Goal: Task Accomplishment & Management: Use online tool/utility

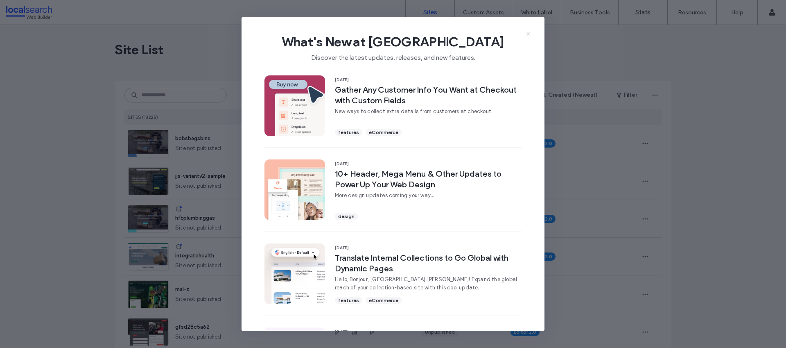
click at [529, 34] on icon at bounding box center [528, 33] width 7 height 7
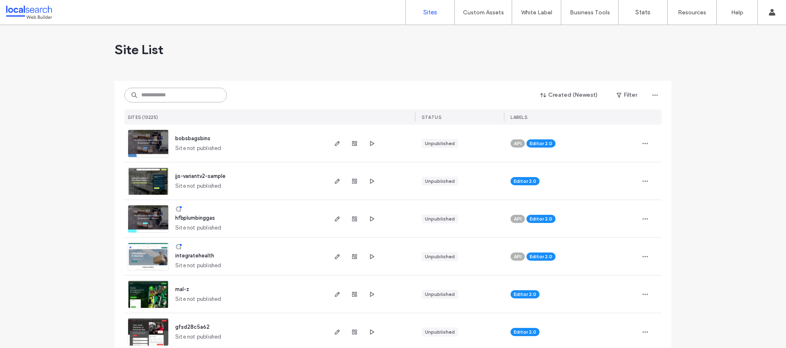
click at [162, 90] on input at bounding box center [175, 95] width 102 height 15
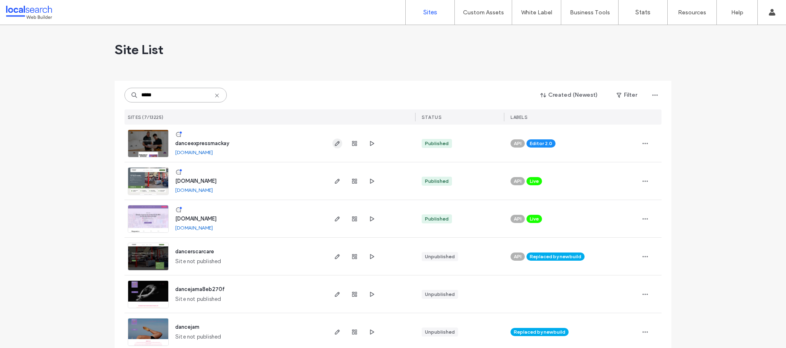
type input "*****"
click at [334, 142] on icon "button" at bounding box center [337, 143] width 7 height 7
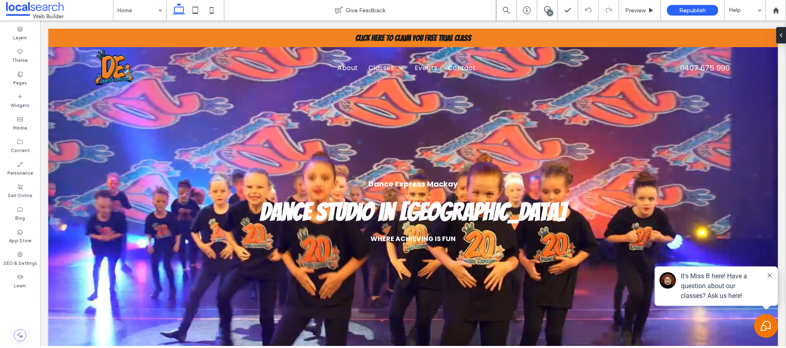
click at [550, 10] on div "21" at bounding box center [550, 13] width 6 height 6
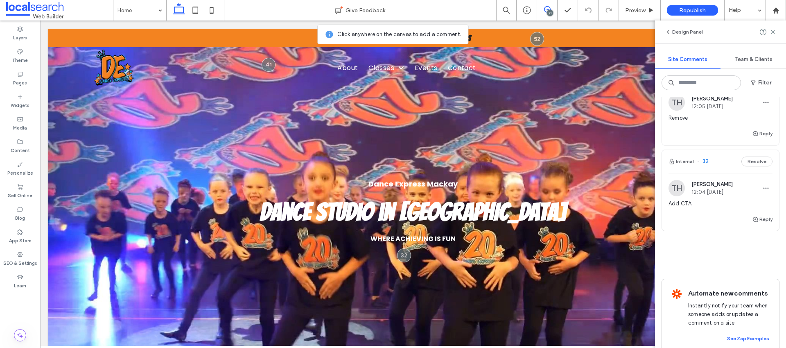
scroll to position [1967, 0]
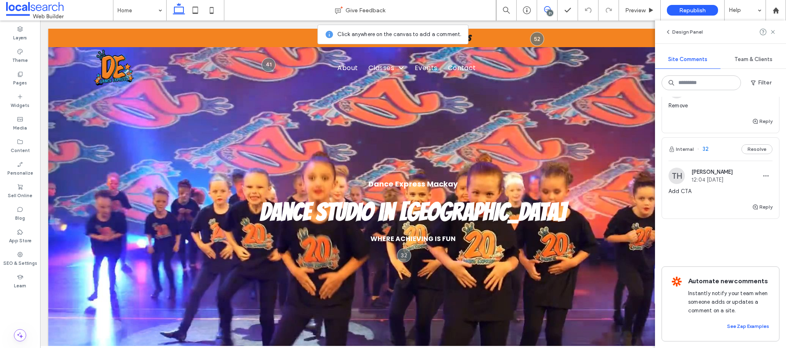
click at [722, 202] on div "Reply" at bounding box center [720, 210] width 117 height 16
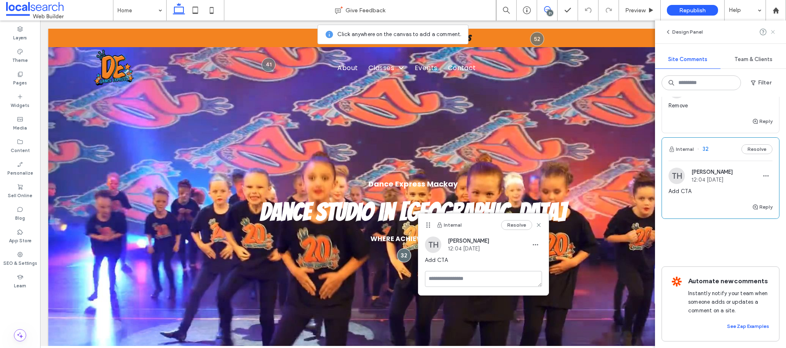
click at [774, 32] on icon at bounding box center [773, 32] width 7 height 7
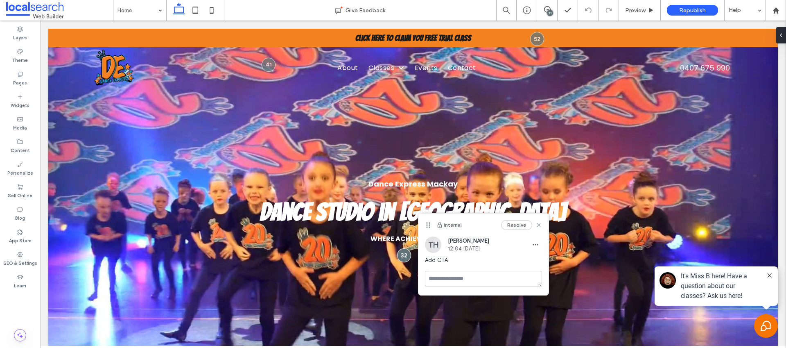
scroll to position [0, 0]
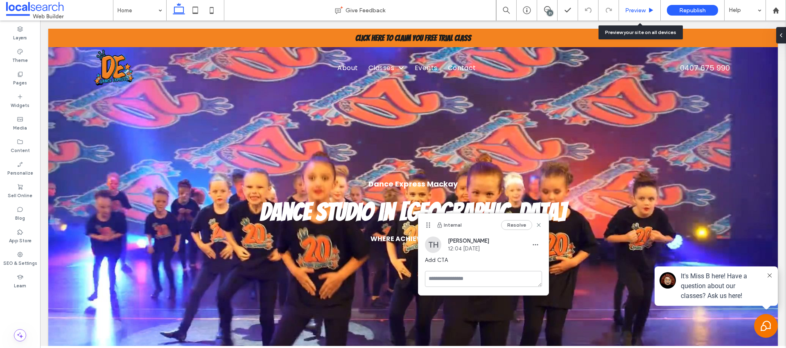
click at [638, 12] on span "Preview" at bounding box center [635, 10] width 20 height 7
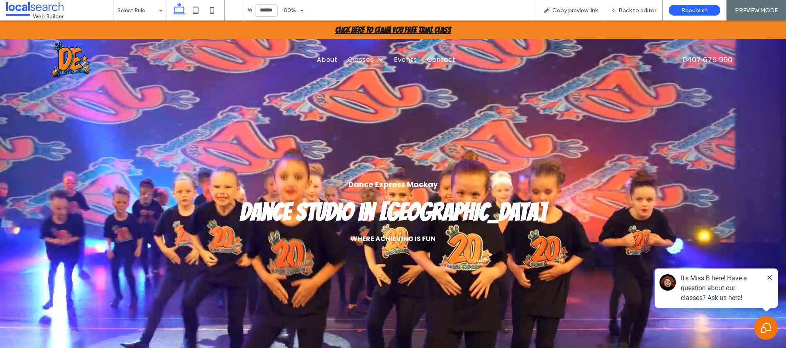
click at [401, 34] on strong "Click here to Claim You Free Trial Class" at bounding box center [393, 29] width 116 height 9
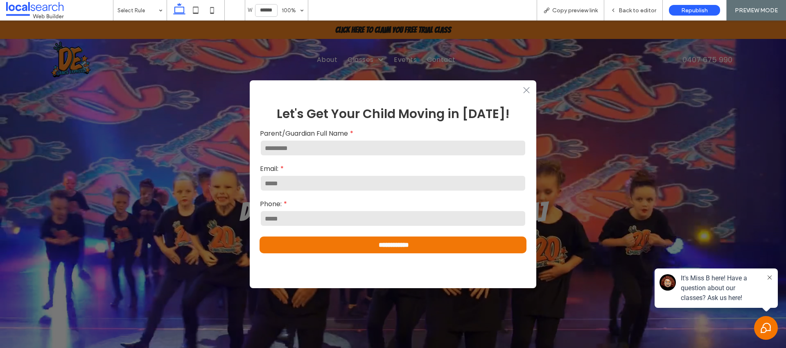
click at [526, 91] on icon "Close Icon .st0-1091118977{fill-rule:evenodd;clip-rule:evenodd;}" at bounding box center [526, 90] width 7 height 7
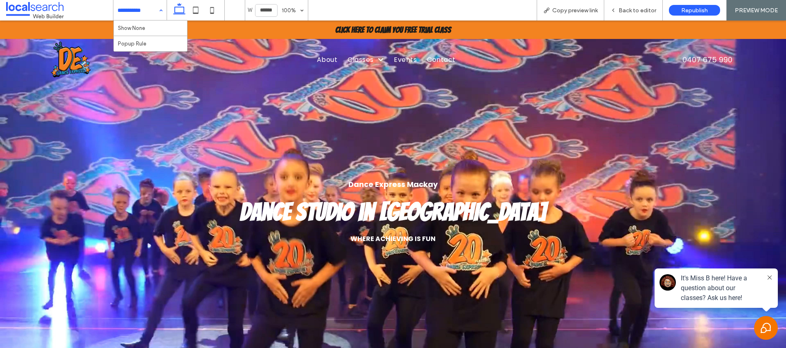
click at [219, 65] on ul "About Classes Ready Set Dance Preschool Dance Classes Prep Dance Classes School…" at bounding box center [385, 59] width 487 height 18
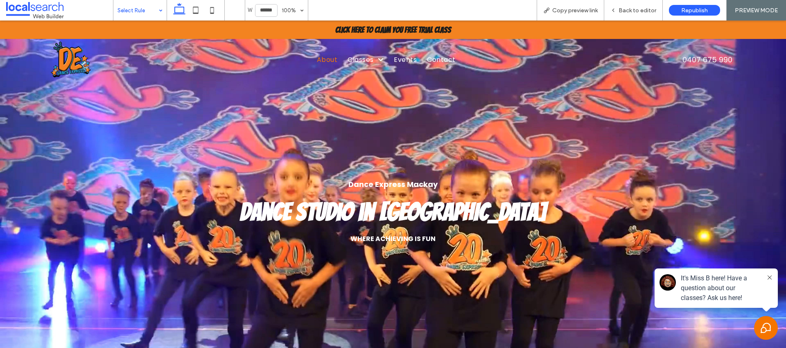
click at [333, 56] on span "About" at bounding box center [327, 59] width 20 height 10
click at [436, 63] on div at bounding box center [393, 174] width 786 height 348
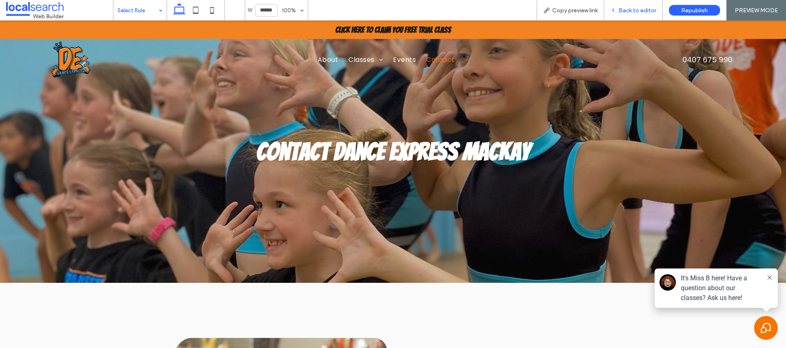
click at [636, 11] on span "Back to editor" at bounding box center [638, 10] width 38 height 7
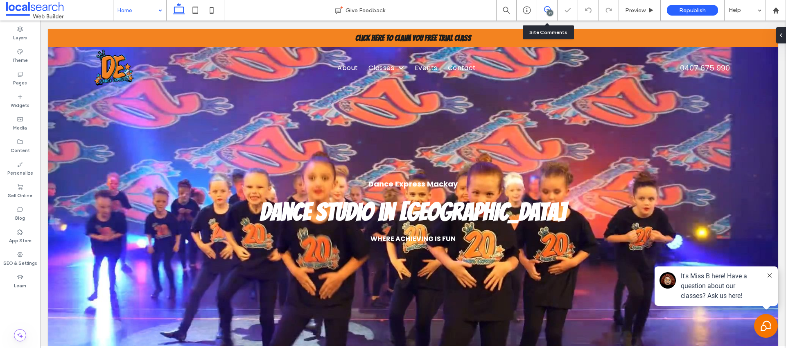
click at [549, 7] on use at bounding box center [547, 9] width 7 height 7
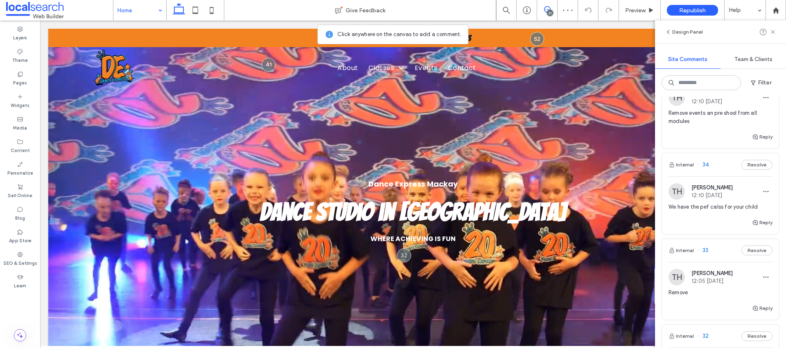
scroll to position [1967, 0]
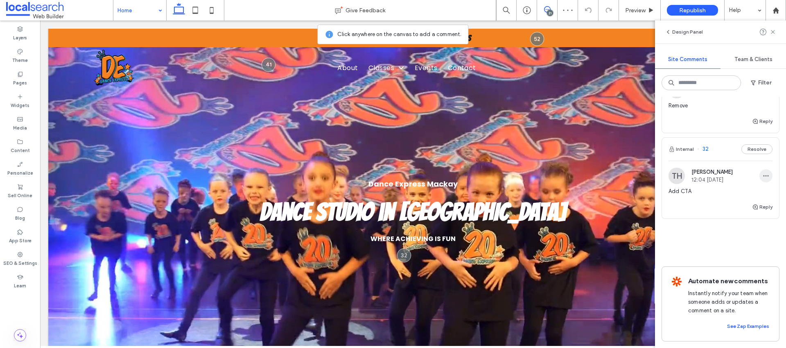
click at [762, 171] on span "button" at bounding box center [766, 175] width 13 height 13
click at [746, 186] on div "Edit" at bounding box center [729, 188] width 73 height 16
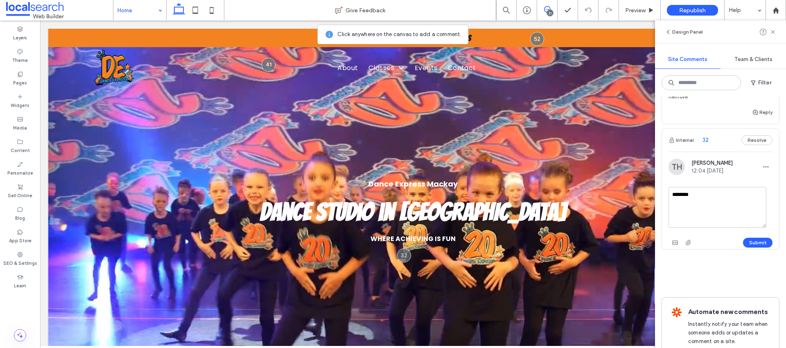
drag, startPoint x: 738, startPoint y: 199, endPoint x: 665, endPoint y: 188, distance: 73.7
click at [665, 188] on div "TH Taylor Hawthorn 12:04 Aug 8 2025 ******* Submit" at bounding box center [720, 203] width 117 height 90
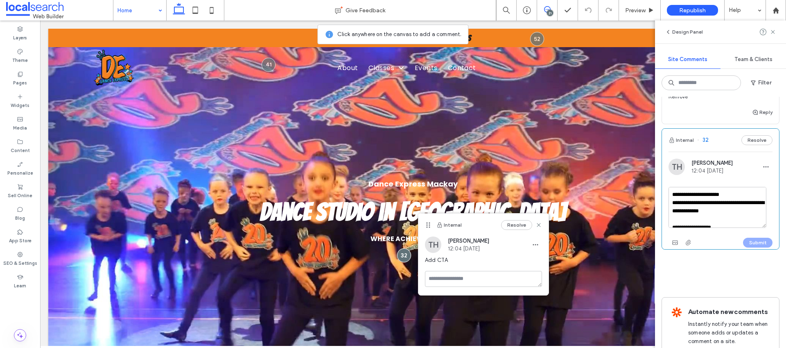
scroll to position [232, 0]
click at [685, 215] on textarea "**********" at bounding box center [718, 207] width 98 height 41
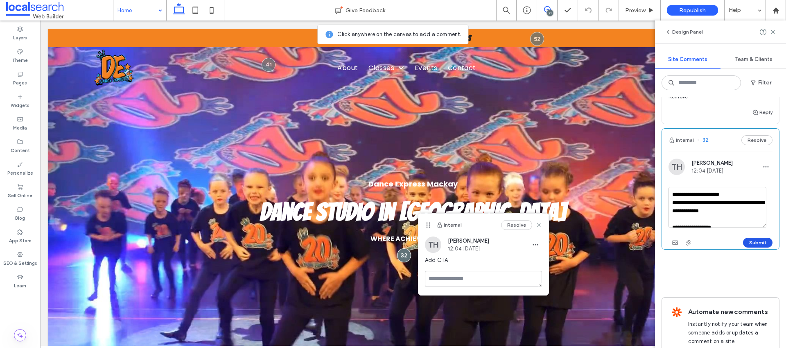
type textarea "**********"
click at [754, 241] on button "Submit" at bounding box center [757, 242] width 29 height 10
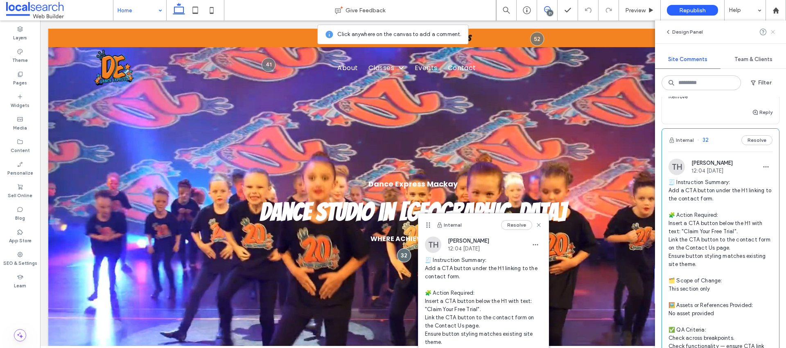
click at [773, 32] on use at bounding box center [773, 32] width 4 height 4
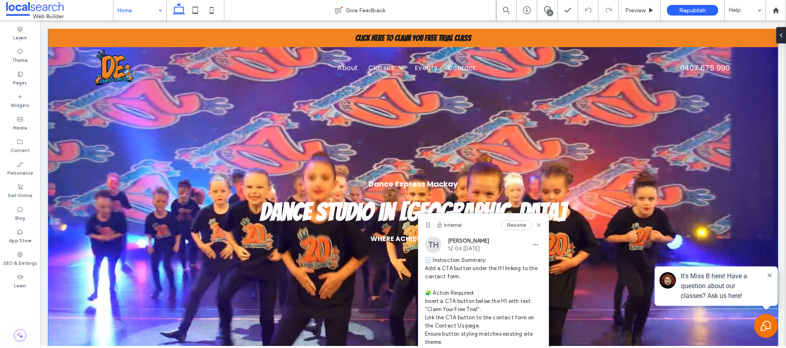
click at [732, 176] on div "Dance Express Mackay Dance Studio in Mackay WHERE ACHIEVING IS FUN" at bounding box center [413, 209] width 730 height 360
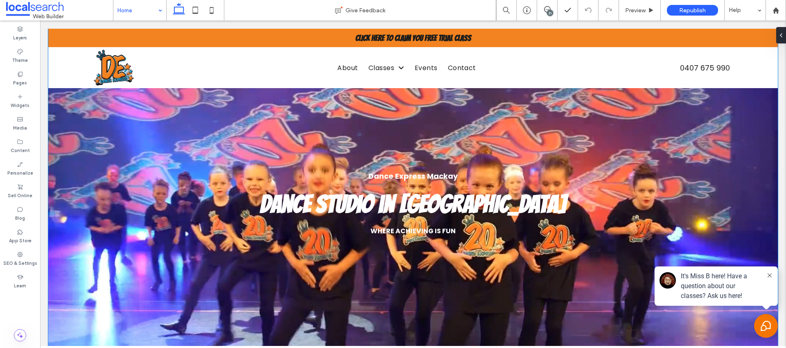
scroll to position [8, 0]
drag, startPoint x: 545, startPoint y: 11, endPoint x: 578, endPoint y: 66, distance: 63.6
click at [545, 11] on use at bounding box center [547, 9] width 7 height 7
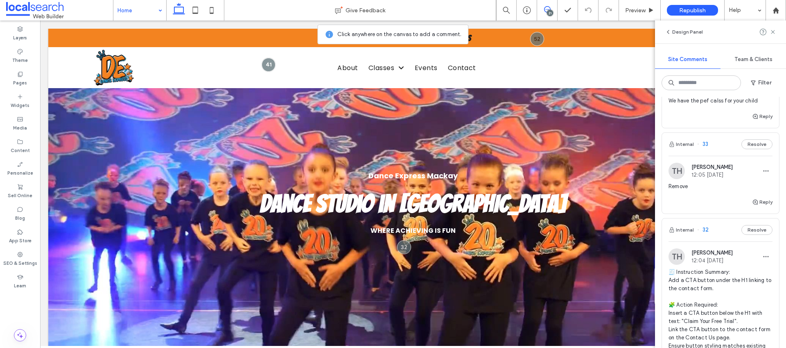
scroll to position [1868, 0]
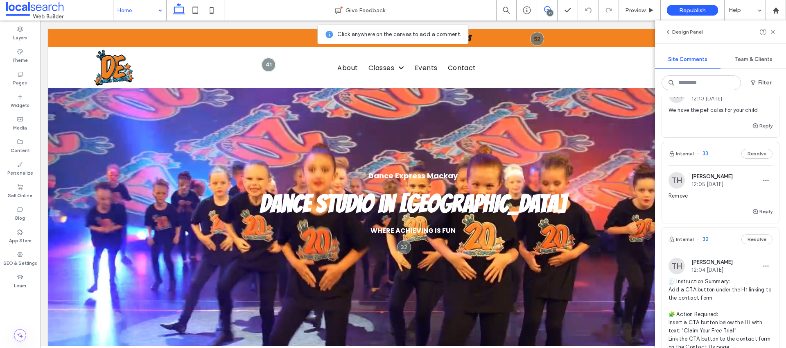
click at [717, 209] on div "Reply" at bounding box center [720, 214] width 117 height 16
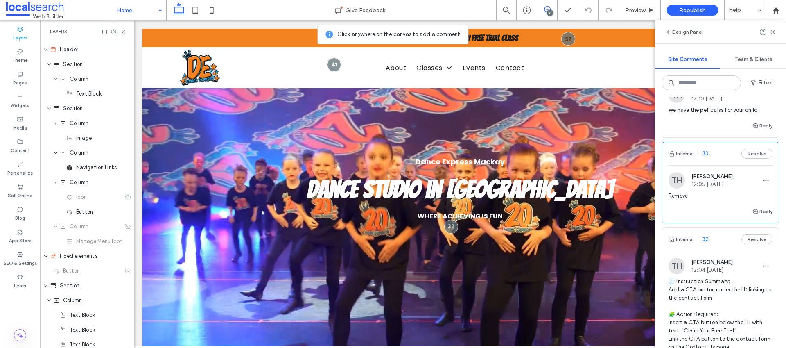
click at [717, 209] on div "Reply" at bounding box center [720, 214] width 117 height 16
click at [127, 32] on div "Layers" at bounding box center [87, 31] width 94 height 22
click at [126, 32] on icon at bounding box center [123, 32] width 6 height 6
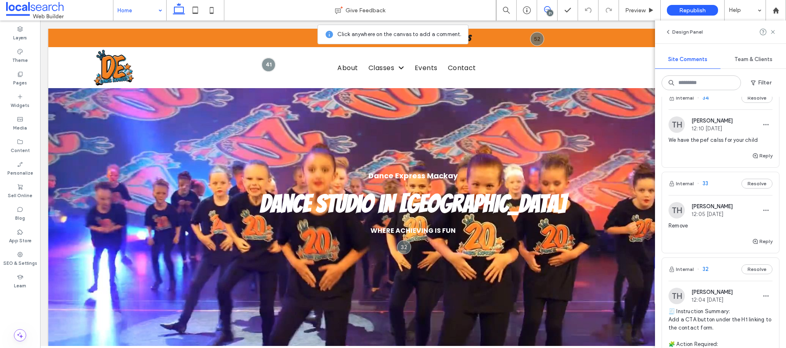
scroll to position [1828, 0]
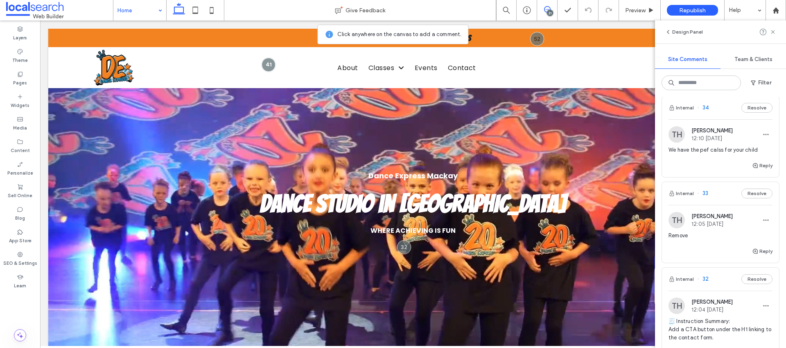
click at [708, 149] on span "We have the pef calss for your child" at bounding box center [721, 150] width 104 height 8
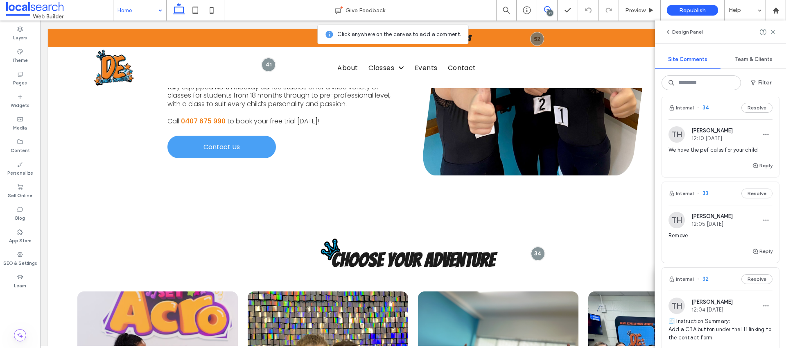
scroll to position [611, 0]
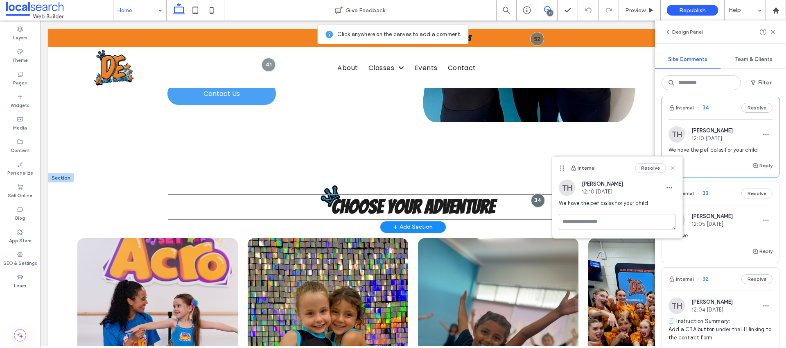
click at [420, 198] on span "Choose Your Adventure" at bounding box center [413, 206] width 163 height 21
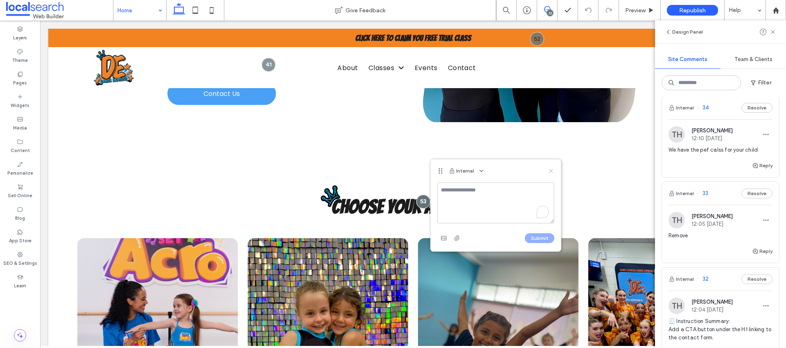
click at [550, 170] on use at bounding box center [551, 171] width 4 height 4
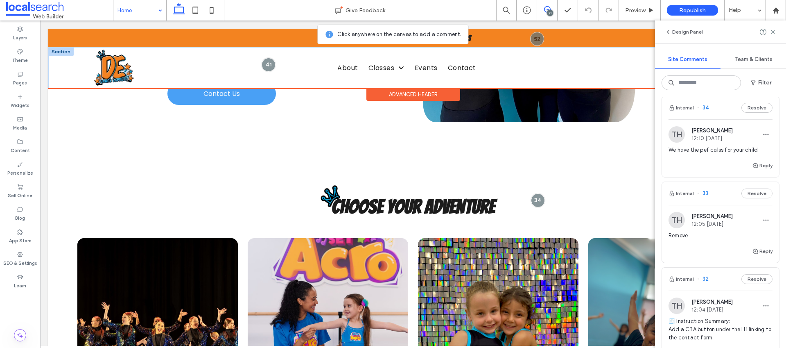
scroll to position [88, 0]
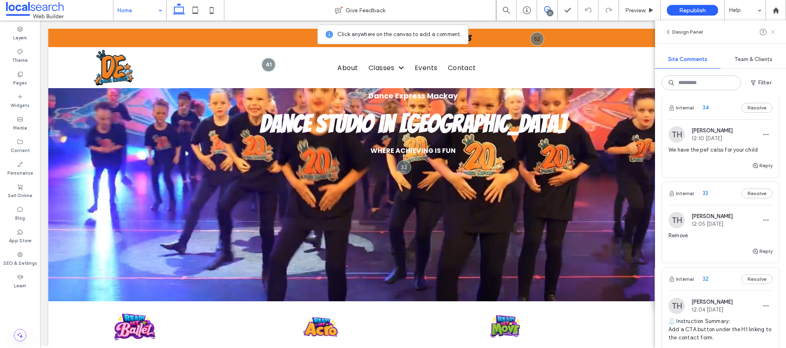
click at [772, 31] on use at bounding box center [773, 32] width 4 height 4
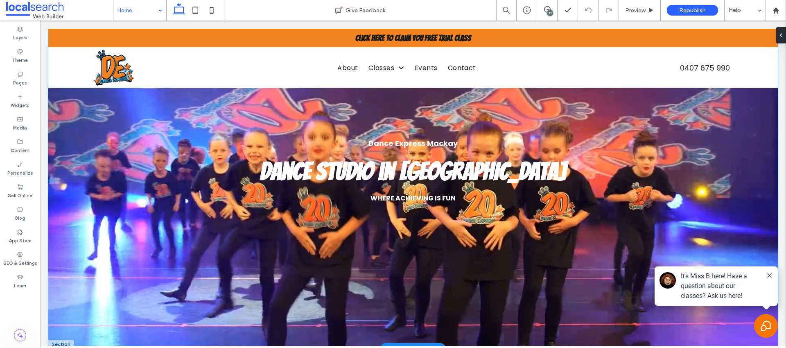
scroll to position [38, 0]
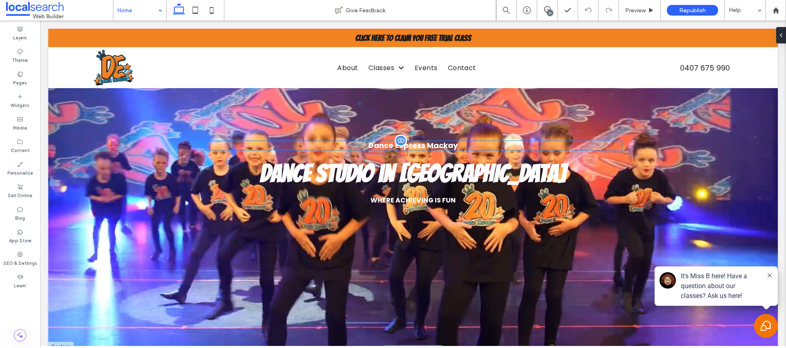
click at [416, 149] on span "Dance Express Mackay" at bounding box center [413, 145] width 89 height 10
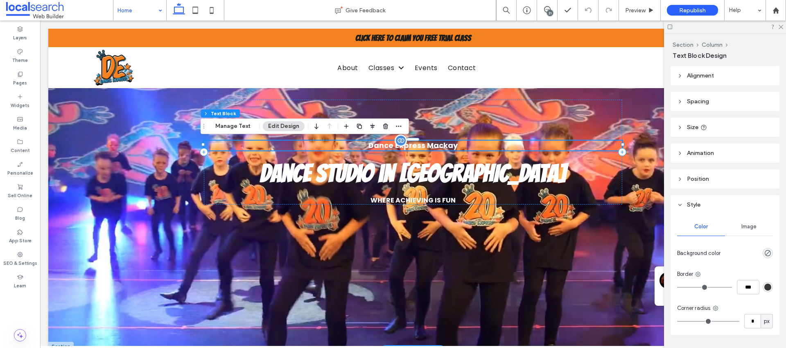
click at [417, 148] on span "Dance Express Mackay" at bounding box center [413, 145] width 89 height 10
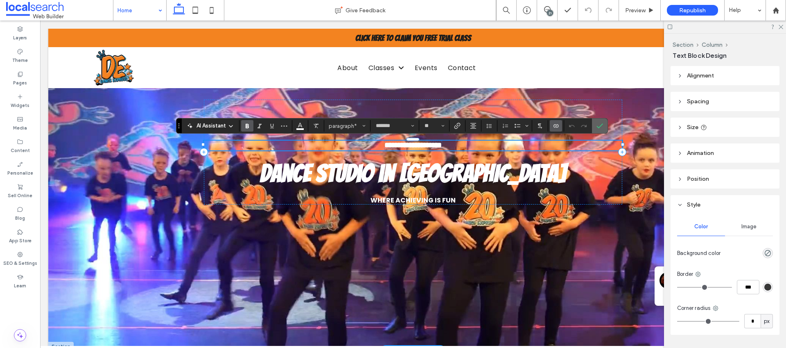
drag, startPoint x: 604, startPoint y: 129, endPoint x: 559, endPoint y: 106, distance: 50.9
click at [604, 129] on label "Confirm" at bounding box center [600, 125] width 12 height 15
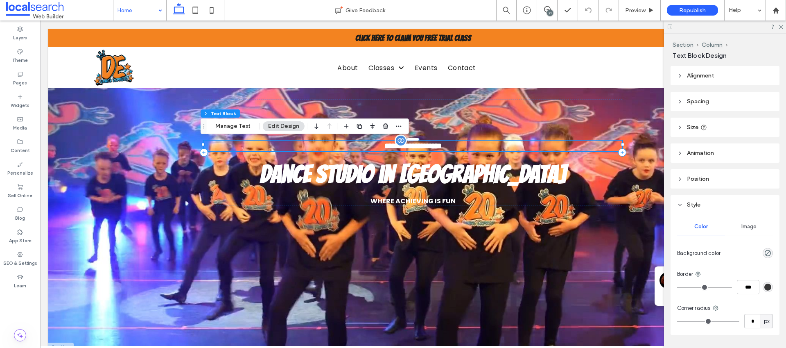
click at [503, 145] on p "**********" at bounding box center [413, 145] width 418 height 10
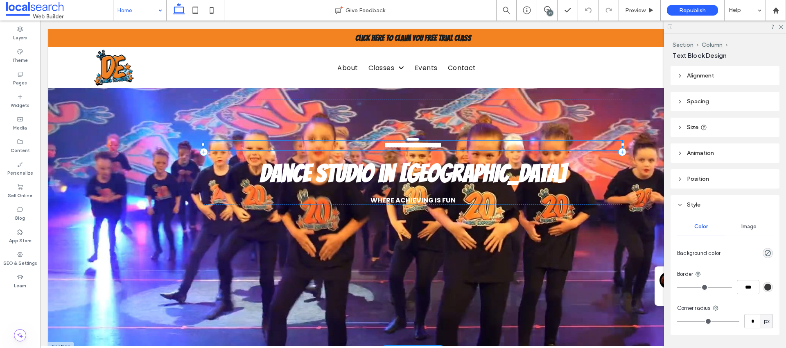
type input "*******"
type input "**"
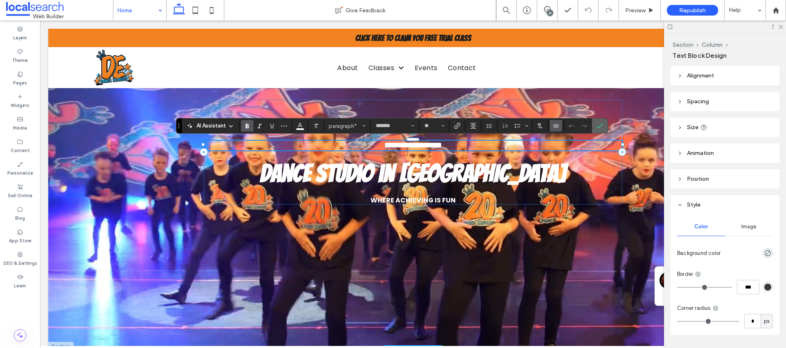
drag, startPoint x: 600, startPoint y: 126, endPoint x: 531, endPoint y: 168, distance: 80.6
click at [600, 126] on use "Confirm" at bounding box center [600, 125] width 7 height 5
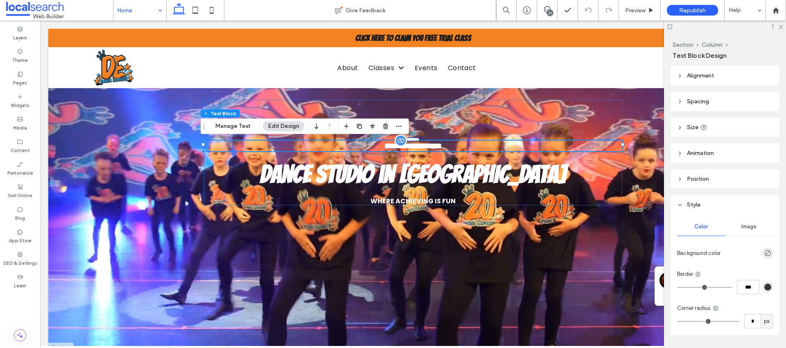
click at [138, 213] on div "**********" at bounding box center [413, 170] width 730 height 361
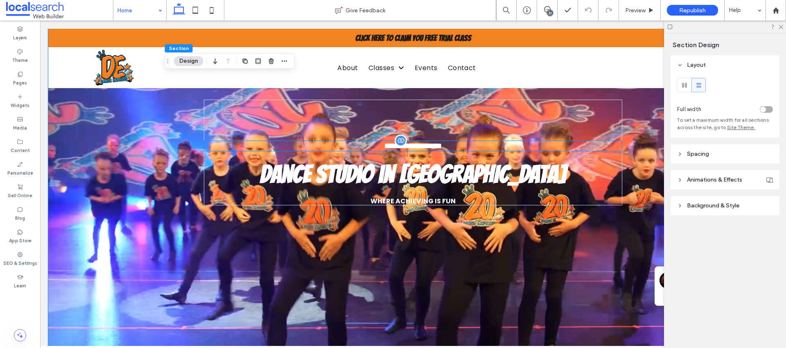
click at [423, 146] on span "**********" at bounding box center [412, 145] width 57 height 7
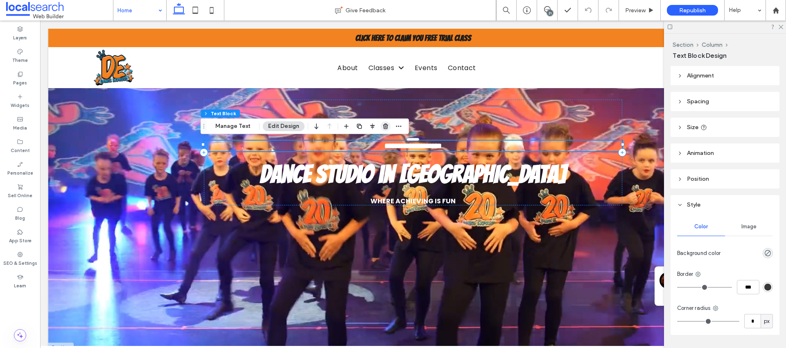
click at [385, 124] on use "button" at bounding box center [385, 125] width 5 height 5
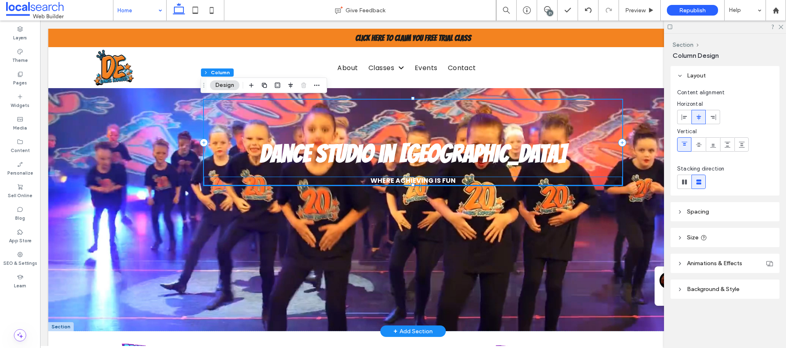
click at [401, 180] on strong "WHERE ACHIEVING IS FUN" at bounding box center [413, 180] width 85 height 9
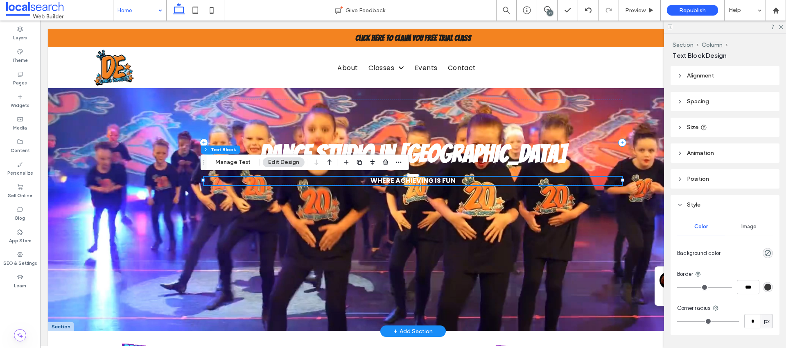
click at [400, 178] on strong "WHERE ACHIEVING IS FUN" at bounding box center [413, 180] width 85 height 9
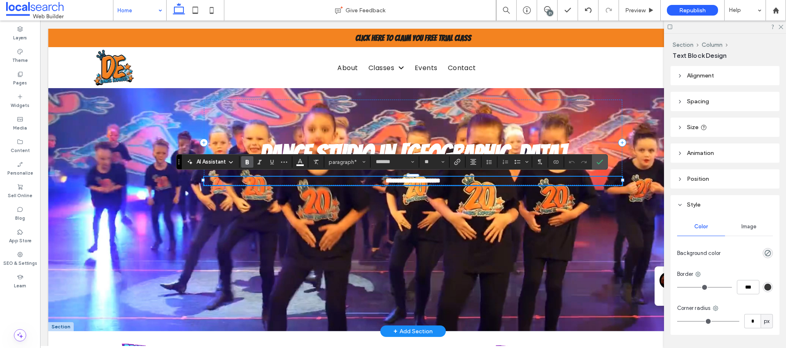
click at [400, 178] on strong "**********" at bounding box center [413, 180] width 55 height 6
click at [437, 162] on input "**" at bounding box center [432, 161] width 16 height 7
type input "**"
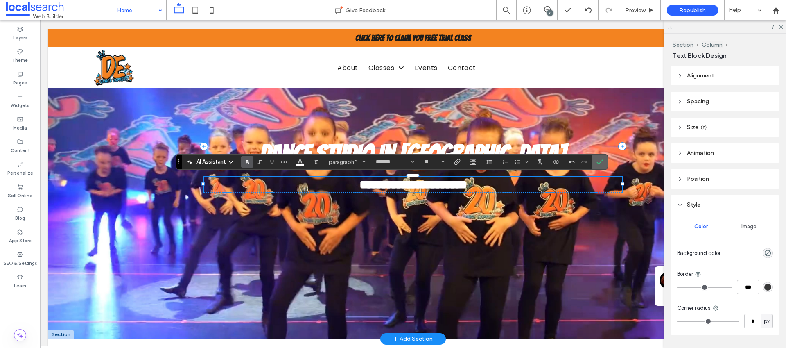
click at [607, 161] on section at bounding box center [600, 161] width 16 height 15
click at [654, 11] on icon at bounding box center [651, 10] width 6 height 6
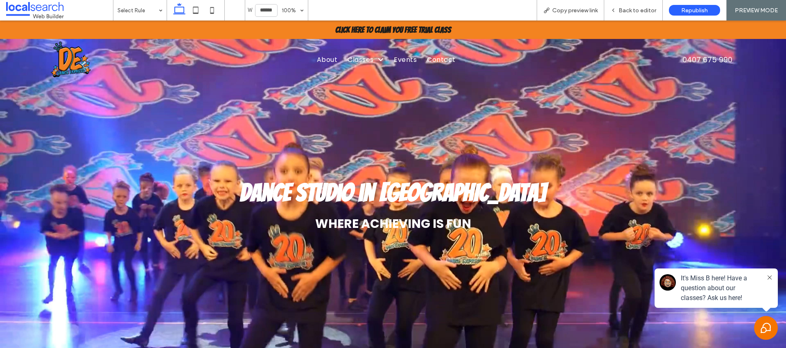
click at [373, 226] on strong "WHERE ACHIEVING IS FUN" at bounding box center [393, 224] width 156 height 18
click at [628, 7] on span "Back to editor" at bounding box center [638, 10] width 38 height 7
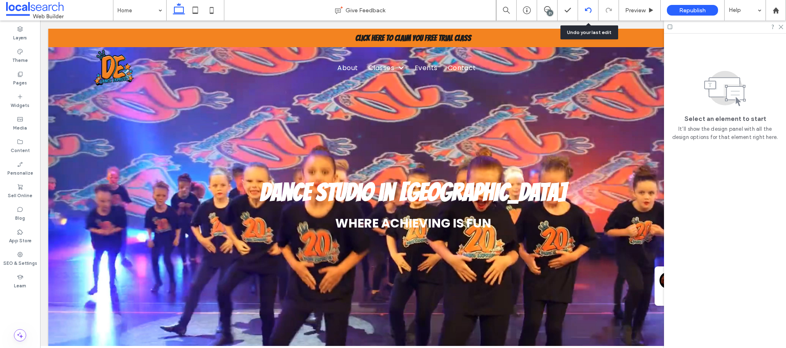
click at [585, 14] on div at bounding box center [588, 10] width 20 height 20
click at [587, 13] on icon at bounding box center [588, 10] width 7 height 7
click at [588, 13] on icon at bounding box center [588, 10] width 7 height 7
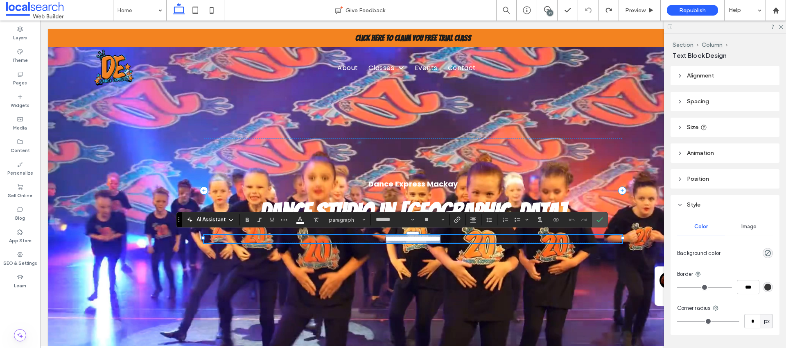
copy strong "**********"
click at [416, 174] on div "**********" at bounding box center [413, 190] width 418 height 105
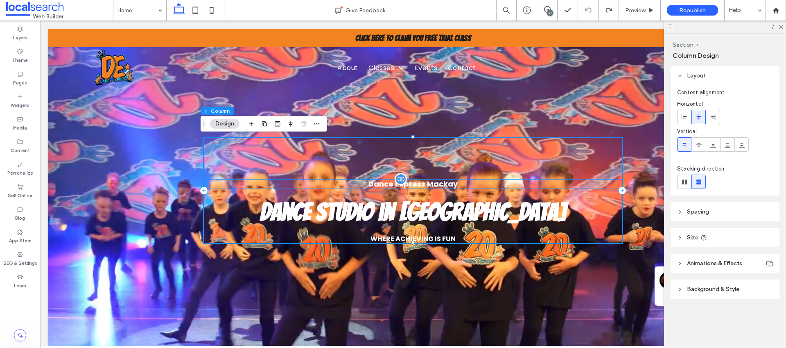
click at [416, 183] on span "Dance Express Mackay" at bounding box center [413, 184] width 89 height 10
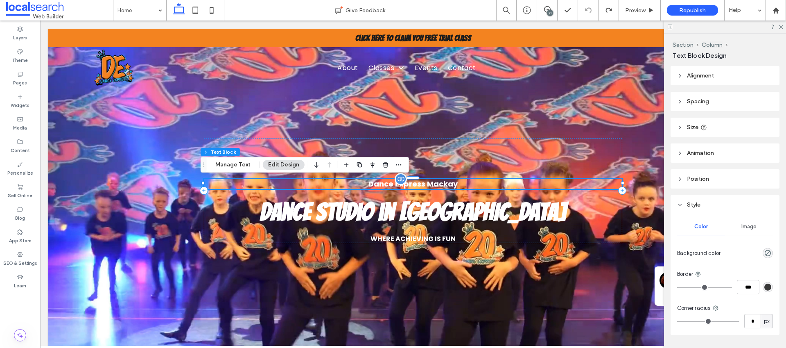
click at [416, 183] on div "Dance Express Mackay" at bounding box center [413, 183] width 418 height 9
click at [416, 183] on span "**********" at bounding box center [412, 183] width 57 height 7
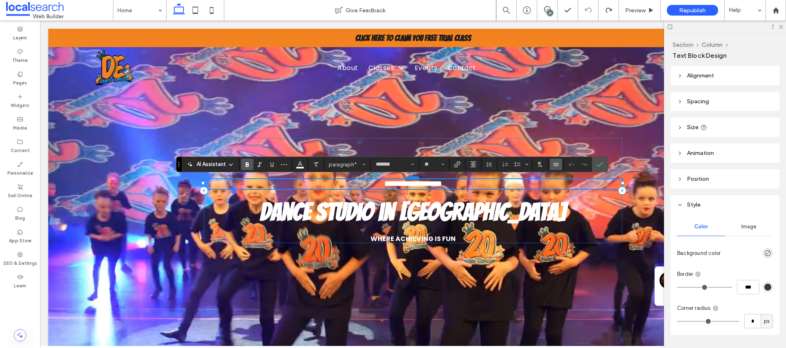
type input "**"
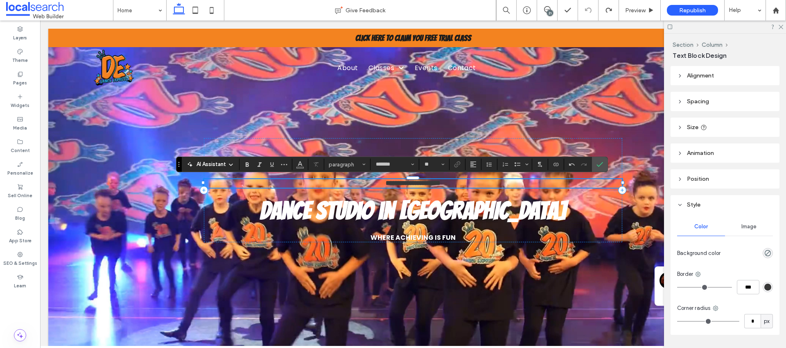
click at [414, 184] on strong "**********" at bounding box center [413, 183] width 55 height 6
click at [303, 165] on icon "Color" at bounding box center [300, 163] width 7 height 7
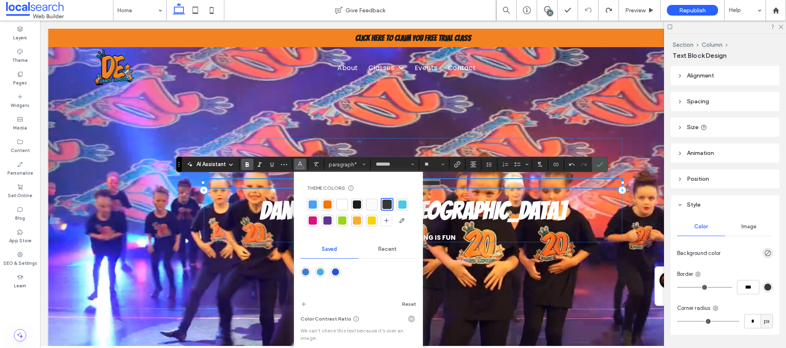
click at [340, 203] on div at bounding box center [342, 204] width 8 height 8
click at [430, 165] on input "**" at bounding box center [432, 164] width 16 height 7
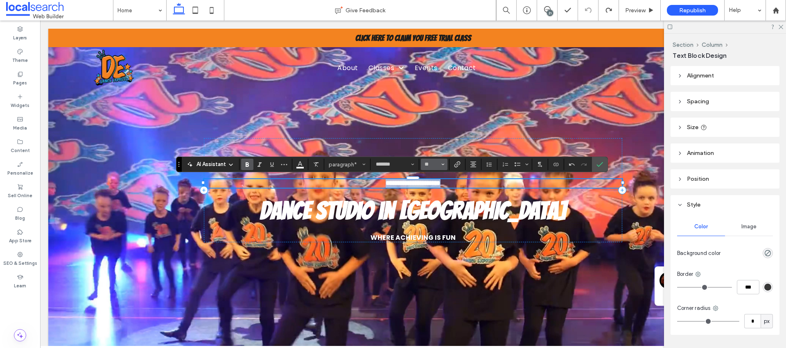
type input "**"
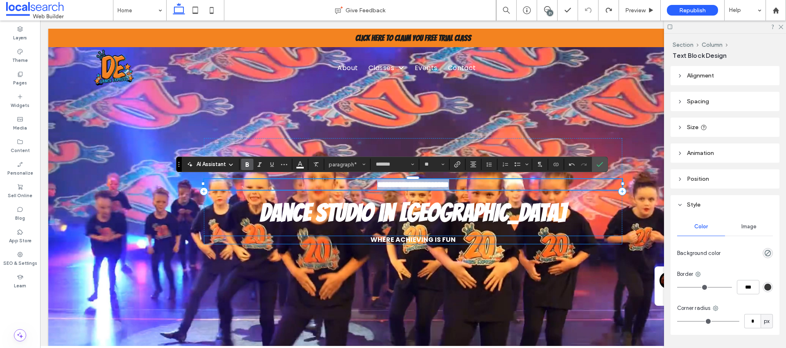
click at [410, 237] on strong "WHERE ACHIEVING IS FUN" at bounding box center [413, 239] width 85 height 9
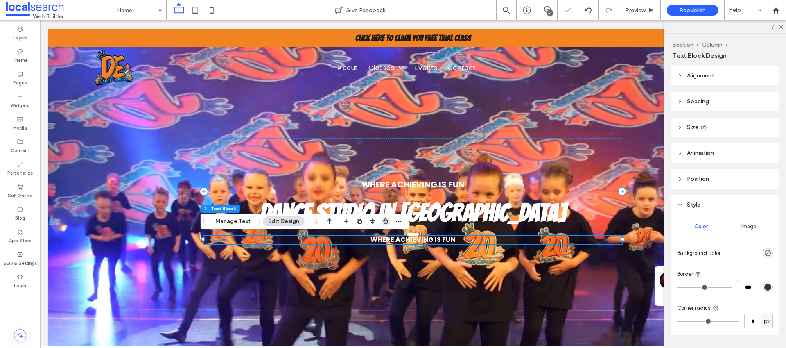
click at [384, 220] on icon "button" at bounding box center [385, 221] width 7 height 7
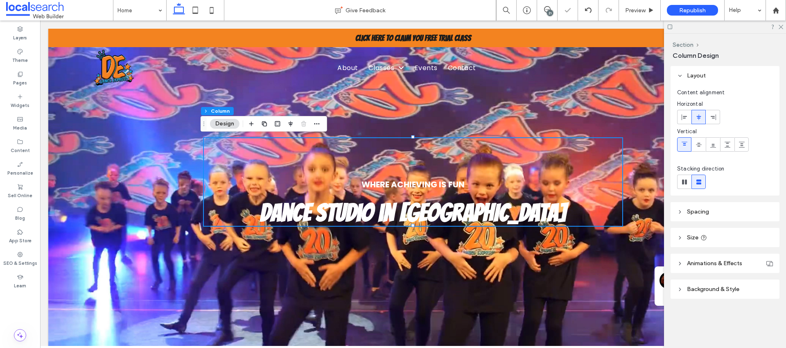
click at [777, 29] on div at bounding box center [725, 26] width 122 height 13
click at [778, 27] on icon at bounding box center [780, 26] width 5 height 5
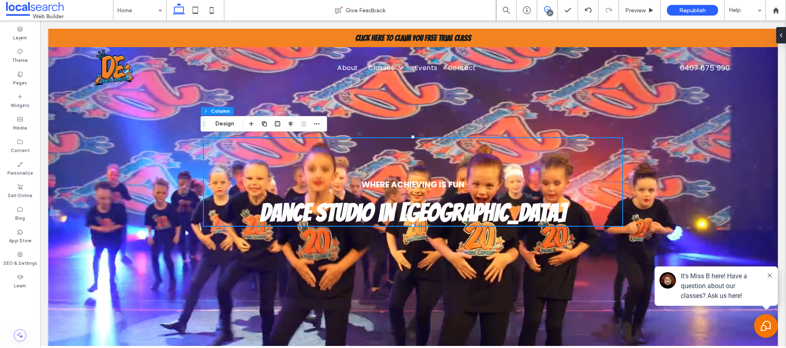
click at [540, 10] on span at bounding box center [547, 9] width 20 height 7
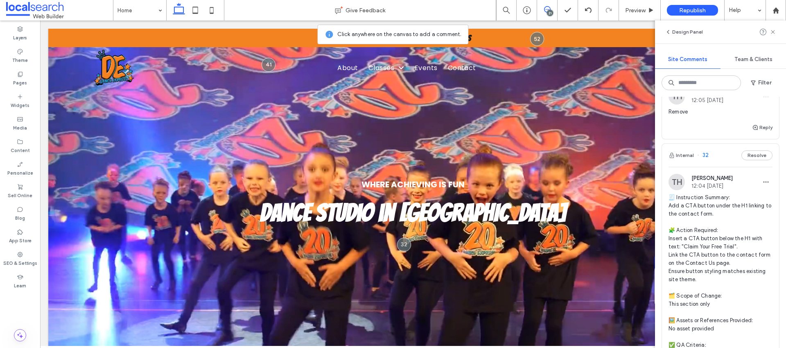
scroll to position [1948, 0]
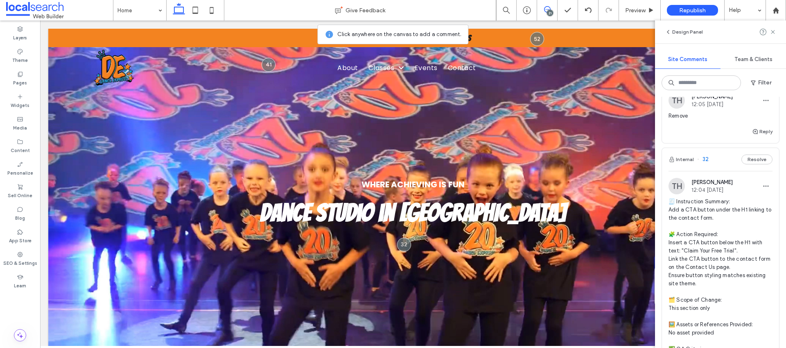
click at [678, 129] on div "Reply" at bounding box center [720, 135] width 117 height 16
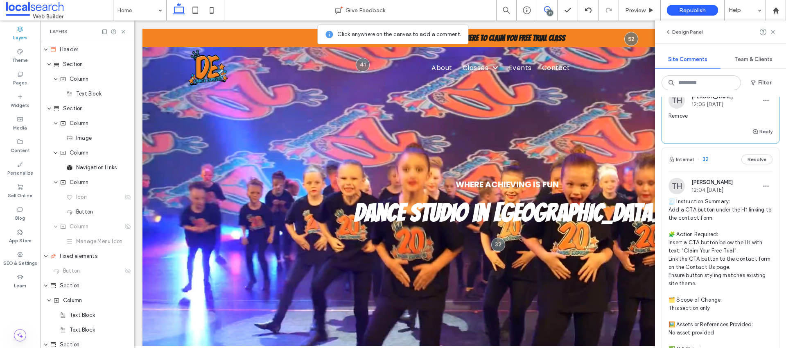
scroll to position [0, 94]
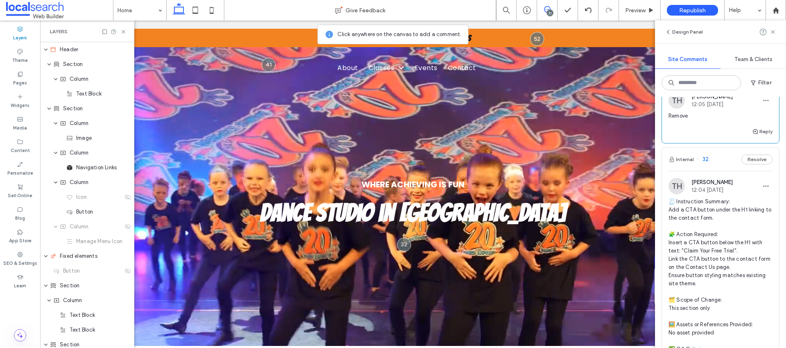
click at [708, 120] on div "Remove" at bounding box center [721, 119] width 104 height 15
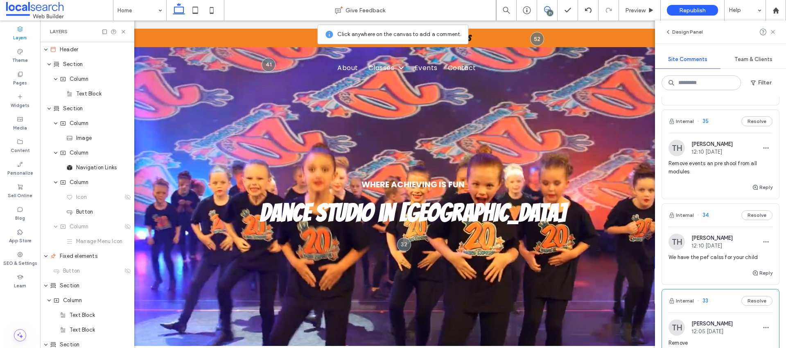
scroll to position [1718, 0]
click at [771, 31] on icon at bounding box center [773, 32] width 7 height 7
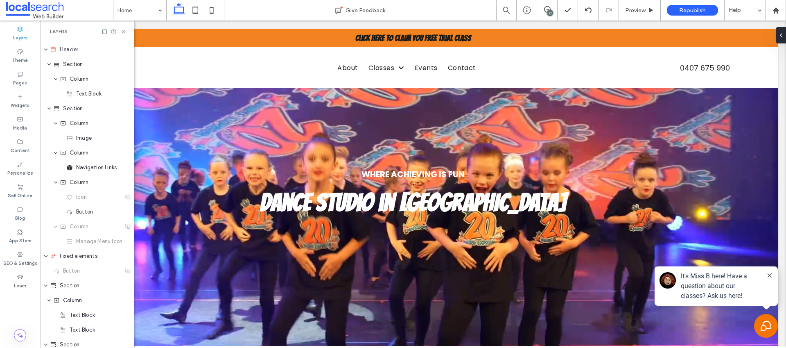
scroll to position [199, 0]
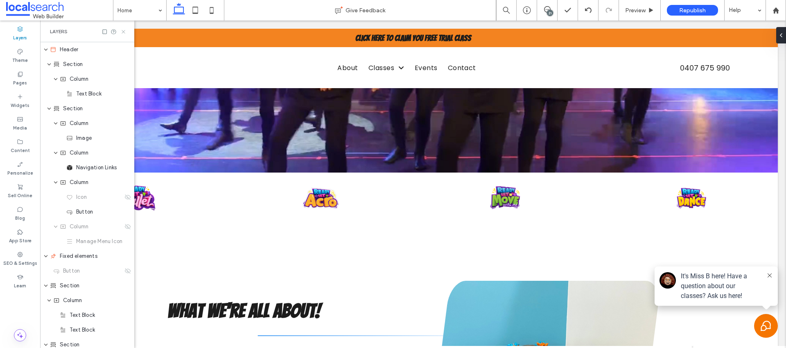
drag, startPoint x: 124, startPoint y: 33, endPoint x: 84, endPoint y: 13, distance: 44.9
click at [124, 33] on icon at bounding box center [123, 32] width 6 height 6
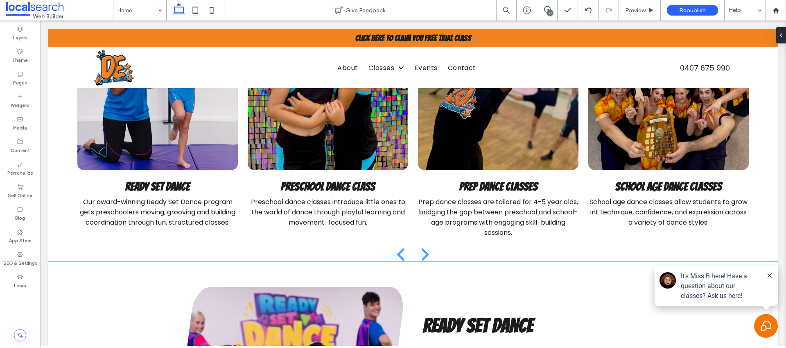
scroll to position [576, 0]
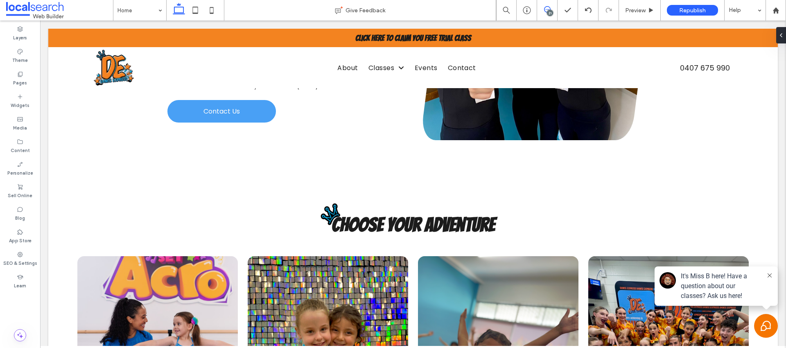
drag, startPoint x: 548, startPoint y: 9, endPoint x: 498, endPoint y: 91, distance: 95.9
click at [548, 9] on use at bounding box center [547, 9] width 7 height 7
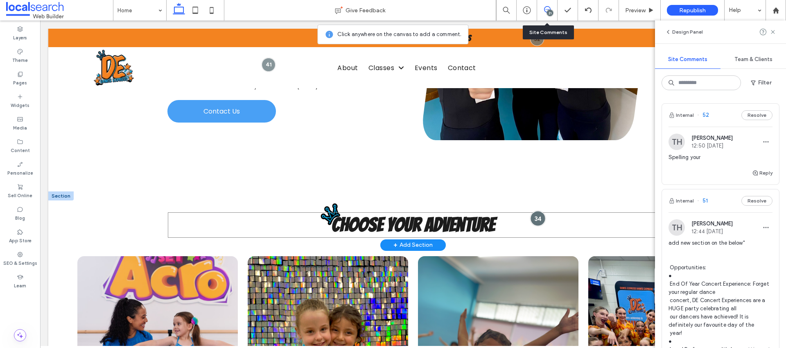
click at [536, 212] on div at bounding box center [537, 217] width 15 height 15
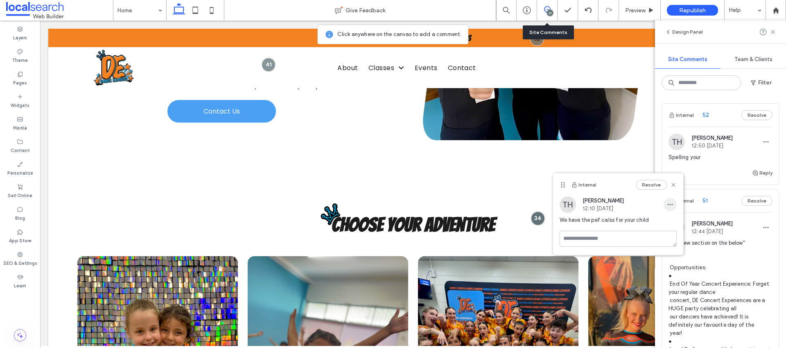
click at [674, 206] on span "button" at bounding box center [670, 204] width 13 height 13
click at [677, 221] on div "Edit" at bounding box center [700, 226] width 73 height 16
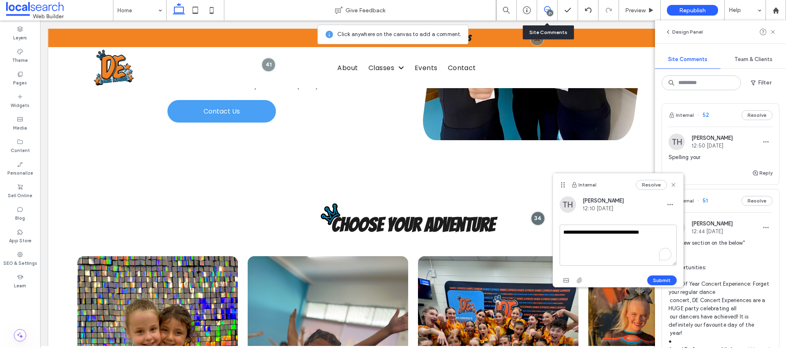
click at [597, 233] on textarea "**********" at bounding box center [618, 244] width 117 height 41
click at [596, 233] on textarea "**********" at bounding box center [618, 244] width 117 height 41
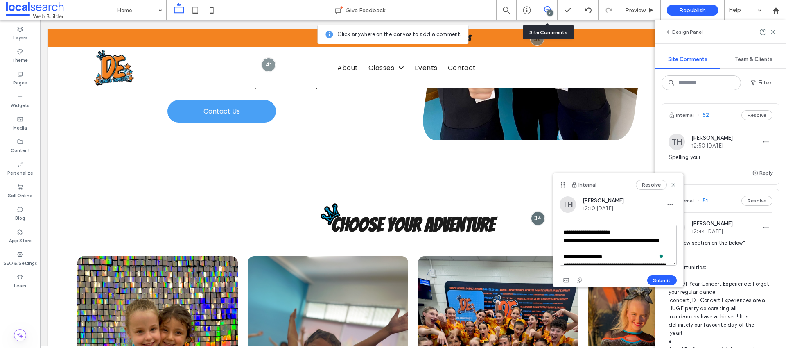
scroll to position [126, 0]
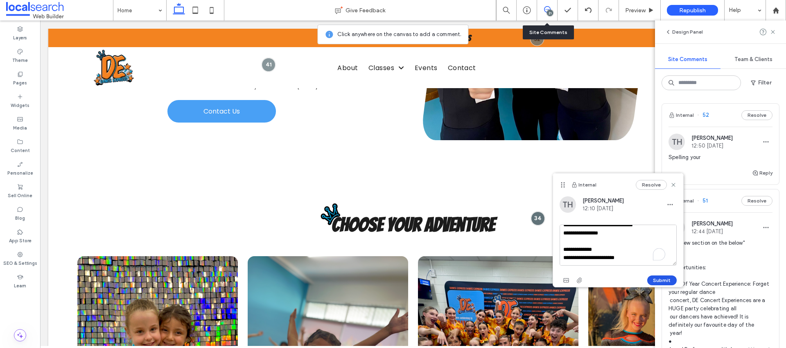
type textarea "**********"
click at [657, 278] on button "Submit" at bounding box center [661, 280] width 29 height 10
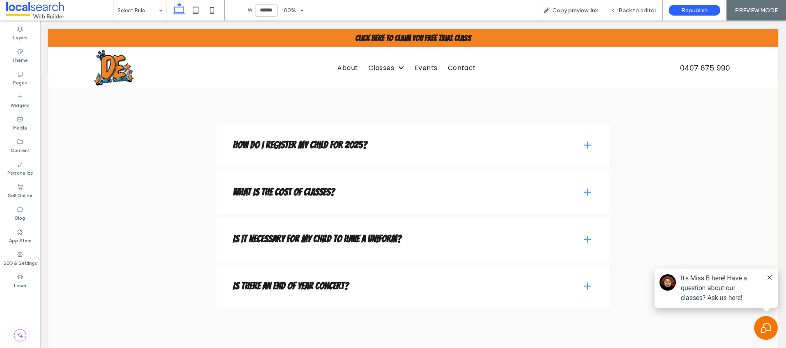
scroll to position [1784, 0]
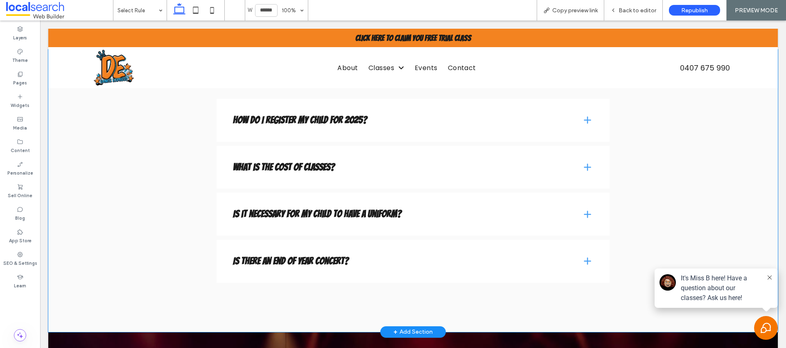
click at [590, 119] on div "How do I register my child for 2025?" at bounding box center [413, 120] width 393 height 43
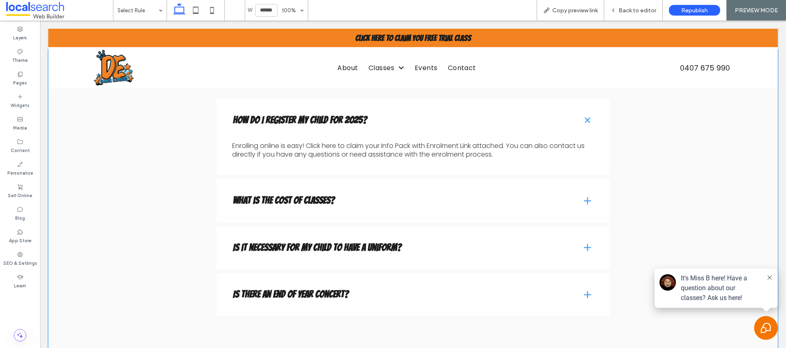
click at [292, 193] on h4 "What is the cost of classes?" at bounding box center [401, 200] width 336 height 17
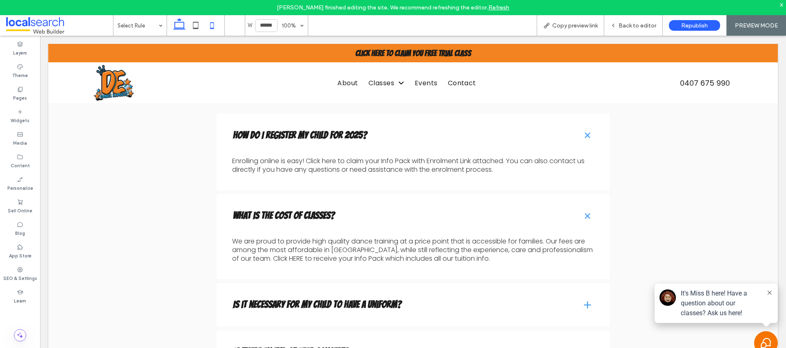
click at [211, 23] on use at bounding box center [212, 25] width 4 height 7
type input "*****"
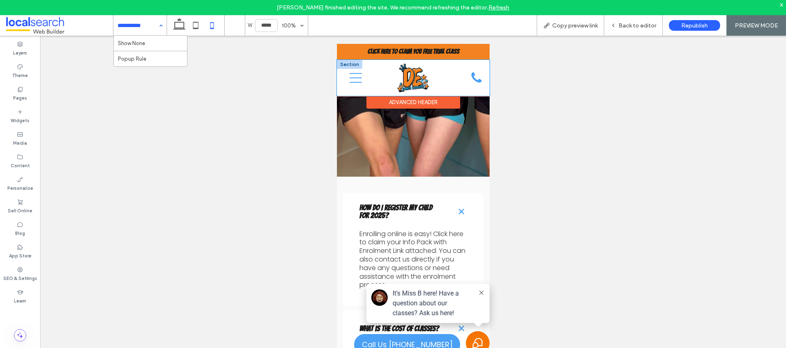
click at [365, 78] on div "Menu Icon" at bounding box center [360, 78] width 35 height 36
click at [358, 76] on icon "Menu Icon" at bounding box center [355, 78] width 12 height 12
click at [358, 77] on icon "Menu Icon" at bounding box center [355, 78] width 12 height 12
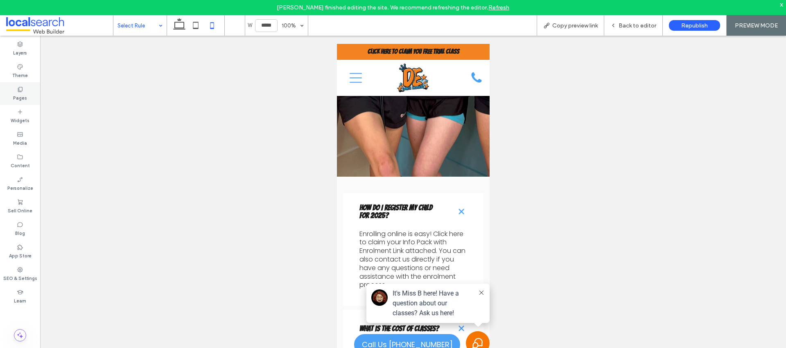
click at [24, 92] on div "Pages" at bounding box center [20, 93] width 40 height 23
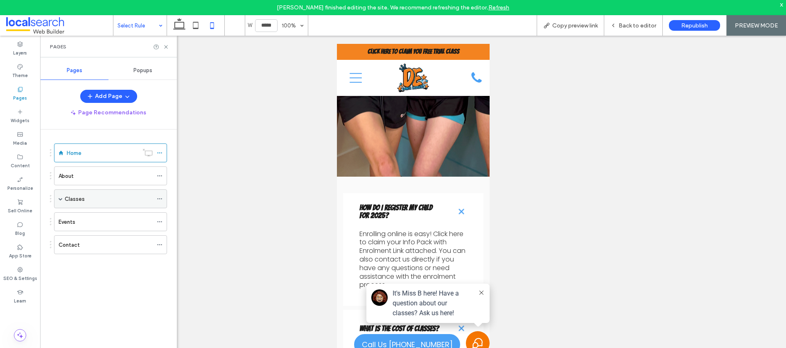
click at [115, 203] on div "Classes" at bounding box center [109, 199] width 88 height 18
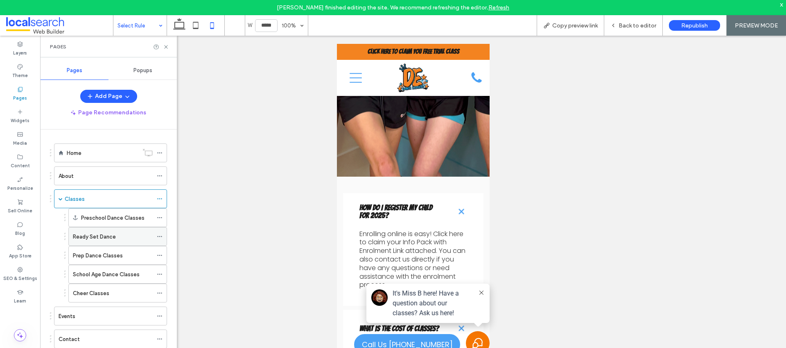
click at [120, 235] on div "Ready Set Dance" at bounding box center [113, 236] width 80 height 9
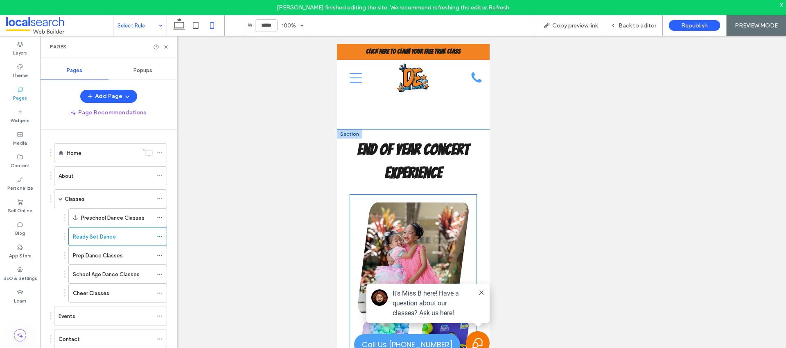
scroll to position [2876, 0]
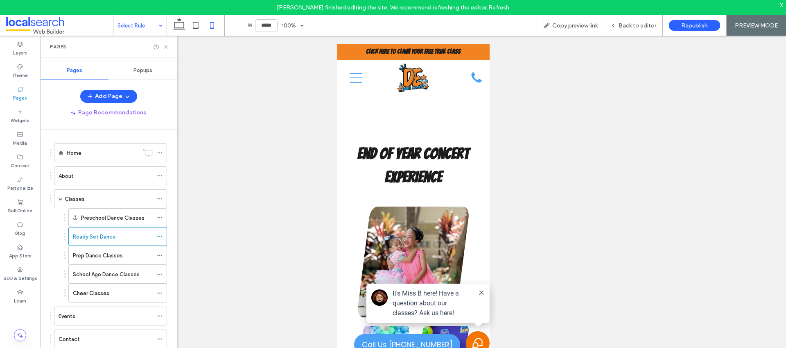
click at [167, 45] on icon at bounding box center [166, 47] width 6 height 6
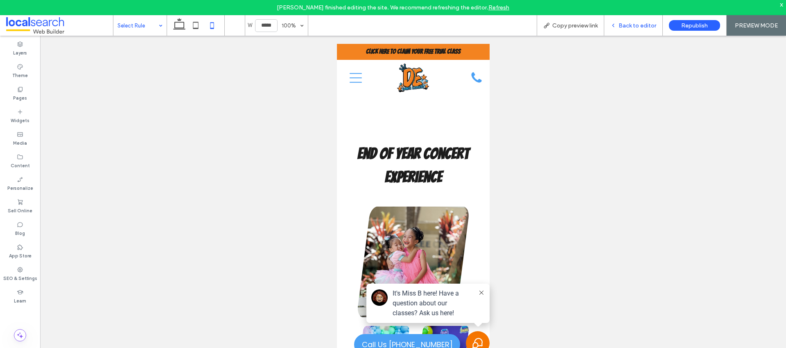
click at [639, 27] on span "Back to editor" at bounding box center [638, 25] width 38 height 7
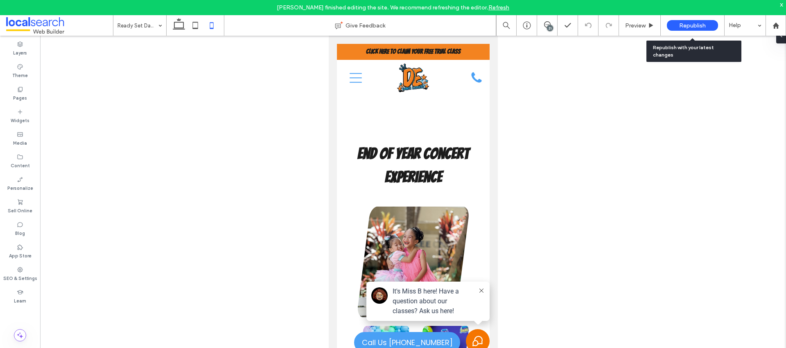
click at [711, 23] on div "Republish" at bounding box center [692, 25] width 51 height 11
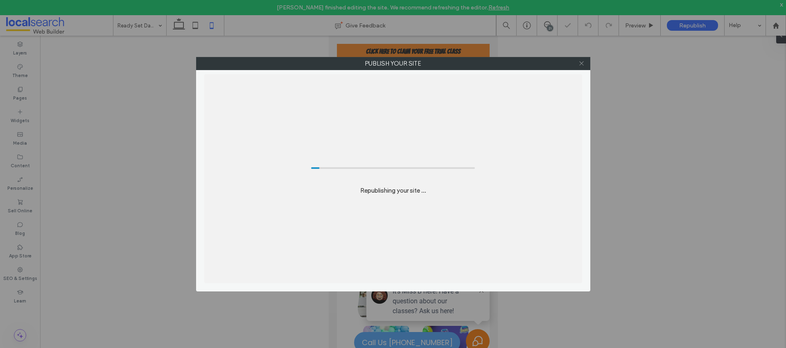
click at [583, 63] on icon at bounding box center [582, 63] width 6 height 6
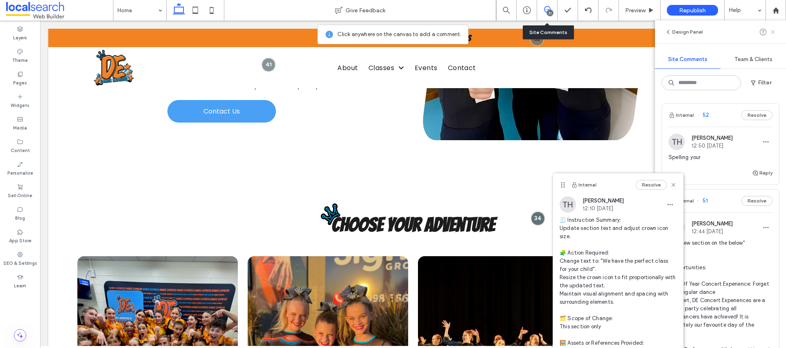
click at [774, 32] on icon at bounding box center [773, 32] width 7 height 7
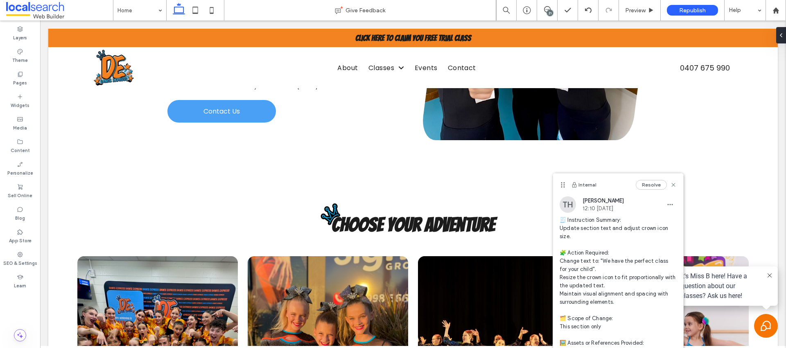
click at [553, 12] on div "21" at bounding box center [550, 13] width 6 height 6
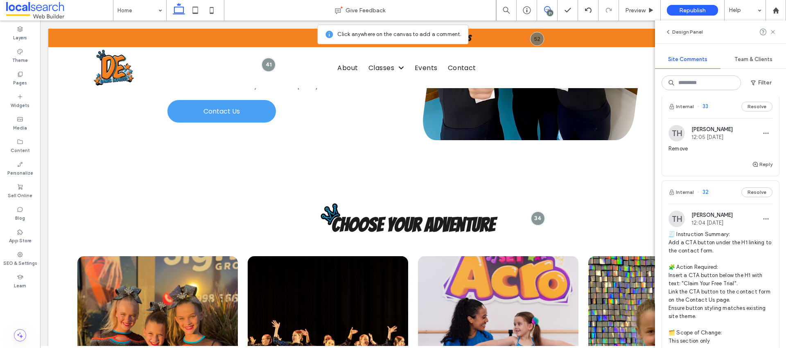
scroll to position [2002, 0]
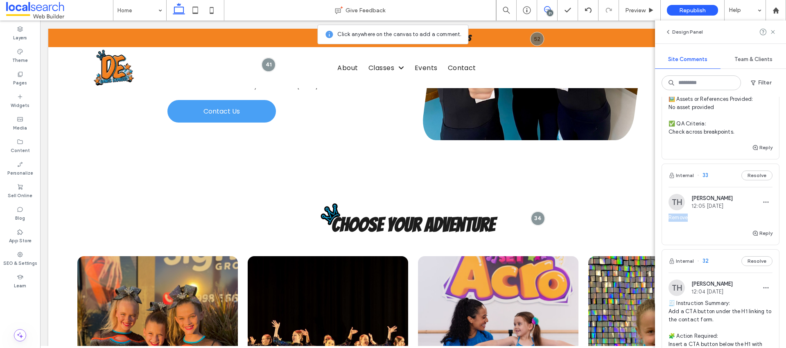
click at [710, 213] on span "Remove" at bounding box center [721, 217] width 104 height 8
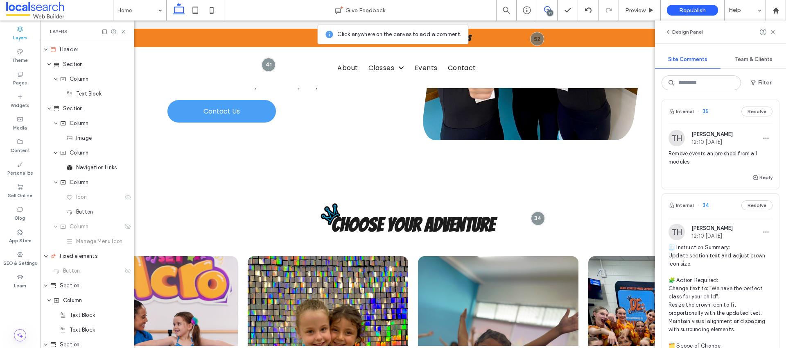
scroll to position [1730, 0]
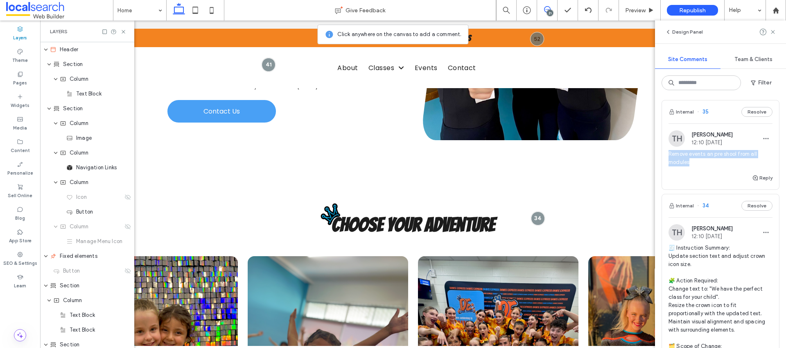
drag, startPoint x: 699, startPoint y: 161, endPoint x: 586, endPoint y: 114, distance: 122.5
click at [656, 154] on div "Internal 52 Resolve TH Taylor Hawthorn 12:50 Aug 8 2025 Spelling your Reply Int…" at bounding box center [720, 222] width 131 height 251
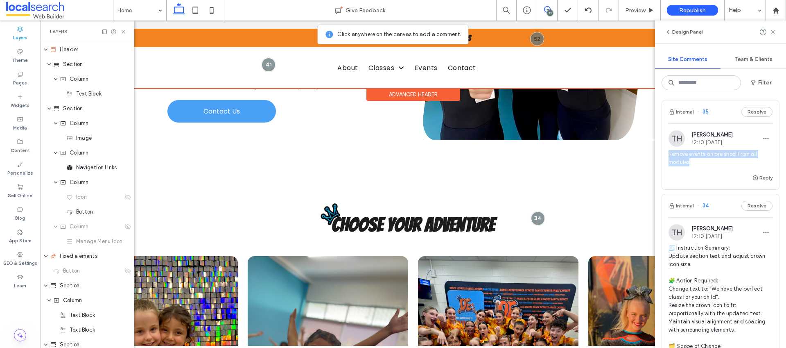
copy span "Remove events an pre shool from all modules"
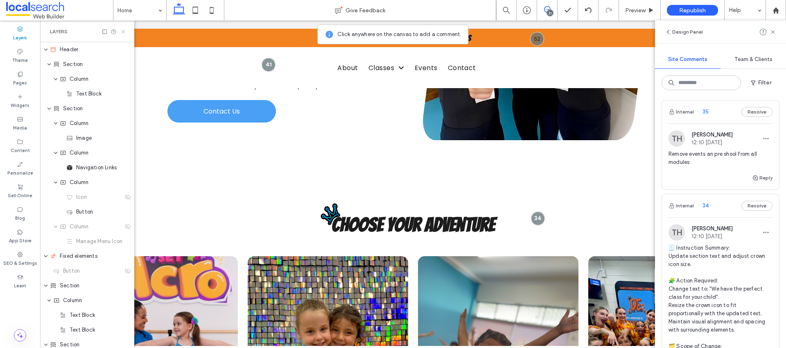
click at [125, 30] on icon at bounding box center [123, 32] width 6 height 6
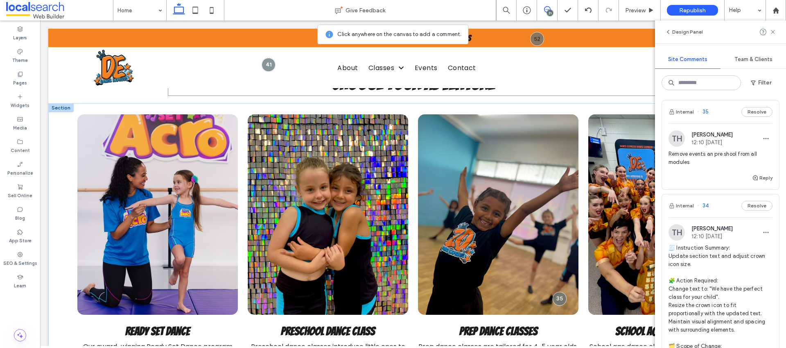
scroll to position [719, 0]
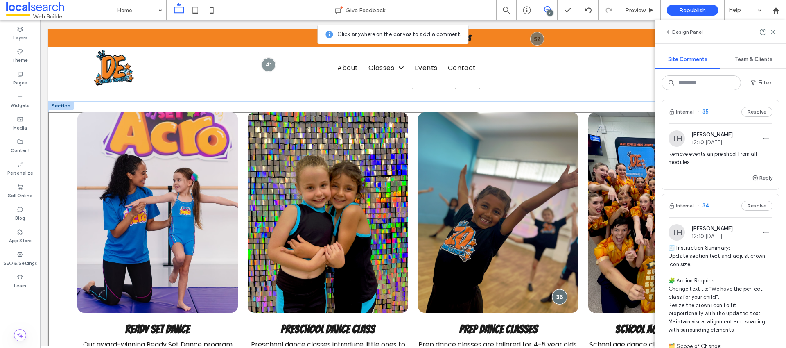
click at [559, 293] on div at bounding box center [559, 296] width 15 height 15
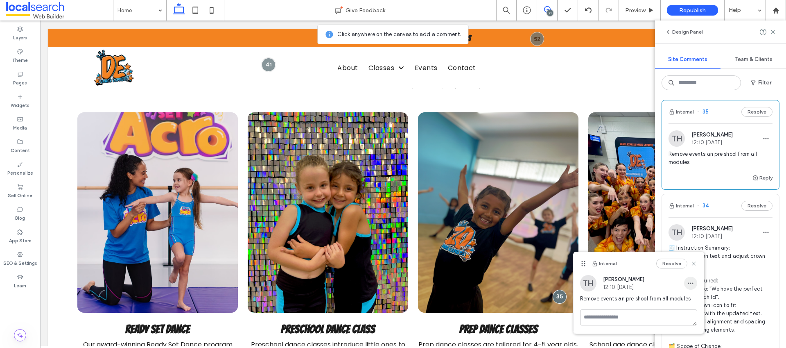
click at [693, 284] on icon "button" at bounding box center [690, 283] width 7 height 7
click at [692, 301] on span "Edit" at bounding box center [696, 304] width 11 height 8
click at [577, 306] on div "**********" at bounding box center [639, 320] width 130 height 90
type textarea "**********"
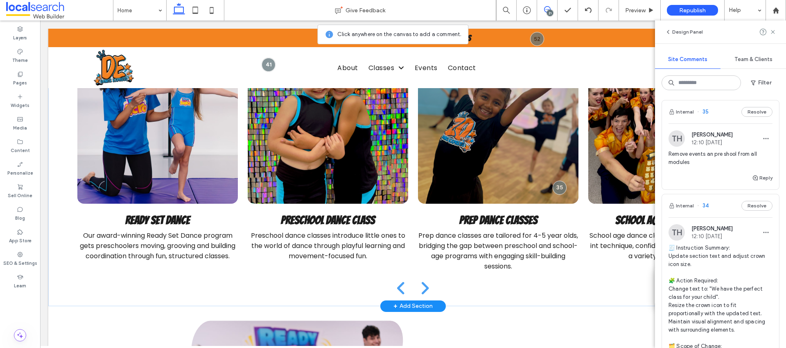
scroll to position [891, 0]
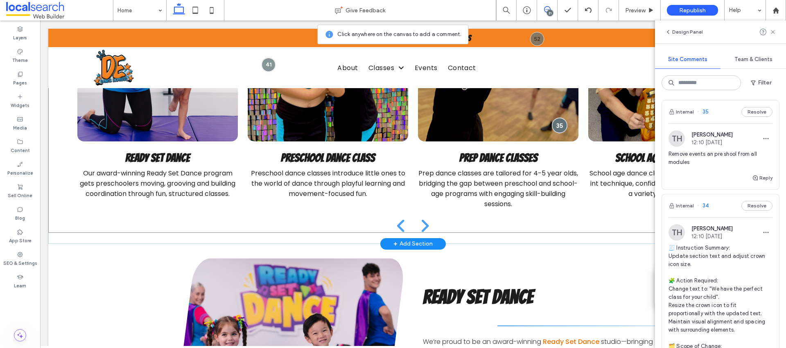
click at [556, 122] on div at bounding box center [559, 125] width 15 height 15
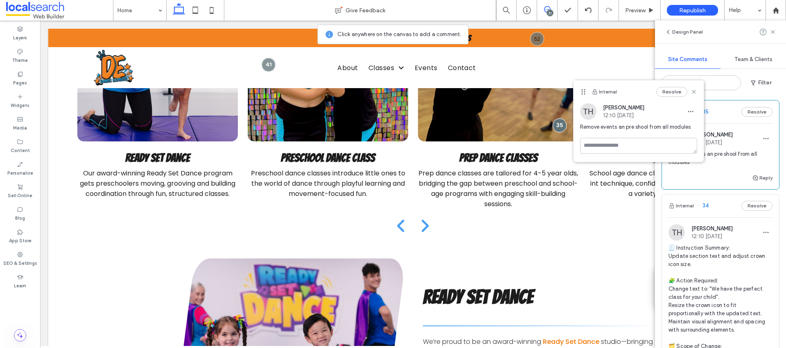
drag, startPoint x: 690, startPoint y: 112, endPoint x: 689, endPoint y: 120, distance: 8.2
click at [690, 112] on icon "button" at bounding box center [690, 111] width 7 height 7
click at [690, 129] on div "Edit" at bounding box center [721, 133] width 73 height 16
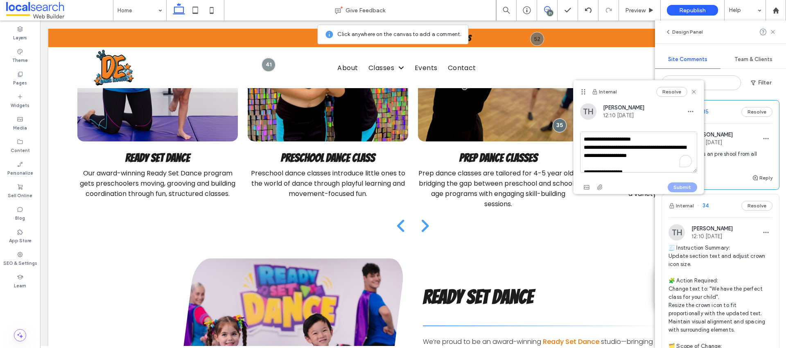
scroll to position [126, 0]
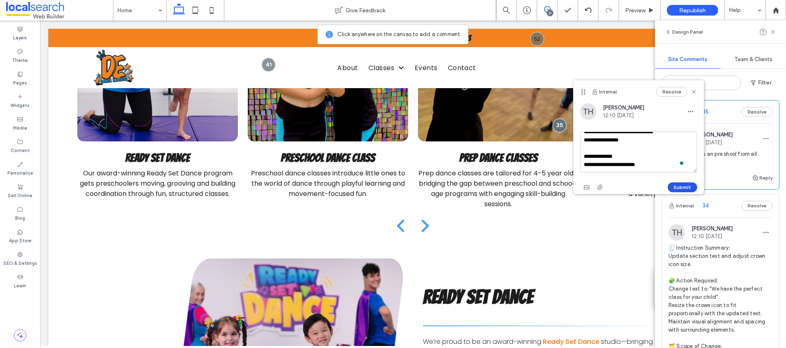
type textarea "**********"
click at [695, 186] on button "Submit" at bounding box center [682, 187] width 29 height 10
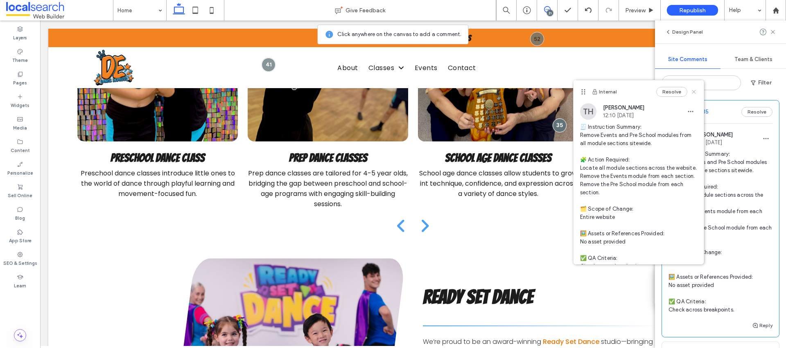
click at [692, 90] on use at bounding box center [694, 92] width 4 height 4
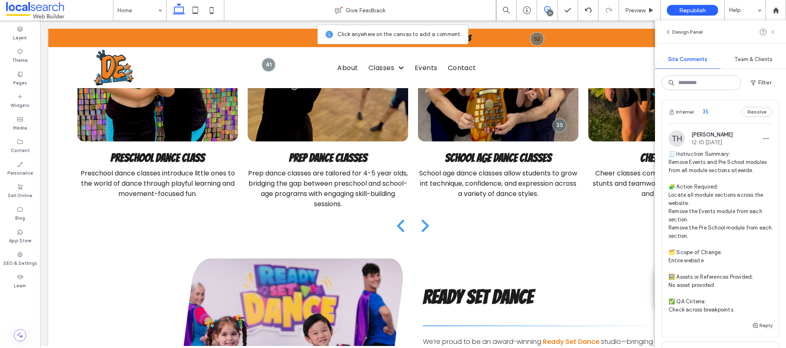
click at [772, 33] on use at bounding box center [773, 32] width 4 height 4
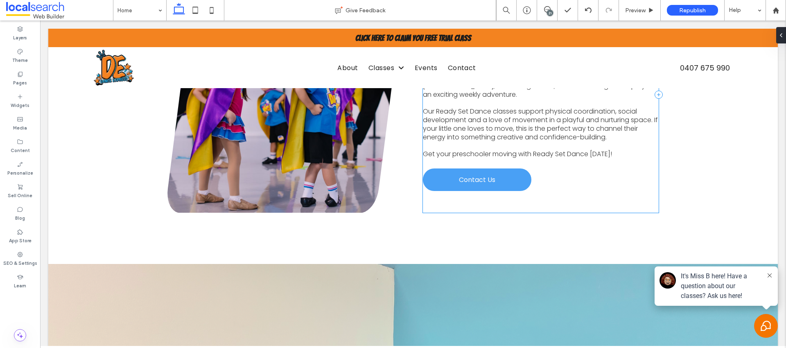
scroll to position [1239, 0]
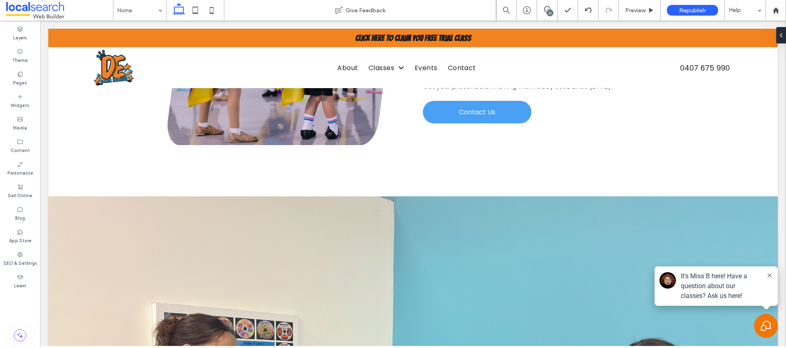
click at [549, 11] on div "21" at bounding box center [550, 13] width 6 height 6
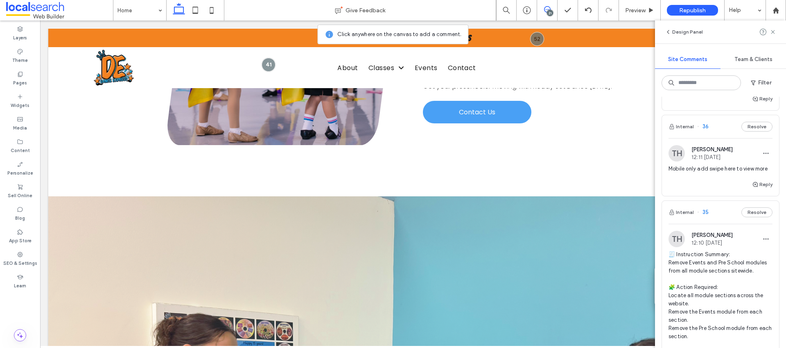
scroll to position [1624, 0]
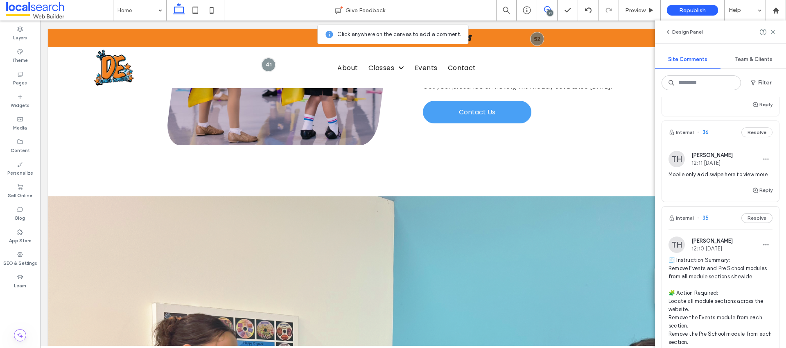
click at [702, 170] on span "Mobile only add swipe here to view more" at bounding box center [721, 174] width 104 height 8
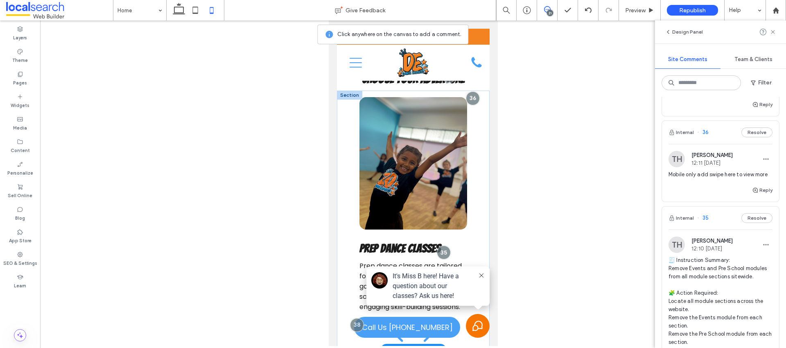
scroll to position [770, 0]
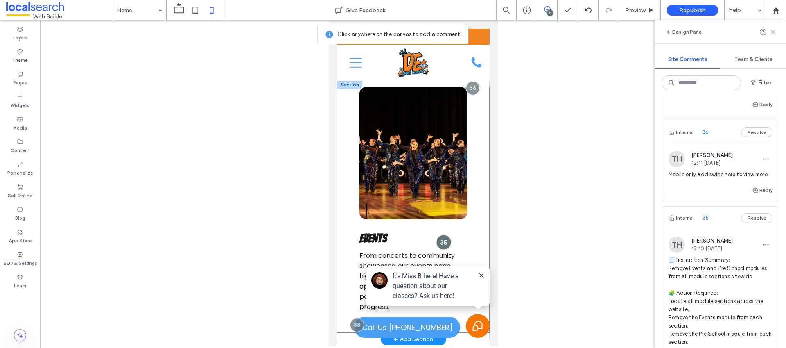
click at [439, 235] on div at bounding box center [443, 241] width 15 height 15
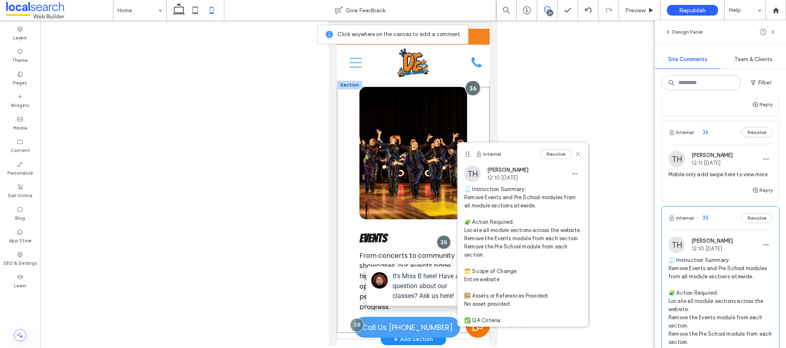
click at [470, 86] on div at bounding box center [472, 87] width 15 height 15
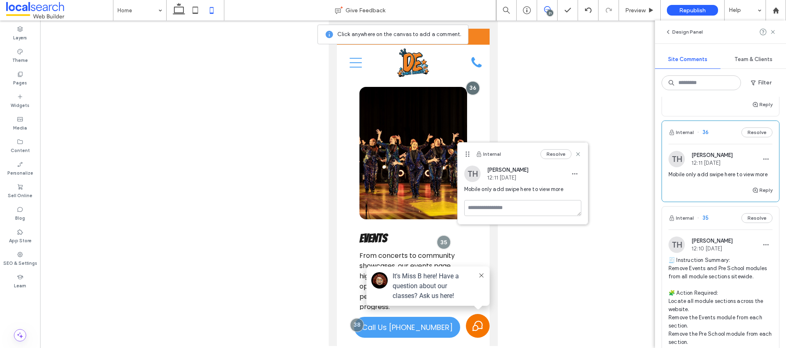
click at [561, 104] on div at bounding box center [413, 182] width 746 height 325
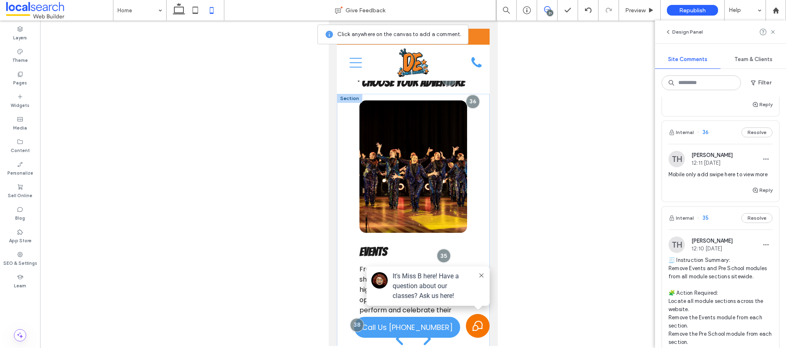
scroll to position [695, 0]
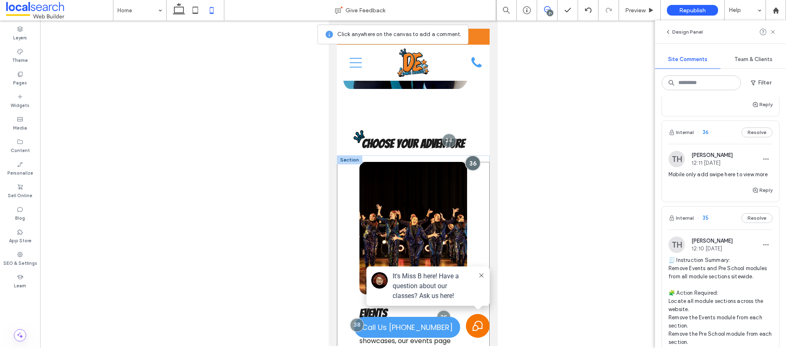
click at [466, 157] on div at bounding box center [472, 162] width 15 height 15
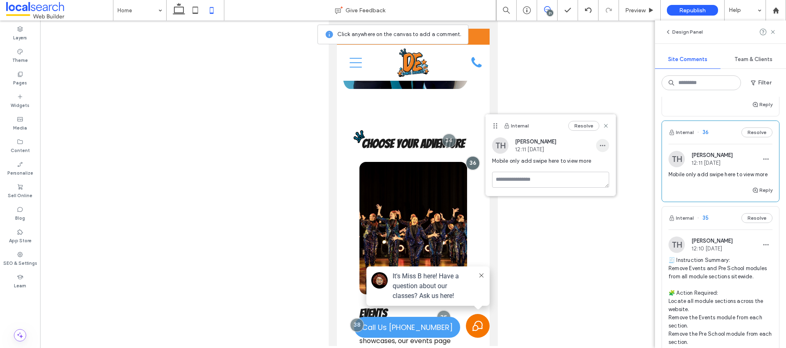
click at [602, 149] on span "button" at bounding box center [602, 145] width 13 height 13
click at [612, 179] on span "Delete" at bounding box center [611, 182] width 16 height 8
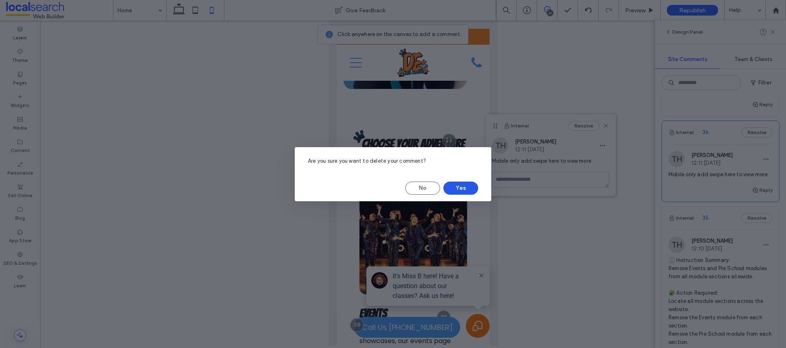
click at [467, 188] on button "Yes" at bounding box center [460, 187] width 35 height 13
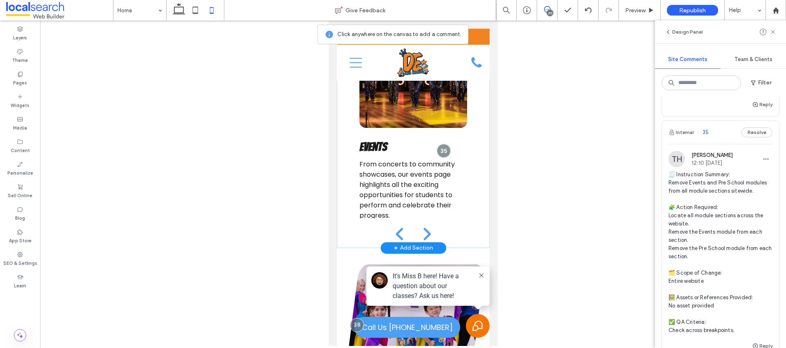
scroll to position [904, 0]
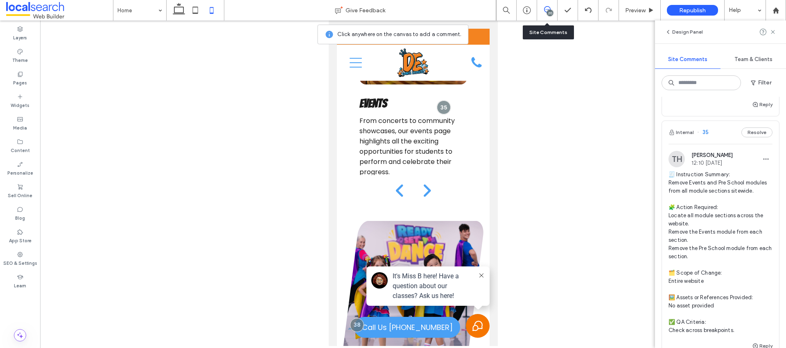
click at [545, 13] on div "20" at bounding box center [547, 10] width 20 height 8
click at [413, 183] on button "next" at bounding box center [426, 191] width 27 height 34
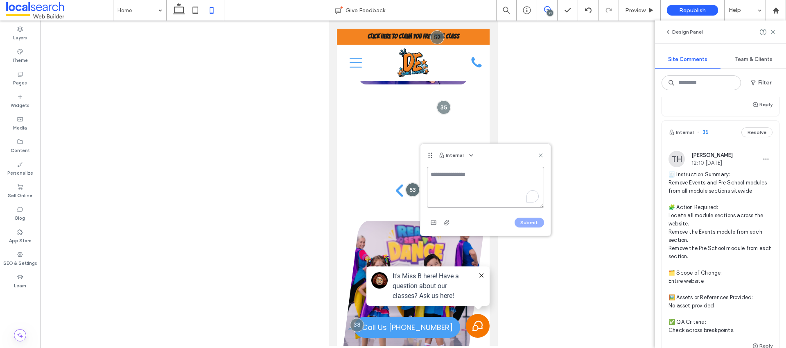
paste textarea "**********"
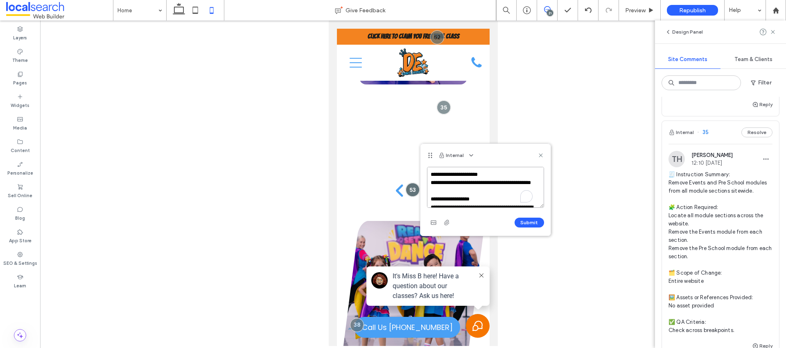
scroll to position [126, 0]
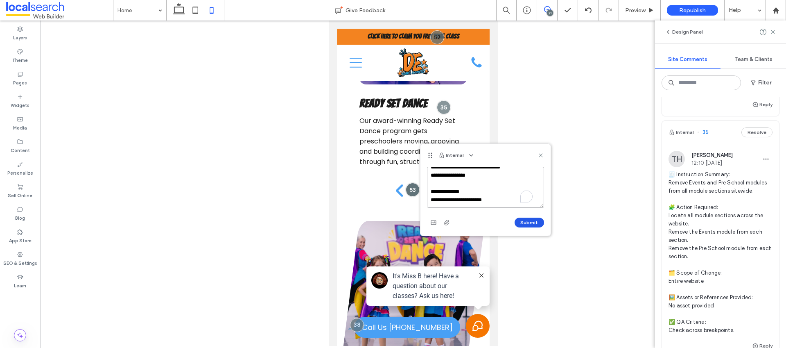
type textarea "**********"
click at [531, 220] on button "Submit" at bounding box center [529, 222] width 29 height 10
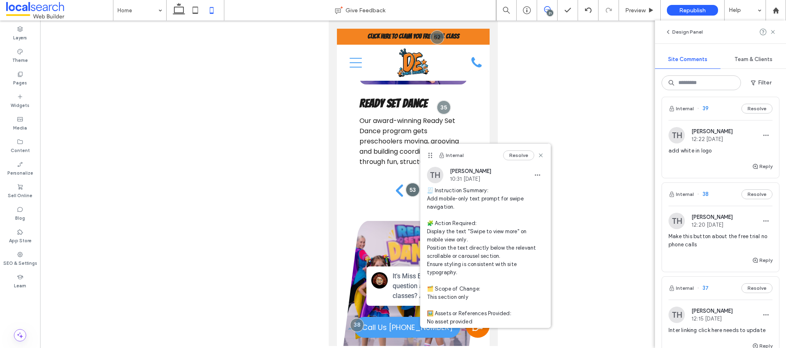
scroll to position [1865, 0]
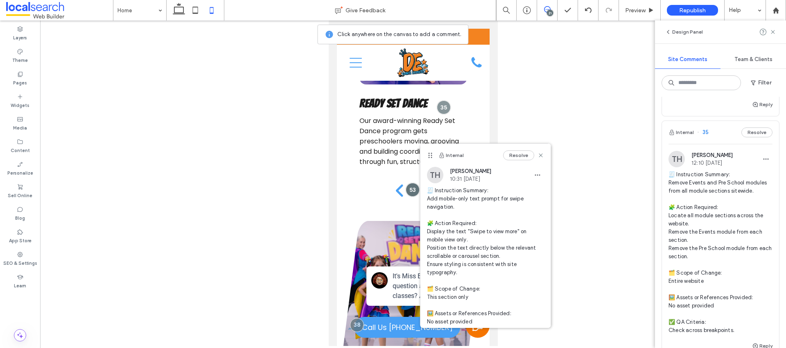
click at [589, 137] on div at bounding box center [413, 182] width 746 height 325
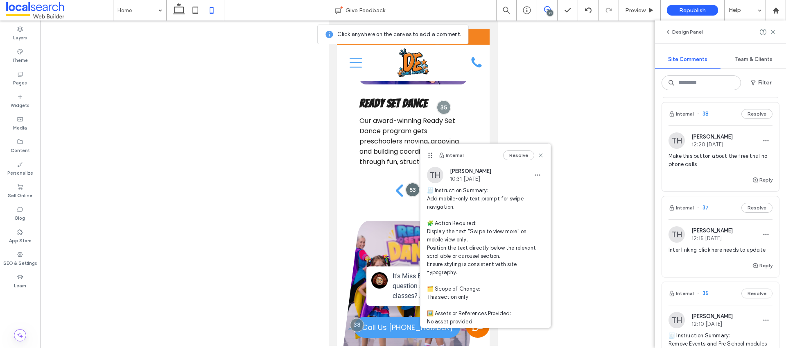
scroll to position [1694, 0]
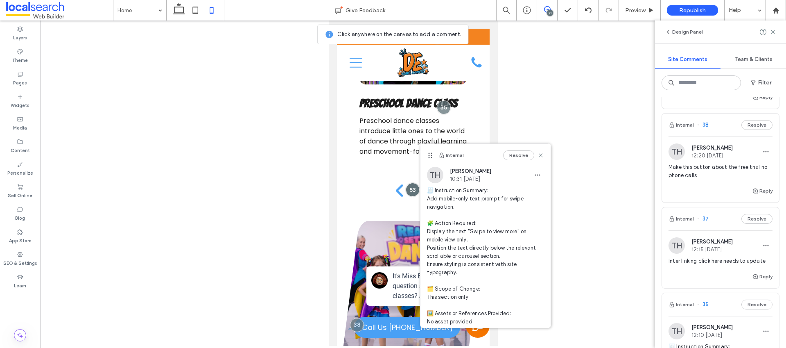
click at [726, 271] on div "Reply" at bounding box center [720, 279] width 117 height 16
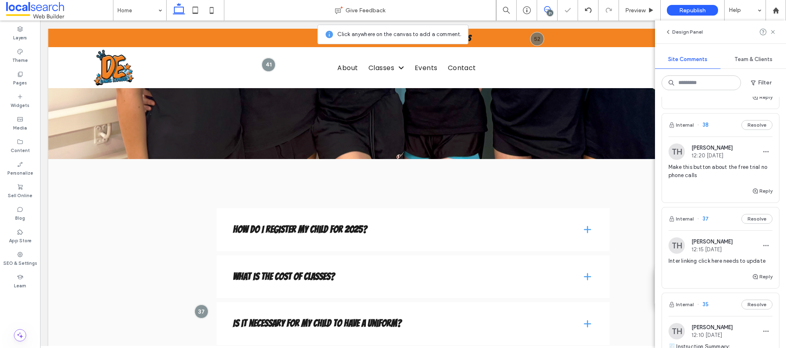
scroll to position [1762, 0]
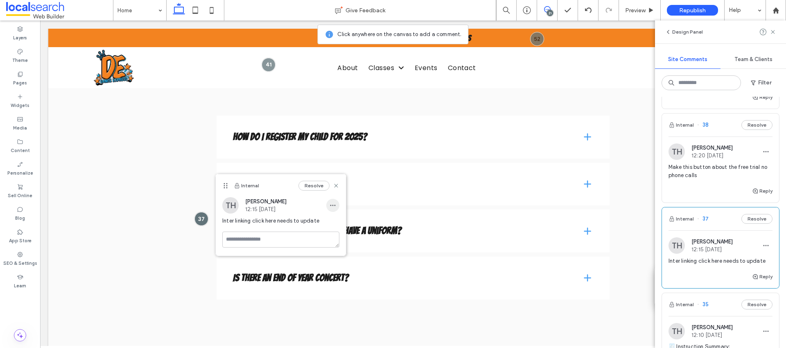
click at [335, 204] on icon "button" at bounding box center [333, 205] width 7 height 7
click at [346, 221] on div "Edit" at bounding box center [363, 227] width 73 height 16
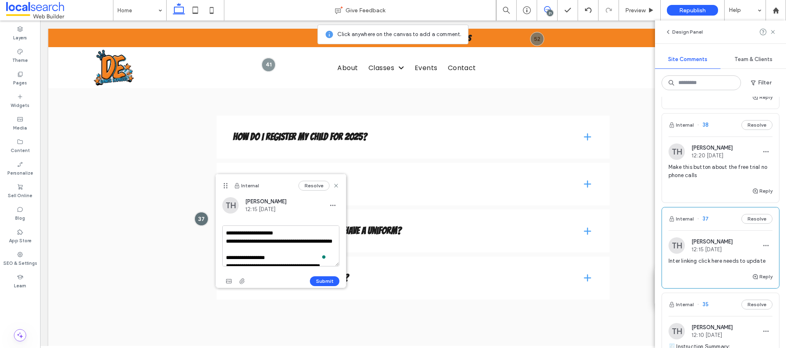
scroll to position [142, 0]
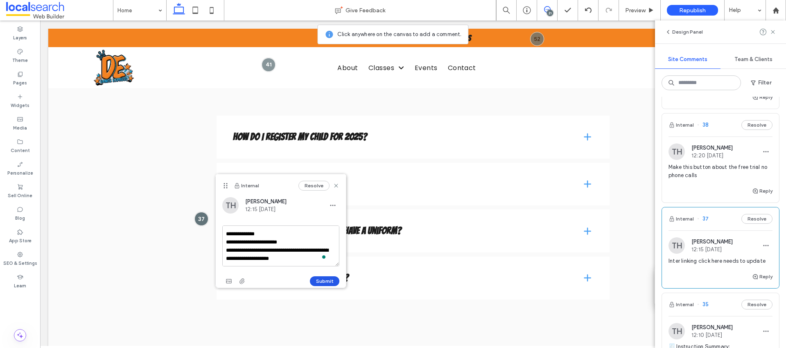
type textarea "**********"
click at [331, 281] on button "Submit" at bounding box center [324, 281] width 29 height 10
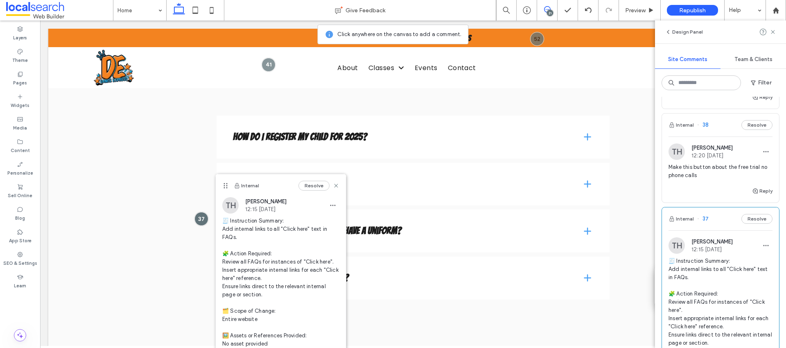
click at [726, 163] on span "Make this button about the free trial no phone calls" at bounding box center [721, 171] width 104 height 16
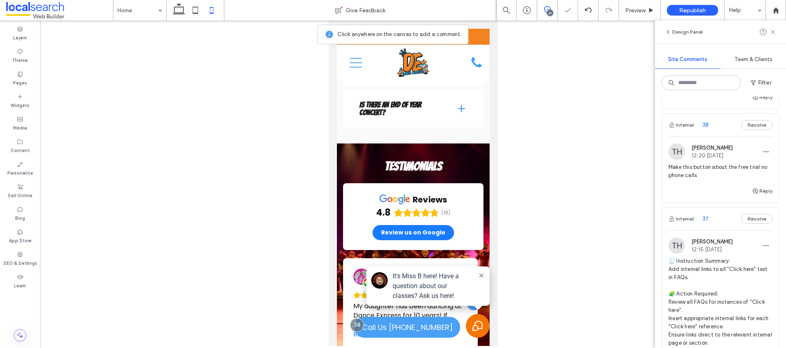
scroll to position [3058, 0]
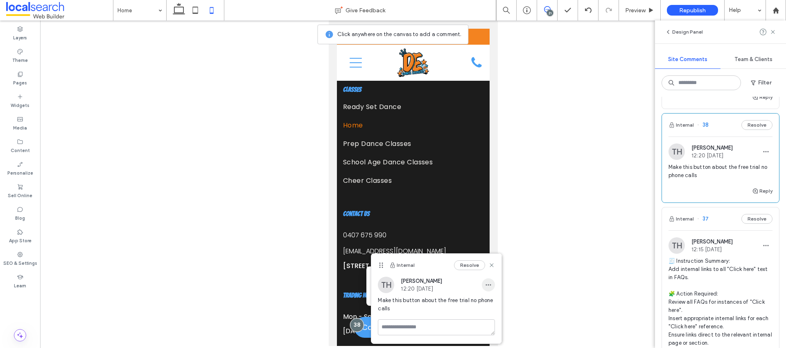
click at [489, 279] on span "button" at bounding box center [488, 284] width 13 height 13
click at [493, 301] on div "Edit" at bounding box center [518, 306] width 73 height 16
drag, startPoint x: 426, startPoint y: 331, endPoint x: 387, endPoint y: 330, distance: 39.7
click at [387, 330] on textarea "**********" at bounding box center [436, 325] width 117 height 41
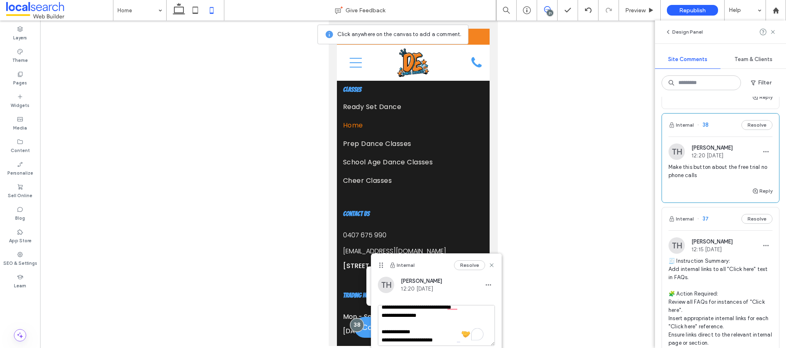
scroll to position [0, 0]
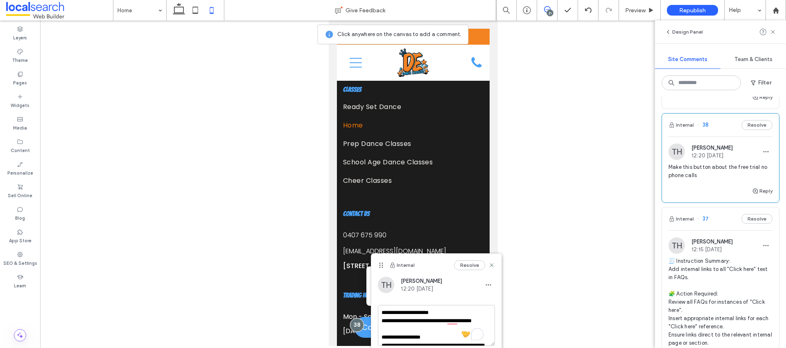
drag, startPoint x: 763, startPoint y: 346, endPoint x: 366, endPoint y: 286, distance: 401.7
type textarea "**********"
click at [601, 235] on div at bounding box center [413, 182] width 746 height 325
click at [494, 266] on icon at bounding box center [491, 265] width 7 height 7
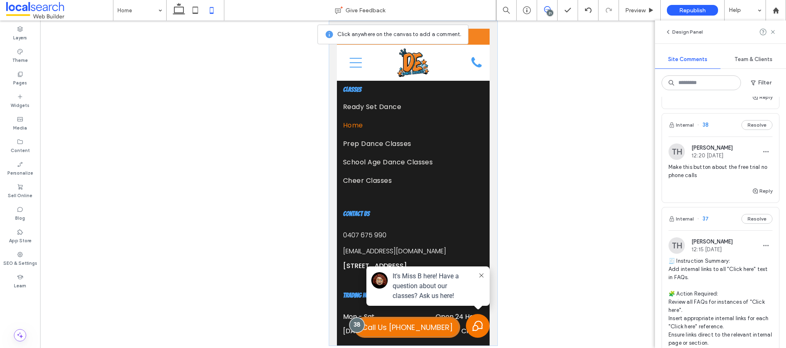
click at [351, 327] on div at bounding box center [356, 324] width 15 height 15
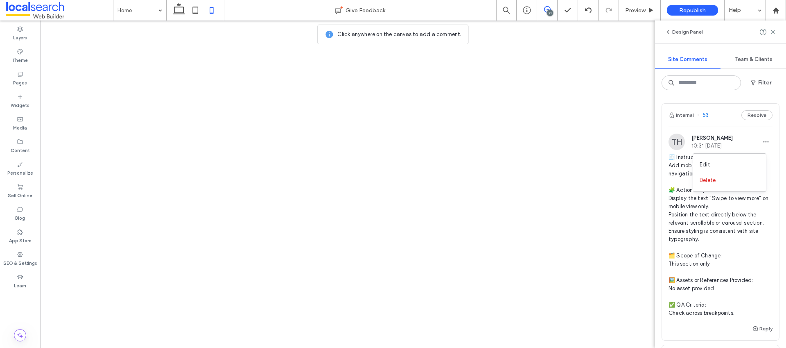
click at [754, 158] on div "Edit" at bounding box center [729, 165] width 73 height 16
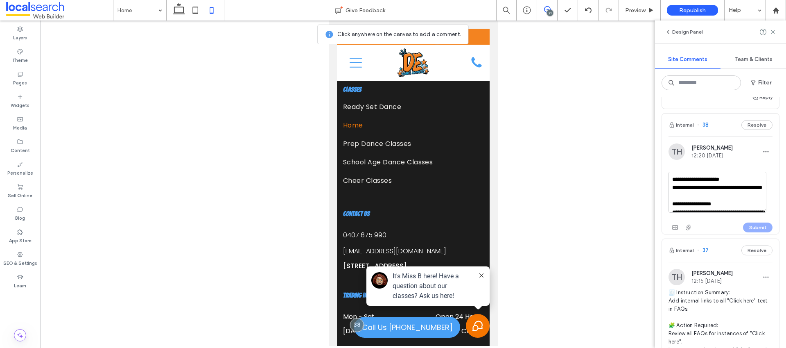
scroll to position [191, 0]
type textarea "**********"
click at [754, 222] on button "Submit" at bounding box center [757, 227] width 29 height 10
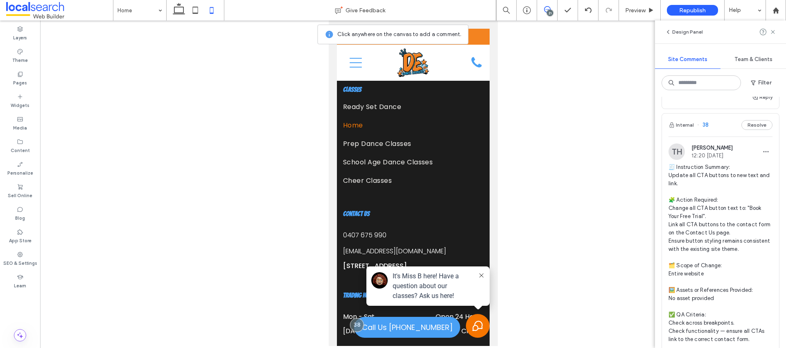
click at [570, 267] on div at bounding box center [413, 182] width 746 height 325
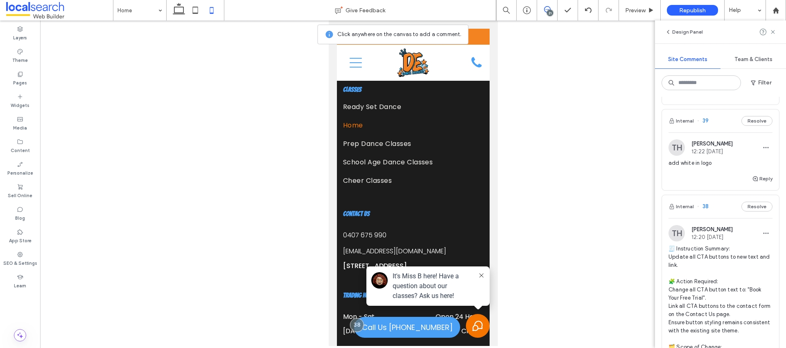
scroll to position [1575, 0]
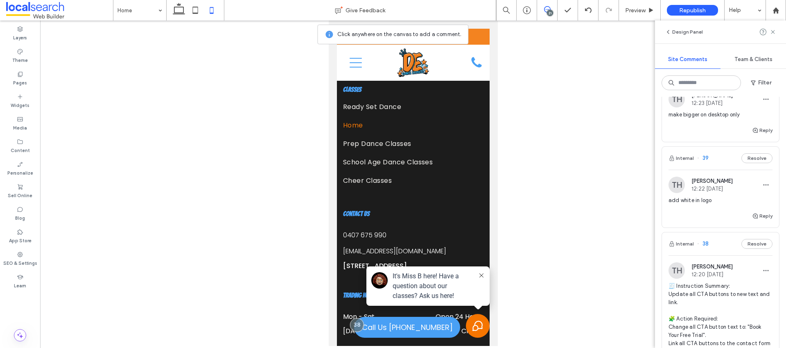
click at [718, 196] on span "add white in logo" at bounding box center [721, 200] width 104 height 8
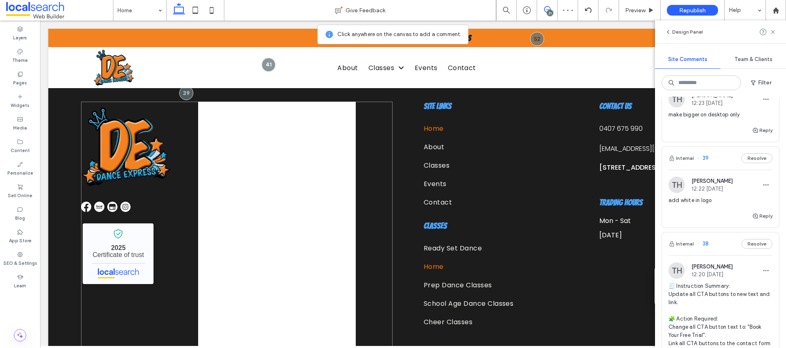
scroll to position [2532, 0]
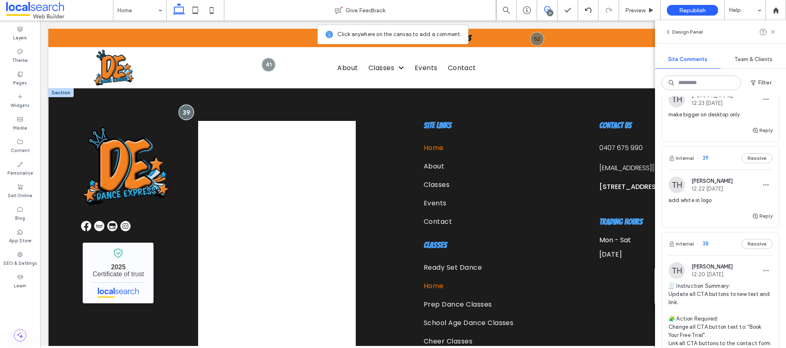
click at [185, 109] on div at bounding box center [186, 112] width 15 height 15
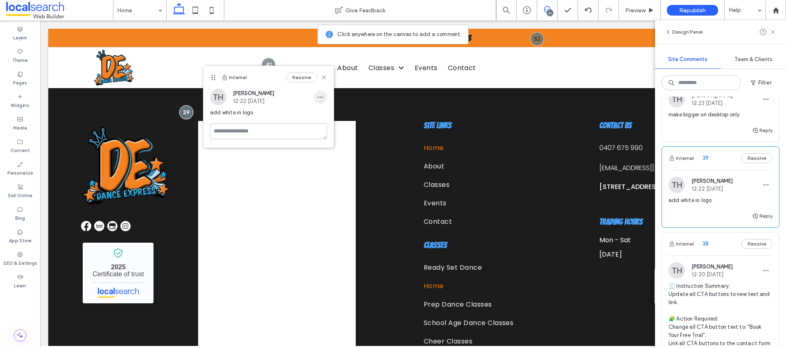
click at [319, 99] on icon "button" at bounding box center [320, 97] width 7 height 7
click at [332, 115] on div "Edit" at bounding box center [350, 119] width 73 height 16
type textarea "**********"
click at [319, 172] on button "Submit" at bounding box center [312, 173] width 29 height 10
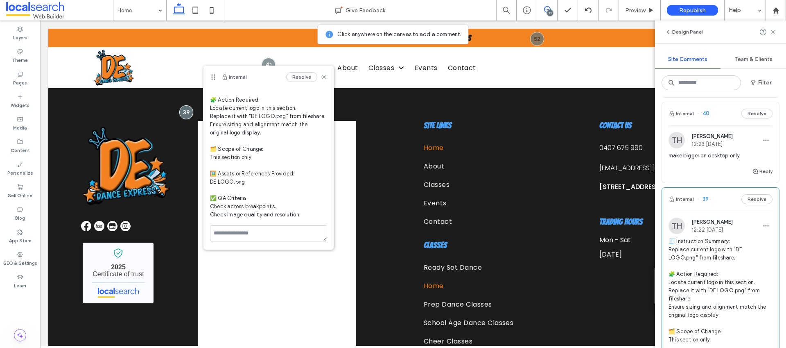
scroll to position [1524, 0]
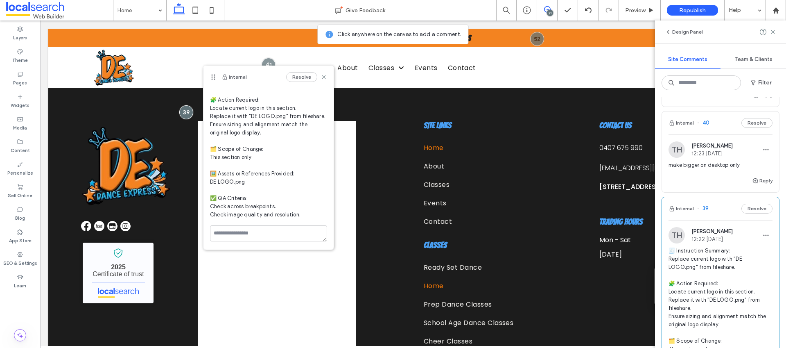
click at [705, 166] on div "make bigger on desktop only" at bounding box center [721, 168] width 104 height 15
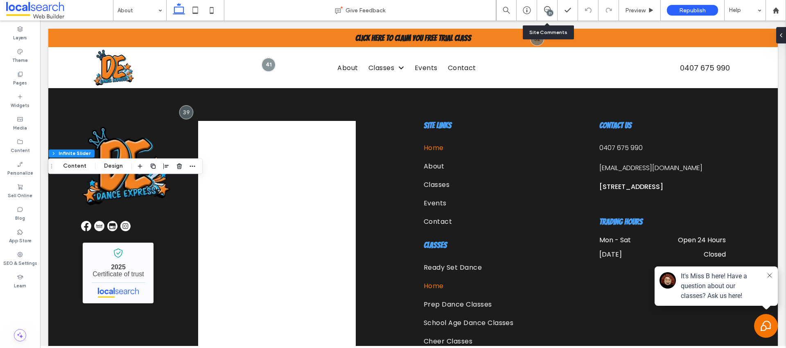
click at [549, 16] on div "21" at bounding box center [547, 10] width 20 height 20
click at [545, 9] on icon at bounding box center [547, 9] width 7 height 7
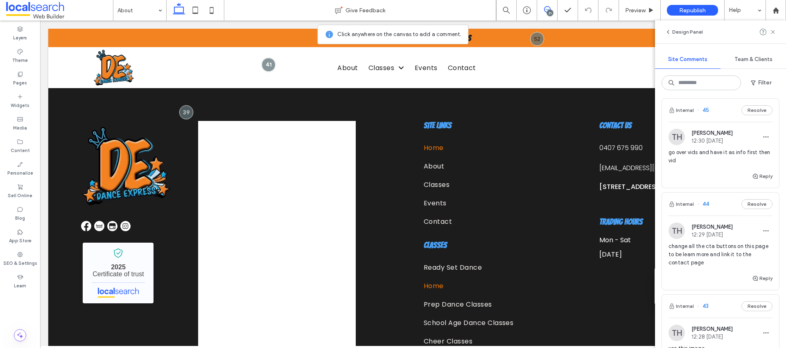
scroll to position [1178, 0]
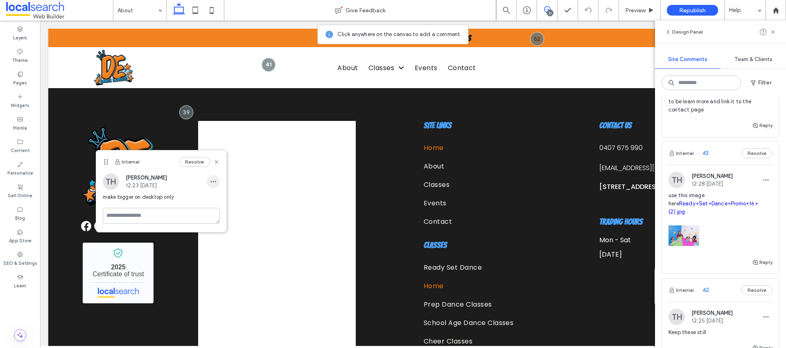
click at [219, 180] on span "button" at bounding box center [213, 181] width 13 height 13
click at [219, 194] on div "Edit Delete" at bounding box center [244, 210] width 74 height 38
click at [220, 196] on div "Edit" at bounding box center [243, 203] width 73 height 16
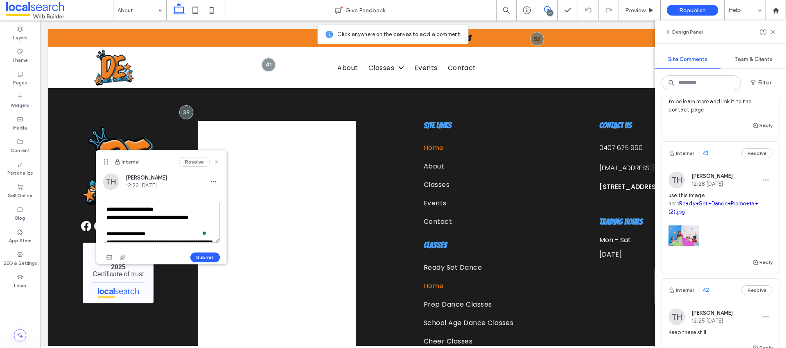
scroll to position [118, 0]
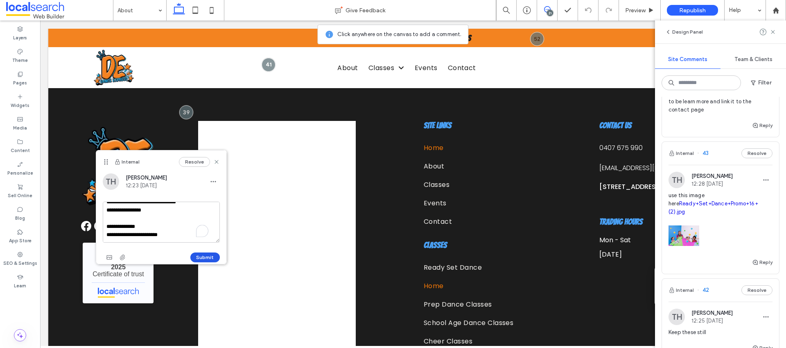
type textarea "**********"
click at [201, 254] on button "Submit" at bounding box center [204, 257] width 29 height 10
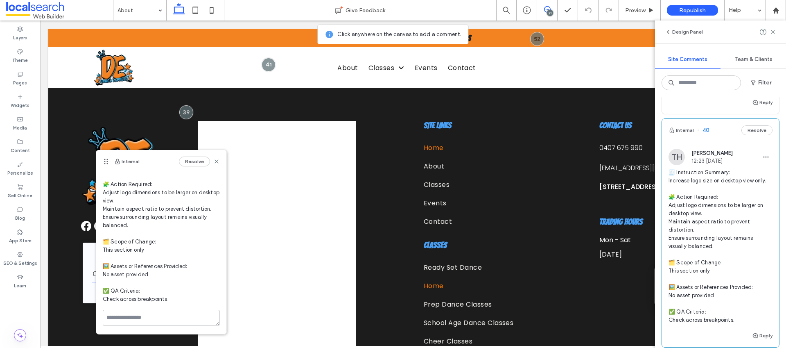
scroll to position [1355, 0]
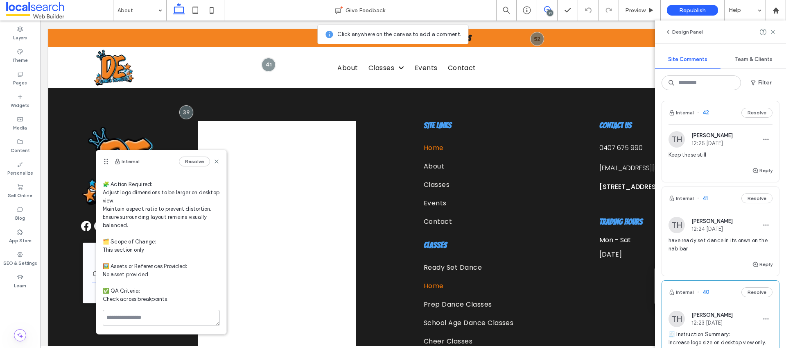
click at [714, 238] on span "have ready set dance in its onwn on the nab bar" at bounding box center [721, 244] width 104 height 16
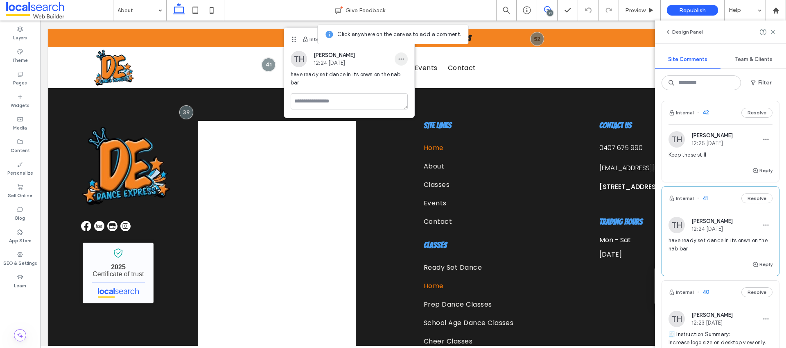
click at [405, 57] on span "button" at bounding box center [401, 58] width 13 height 13
click at [411, 72] on div "Edit" at bounding box center [431, 80] width 73 height 16
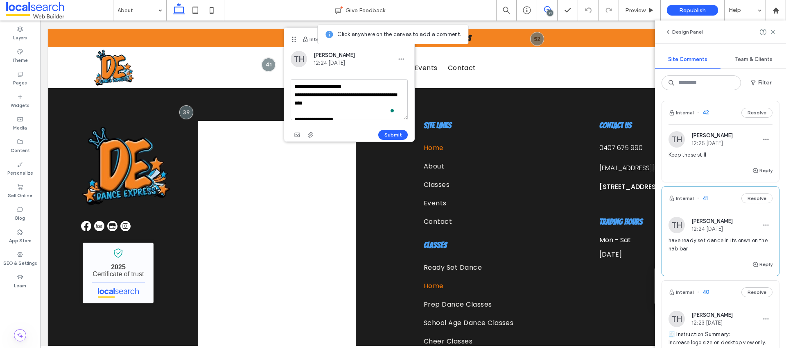
scroll to position [142, 0]
type textarea "**********"
click at [387, 135] on button "Submit" at bounding box center [392, 135] width 29 height 10
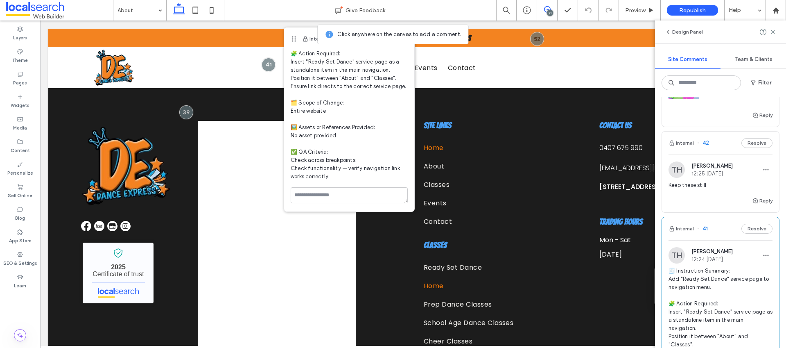
scroll to position [1319, 0]
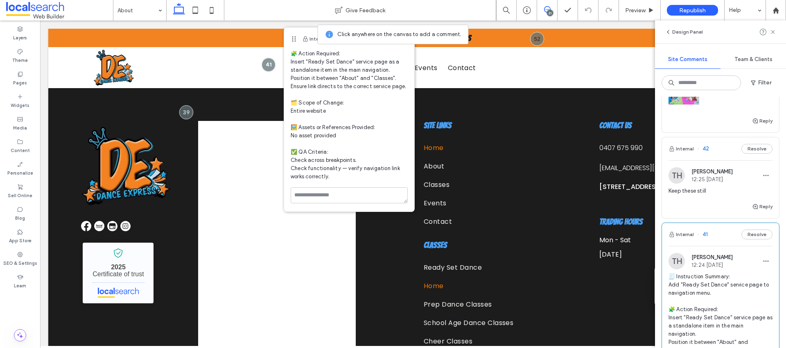
click at [725, 176] on div "TH [PERSON_NAME] 12:25 [DATE] Keep these still" at bounding box center [721, 184] width 104 height 34
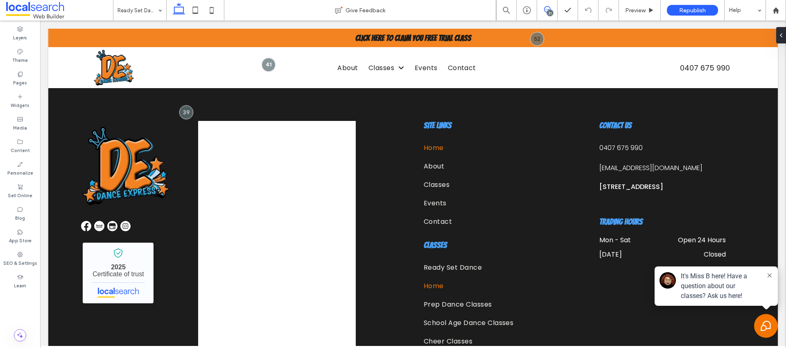
click at [554, 9] on span at bounding box center [547, 9] width 20 height 7
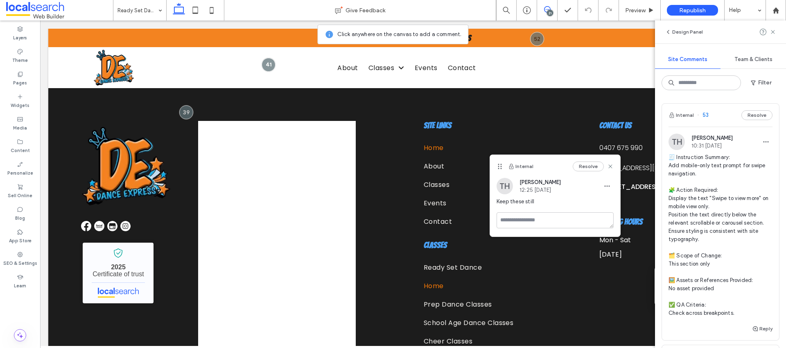
drag, startPoint x: 611, startPoint y: 187, endPoint x: 611, endPoint y: 192, distance: 5.3
click at [611, 187] on span "button" at bounding box center [607, 185] width 13 height 13
click at [611, 206] on span "Edit" at bounding box center [613, 207] width 11 height 8
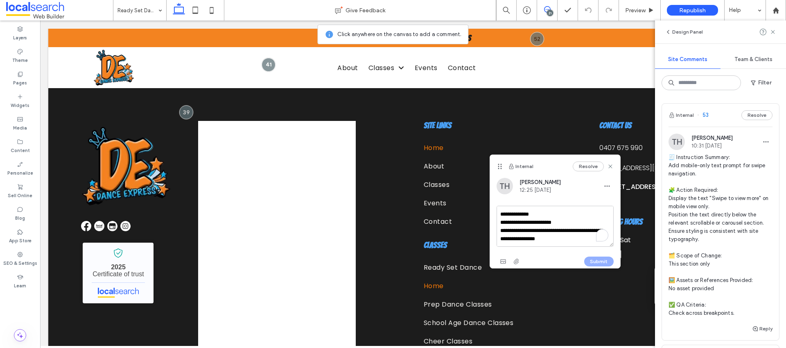
scroll to position [134, 0]
type textarea "**********"
click at [597, 264] on button "Submit" at bounding box center [598, 261] width 29 height 10
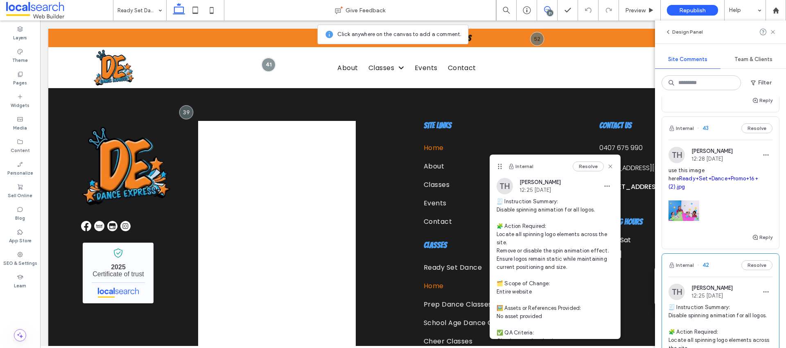
scroll to position [1162, 0]
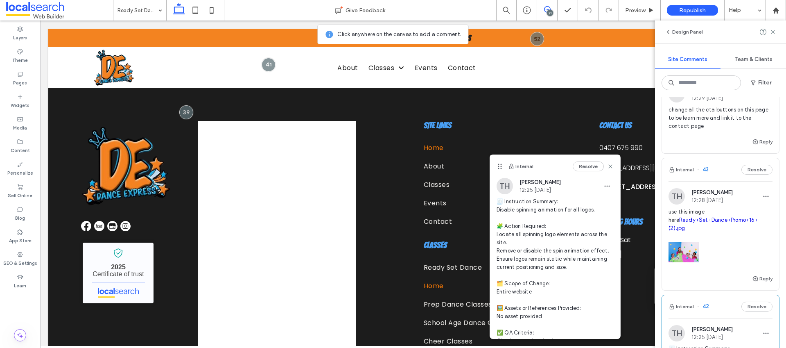
click at [727, 253] on div at bounding box center [721, 249] width 104 height 35
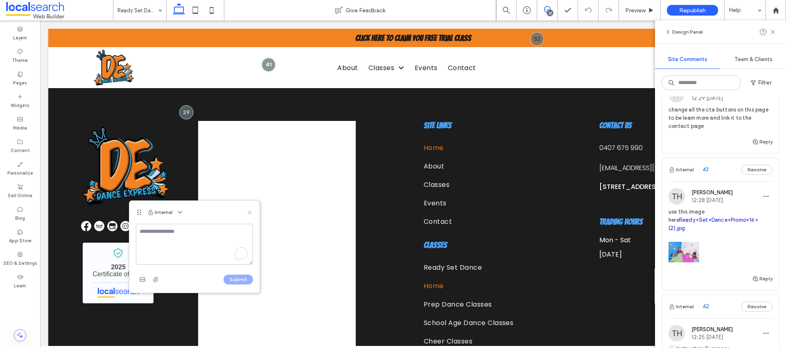
click at [250, 211] on use at bounding box center [250, 212] width 4 height 4
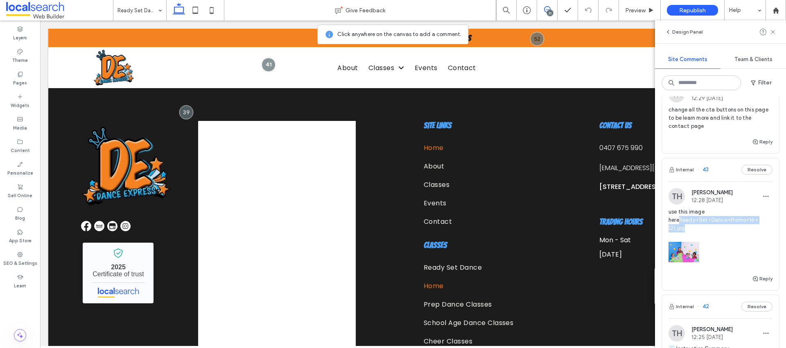
copy link "Ready+Set+Dance+Promo+16+(2).jpg"
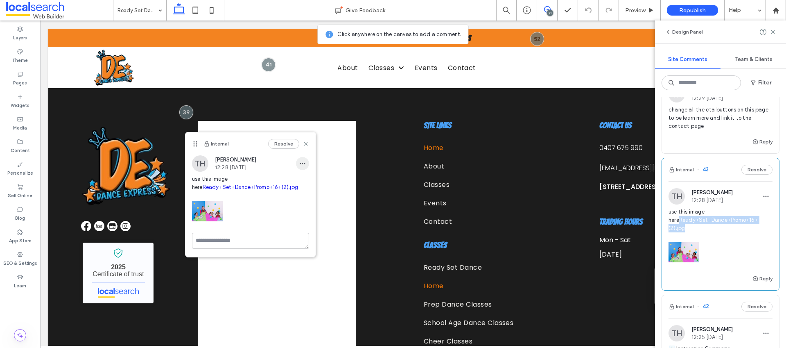
drag, startPoint x: 306, startPoint y: 163, endPoint x: 309, endPoint y: 172, distance: 9.8
click at [306, 163] on span "button" at bounding box center [302, 163] width 13 height 13
click at [310, 178] on div "Edit" at bounding box center [332, 185] width 73 height 16
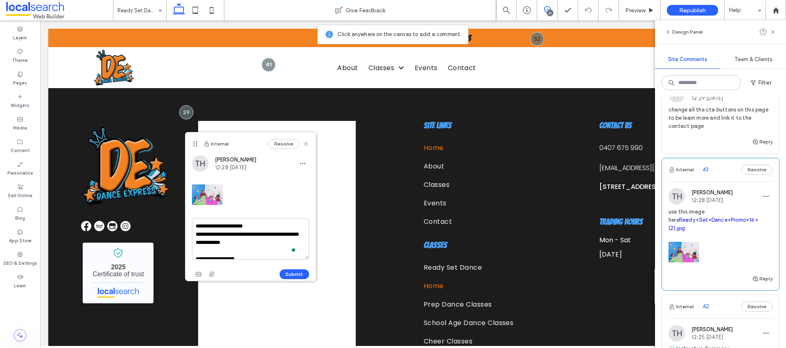
scroll to position [126, 0]
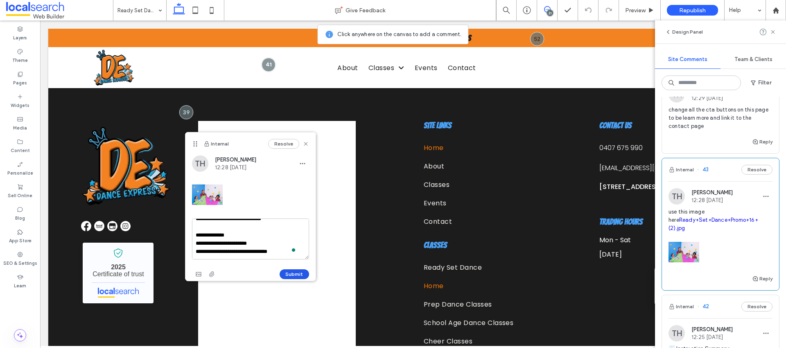
type textarea "**********"
click at [294, 271] on button "Submit" at bounding box center [294, 274] width 29 height 10
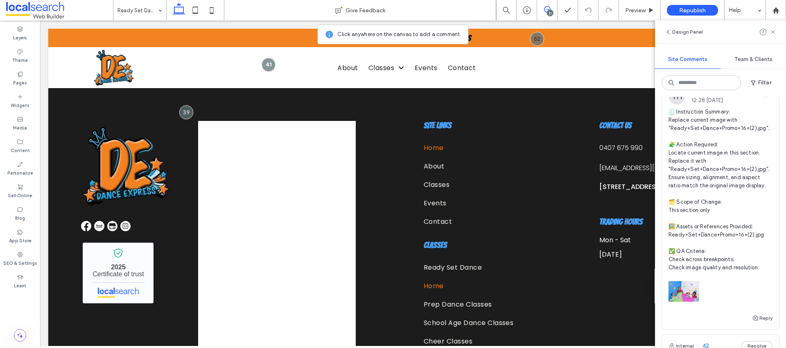
scroll to position [1242, 0]
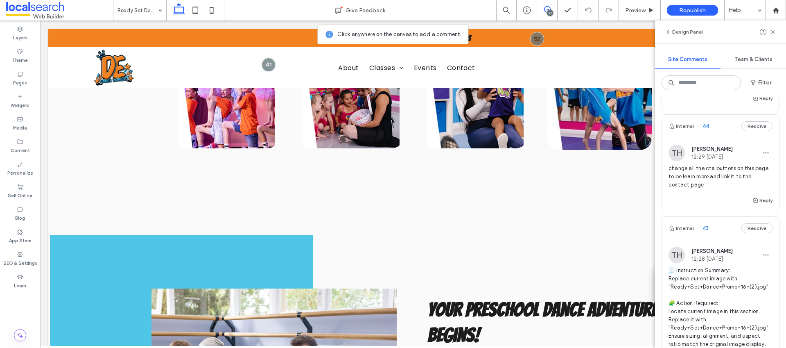
click at [729, 185] on span "change all the cta buttons on this page to be learn more and link it to the con…" at bounding box center [721, 176] width 104 height 25
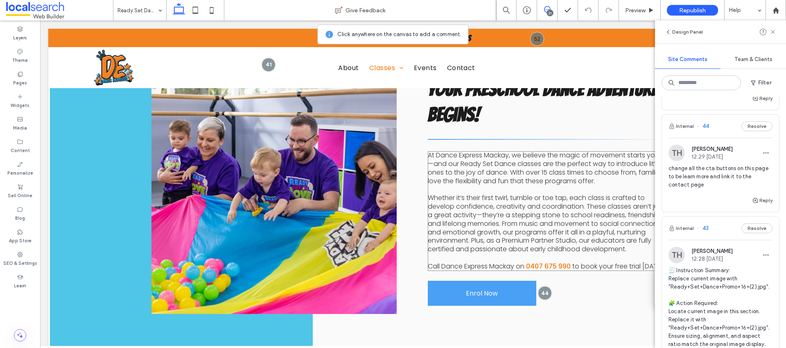
scroll to position [585, 0]
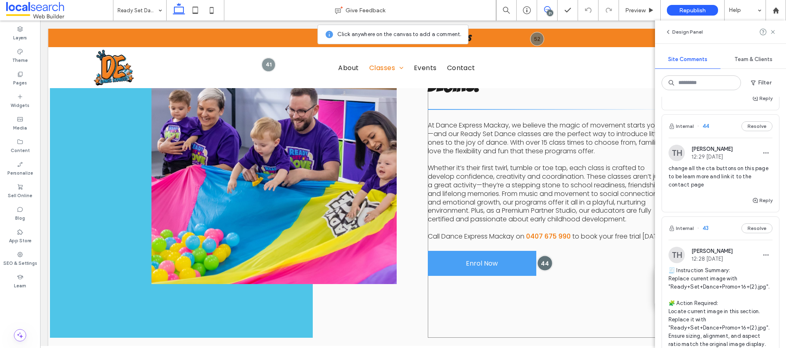
click at [542, 256] on div at bounding box center [545, 262] width 15 height 15
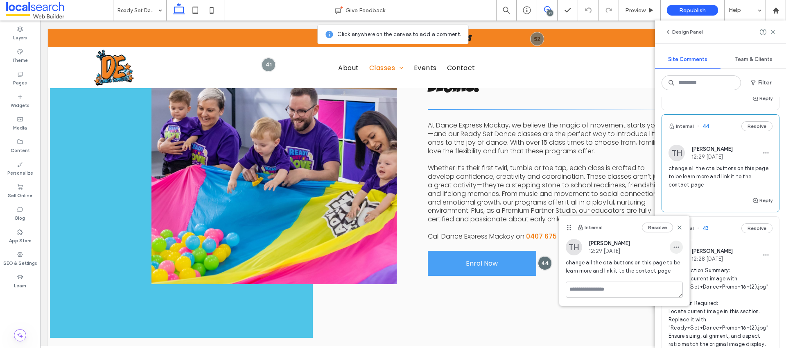
click at [680, 249] on span "button" at bounding box center [676, 246] width 13 height 13
click at [678, 265] on span "Edit" at bounding box center [682, 268] width 11 height 8
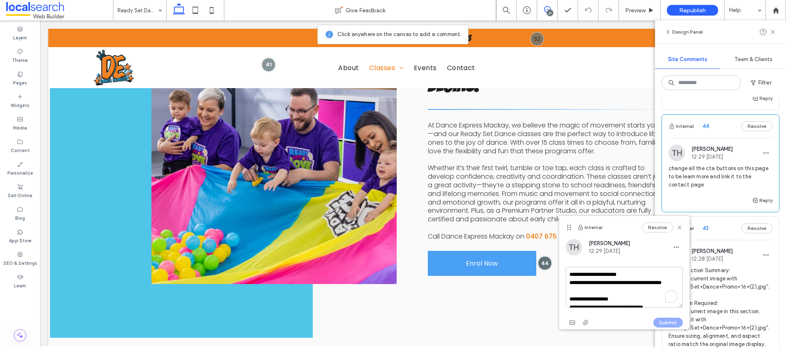
scroll to position [102, 0]
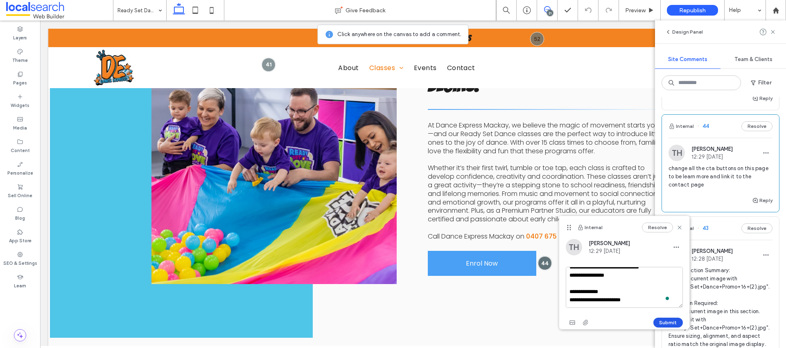
type textarea "**********"
click at [674, 324] on button "Submit" at bounding box center [667, 322] width 29 height 10
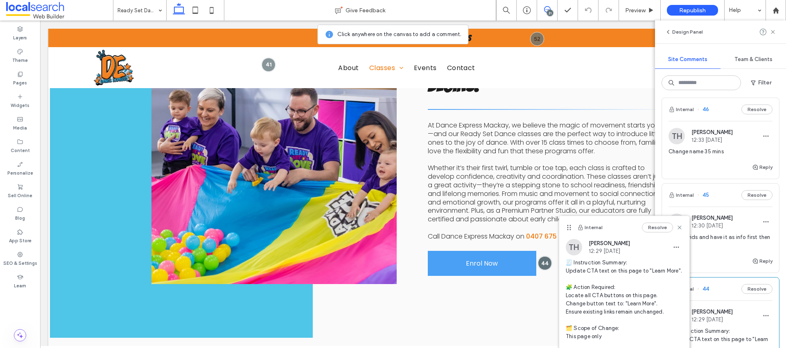
scroll to position [939, 0]
click at [719, 163] on div "Change name 35 mins" at bounding box center [721, 156] width 104 height 15
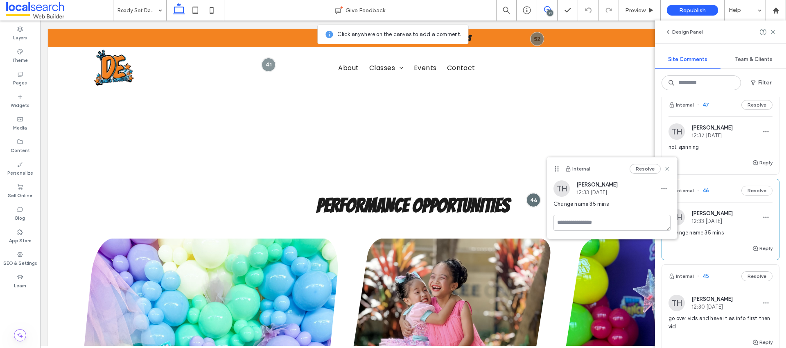
scroll to position [852, 0]
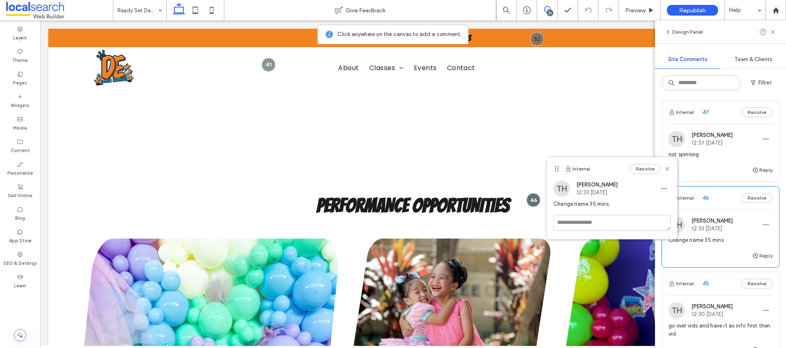
click at [724, 151] on span "not spinning" at bounding box center [721, 154] width 104 height 8
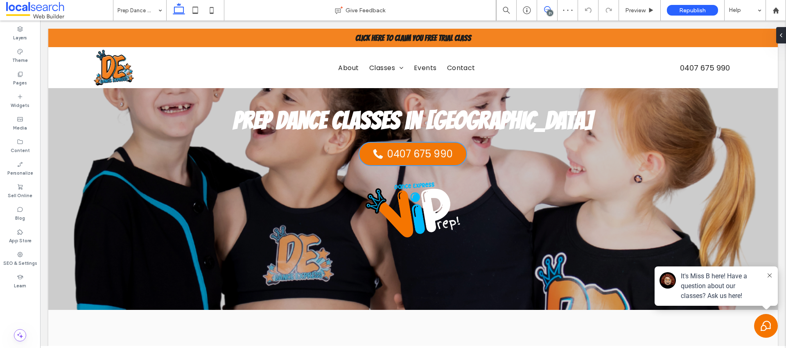
drag, startPoint x: 547, startPoint y: 10, endPoint x: 453, endPoint y: 86, distance: 121.1
click at [547, 10] on icon at bounding box center [547, 9] width 7 height 7
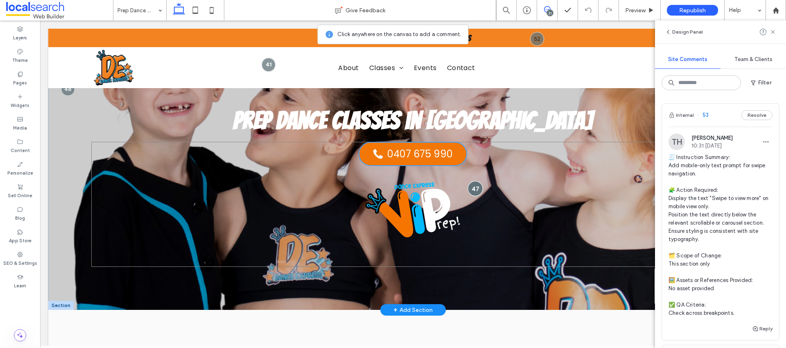
click at [475, 186] on div at bounding box center [475, 188] width 15 height 15
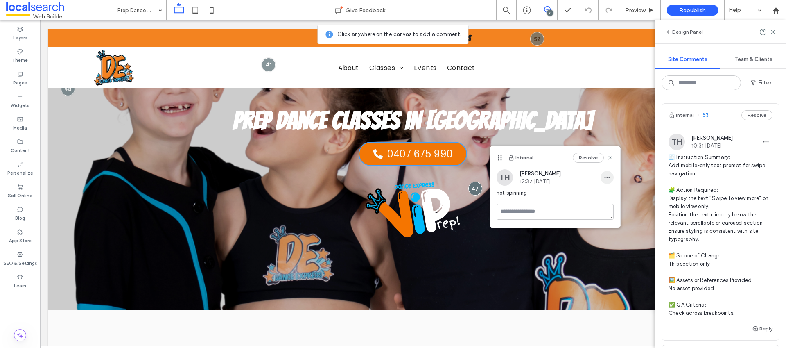
click at [611, 179] on span "button" at bounding box center [607, 177] width 13 height 13
click at [612, 214] on span "Delete" at bounding box center [616, 214] width 16 height 8
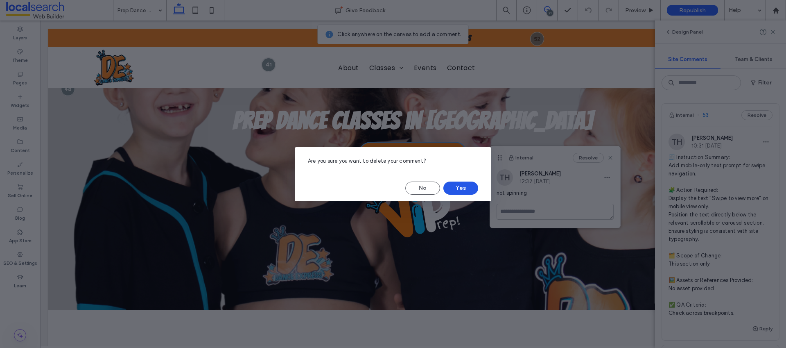
drag, startPoint x: 460, startPoint y: 190, endPoint x: 414, endPoint y: 165, distance: 53.1
click at [460, 190] on button "Yes" at bounding box center [460, 187] width 35 height 13
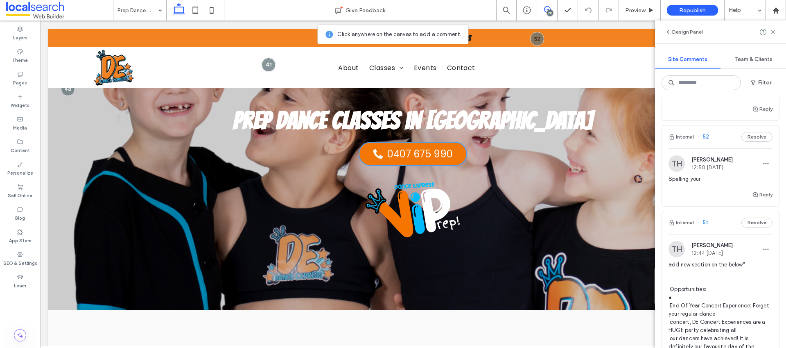
scroll to position [226, 0]
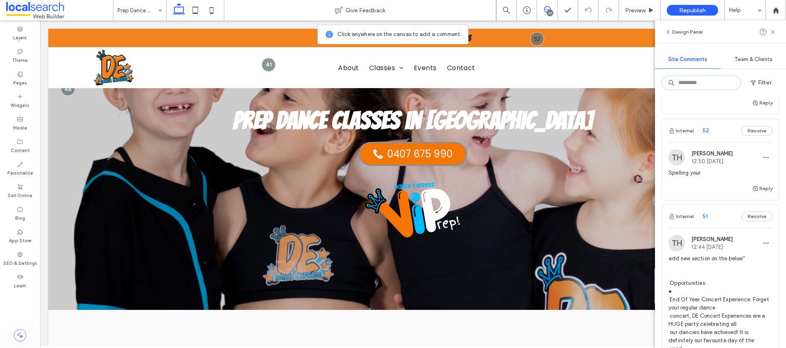
click at [698, 185] on div "Reply" at bounding box center [720, 191] width 117 height 16
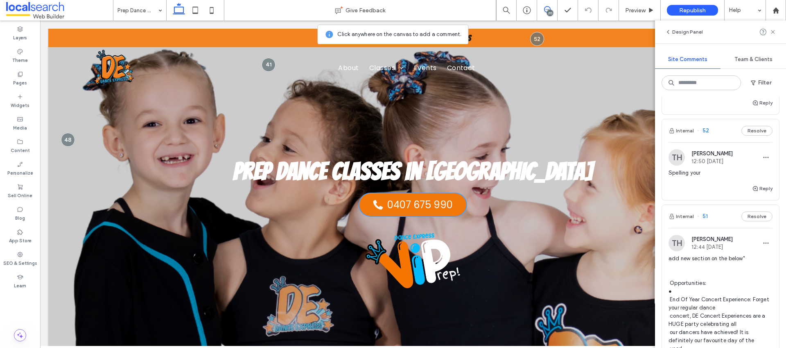
scroll to position [0, 0]
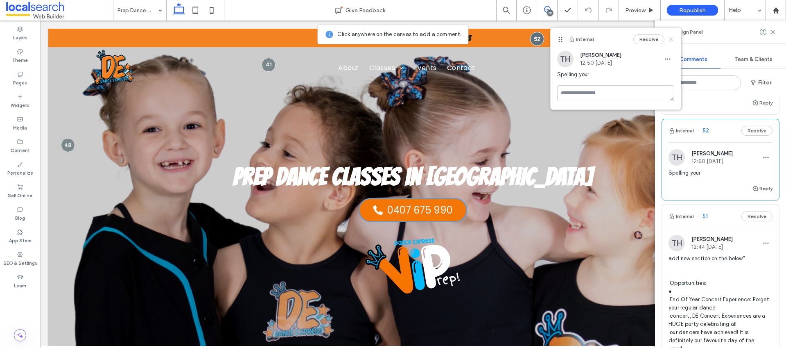
drag, startPoint x: 673, startPoint y: 40, endPoint x: 595, endPoint y: 10, distance: 83.6
click at [673, 40] on icon at bounding box center [671, 39] width 7 height 7
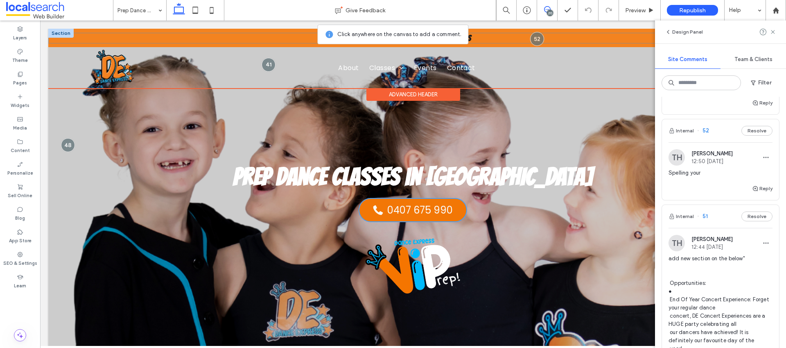
click at [476, 38] on p "Click here to Claim You Free Trial Class" at bounding box center [413, 38] width 730 height 11
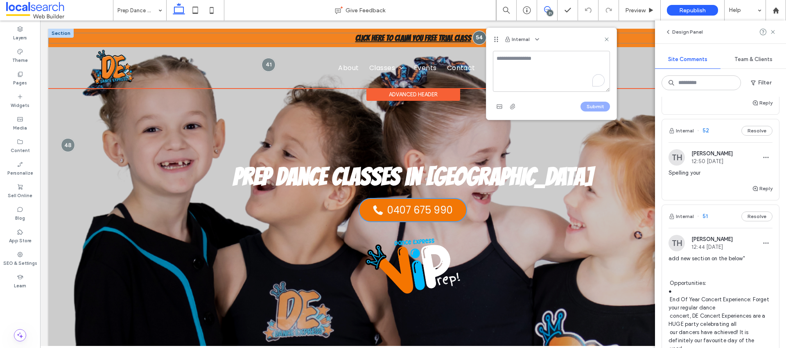
click at [415, 40] on strong "Click here to Claim You Free Trial Class" at bounding box center [413, 38] width 116 height 9
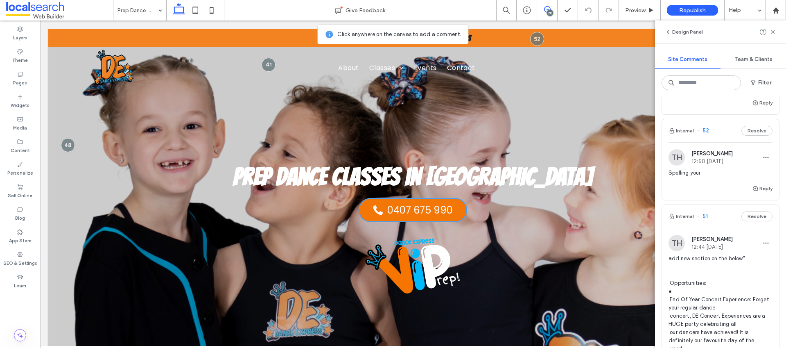
click at [549, 11] on div "20" at bounding box center [550, 13] width 6 height 6
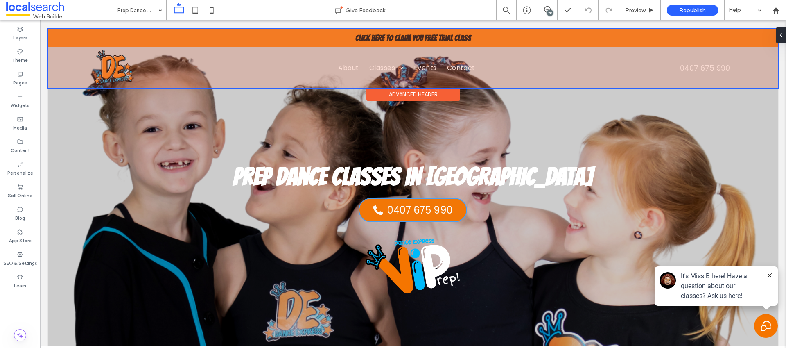
click at [414, 39] on div at bounding box center [413, 58] width 730 height 59
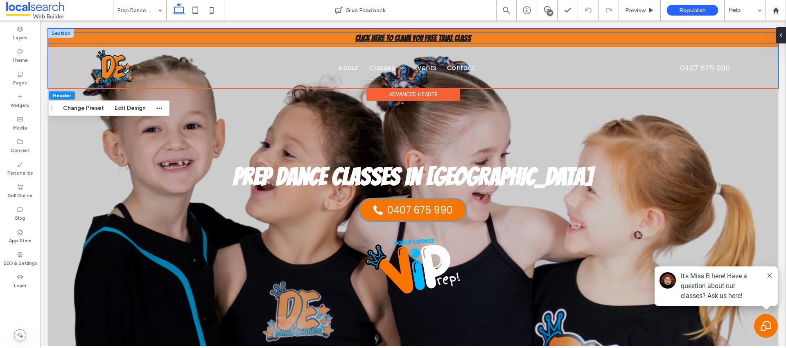
click at [400, 38] on strong "Click here to Claim You Free Trial Class" at bounding box center [413, 38] width 116 height 9
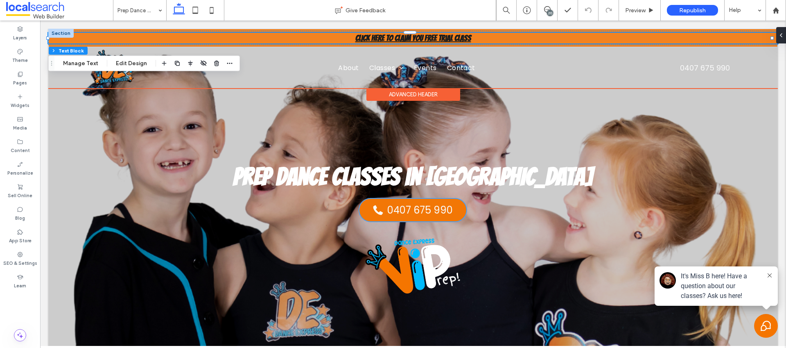
click at [422, 38] on strong "Click here to Claim You Free Trial Class" at bounding box center [413, 38] width 116 height 9
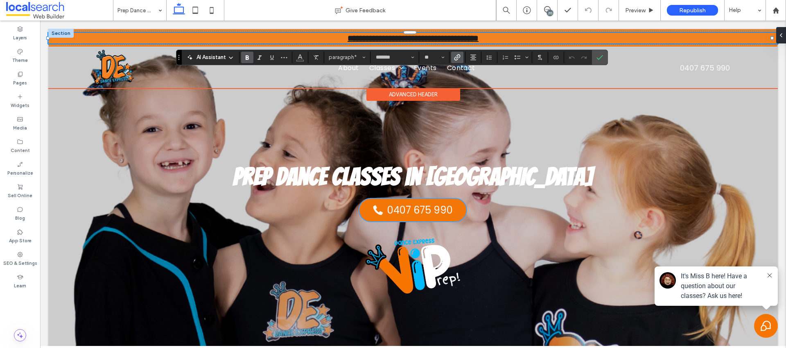
drag, startPoint x: 422, startPoint y: 38, endPoint x: 439, endPoint y: 37, distance: 17.6
click at [424, 37] on strong "**********" at bounding box center [413, 38] width 131 height 8
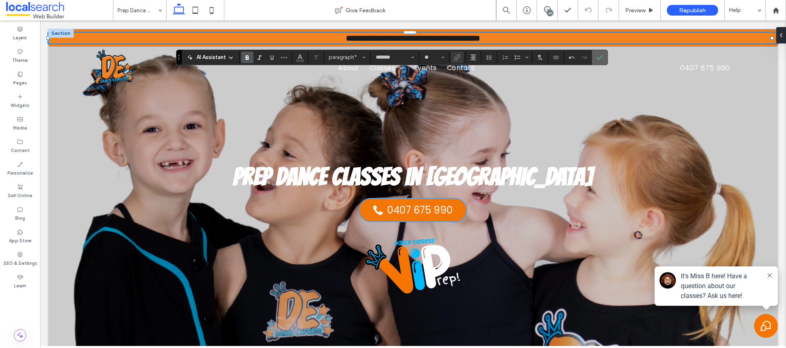
click at [601, 55] on icon "Confirm" at bounding box center [600, 57] width 7 height 7
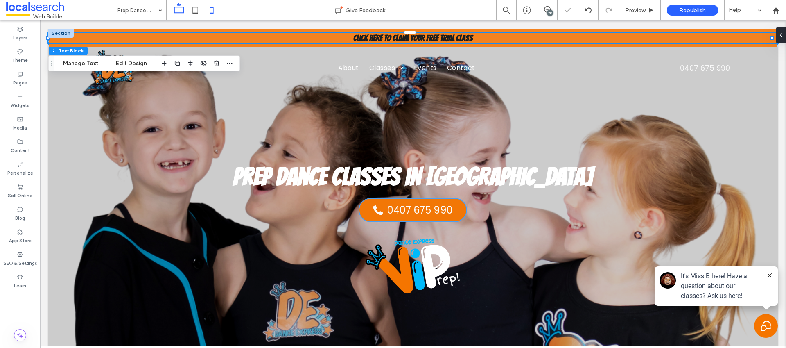
click at [217, 13] on icon at bounding box center [212, 10] width 16 height 16
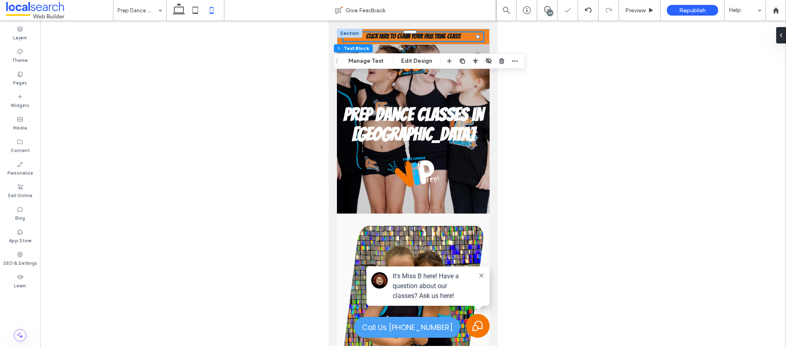
click at [602, 117] on div at bounding box center [413, 182] width 746 height 325
click at [176, 9] on icon at bounding box center [179, 10] width 16 height 16
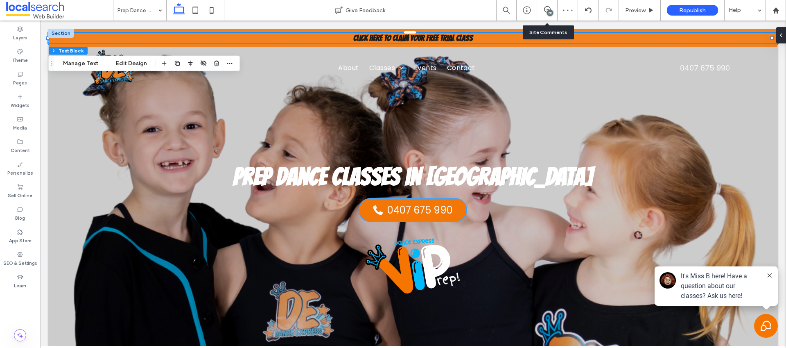
click at [547, 13] on div "20" at bounding box center [550, 13] width 6 height 6
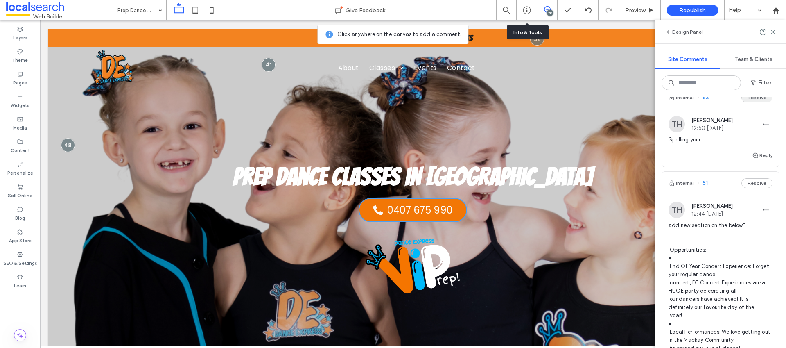
scroll to position [210, 0]
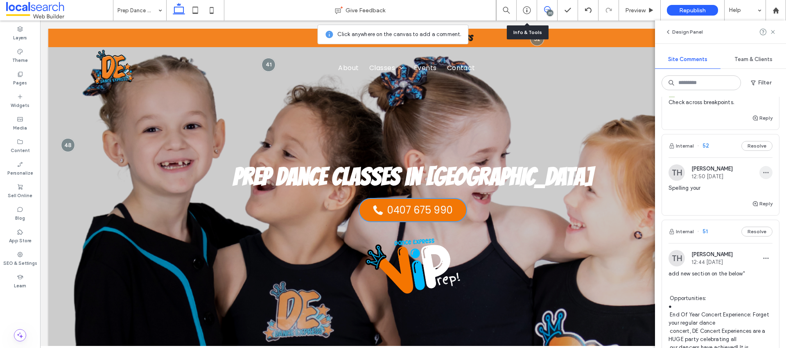
click at [760, 168] on span "button" at bounding box center [766, 172] width 13 height 13
click at [751, 205] on div "Delete" at bounding box center [729, 209] width 73 height 16
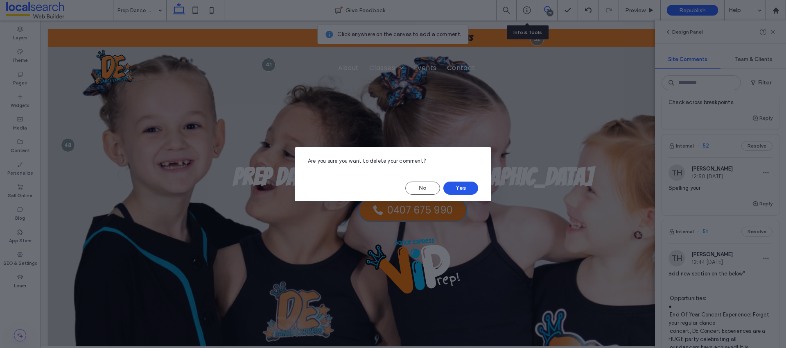
click at [462, 189] on button "Yes" at bounding box center [460, 187] width 35 height 13
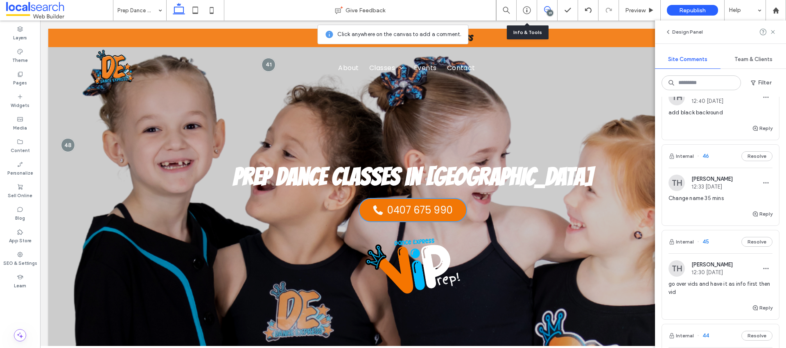
scroll to position [728, 0]
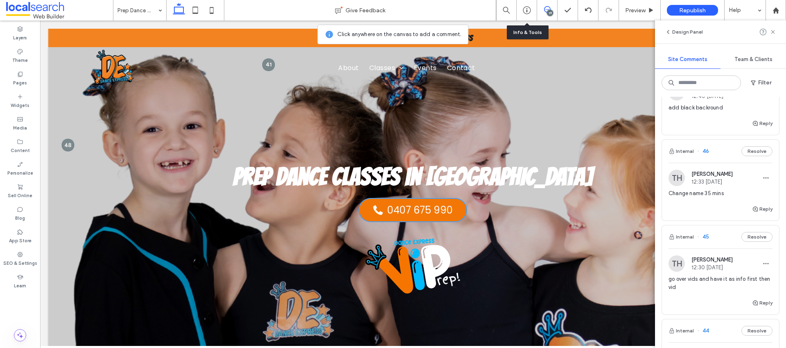
click at [733, 111] on span "add black backround" at bounding box center [721, 108] width 104 height 8
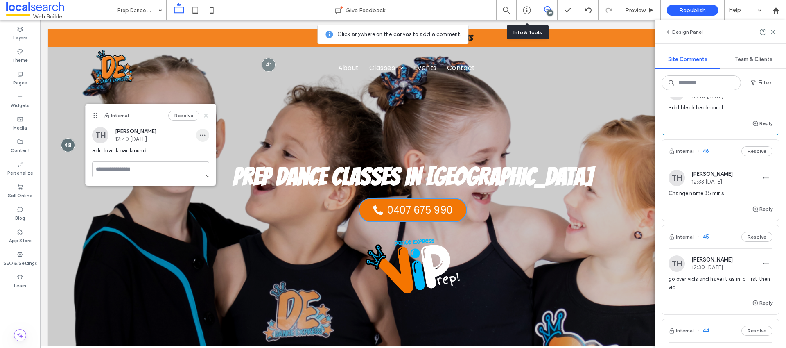
click at [208, 131] on span "button" at bounding box center [202, 135] width 13 height 13
click at [207, 150] on div "Edit" at bounding box center [233, 157] width 73 height 16
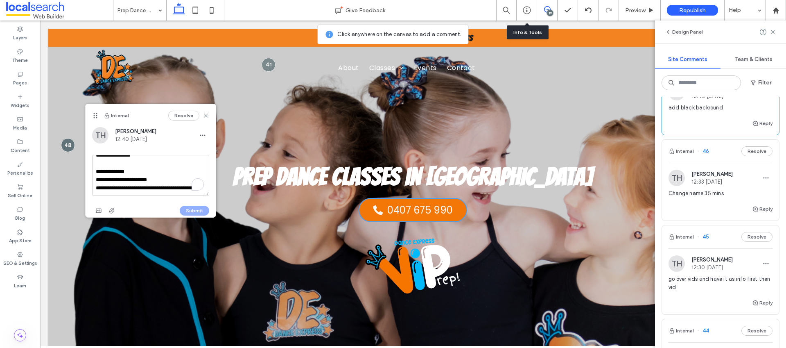
scroll to position [134, 0]
type textarea "**********"
click at [190, 213] on button "Submit" at bounding box center [194, 211] width 29 height 10
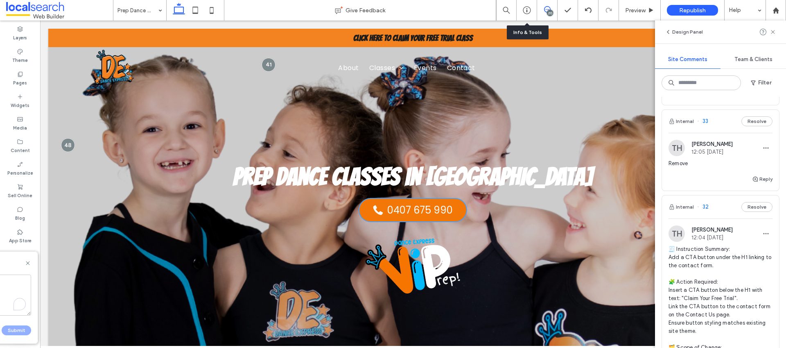
scroll to position [3548, 0]
click at [716, 164] on span "Remove" at bounding box center [721, 160] width 104 height 8
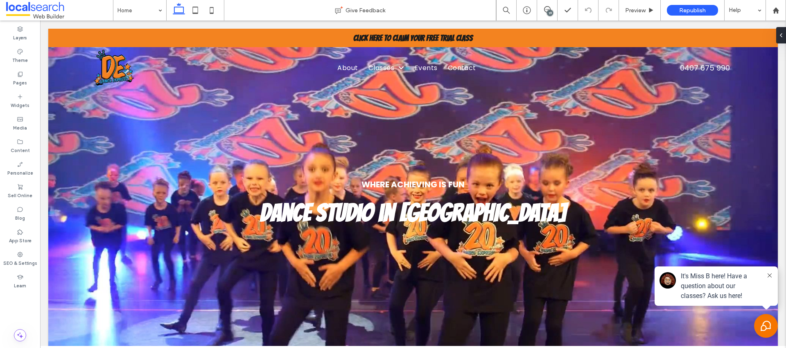
click at [547, 11] on div "19" at bounding box center [550, 13] width 6 height 6
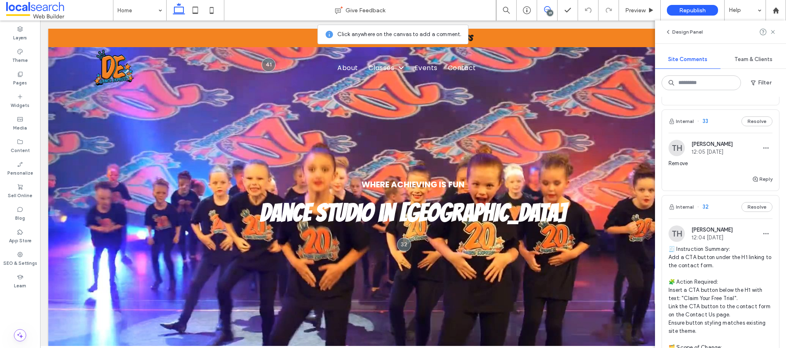
scroll to position [3543, 0]
click at [760, 156] on span "button" at bounding box center [766, 149] width 13 height 13
click at [730, 258] on div "Delete" at bounding box center [729, 260] width 73 height 16
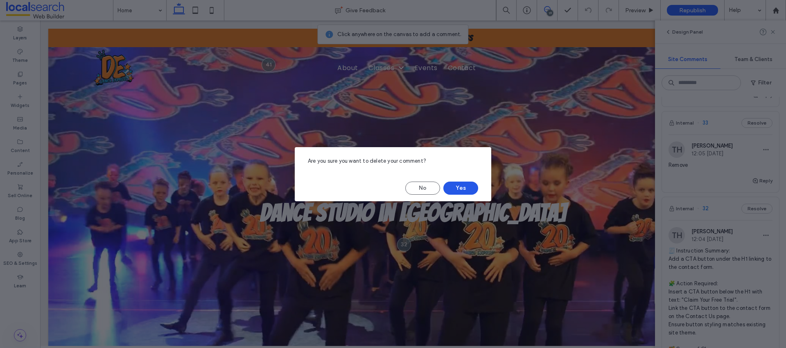
click at [460, 188] on button "Yes" at bounding box center [460, 187] width 35 height 13
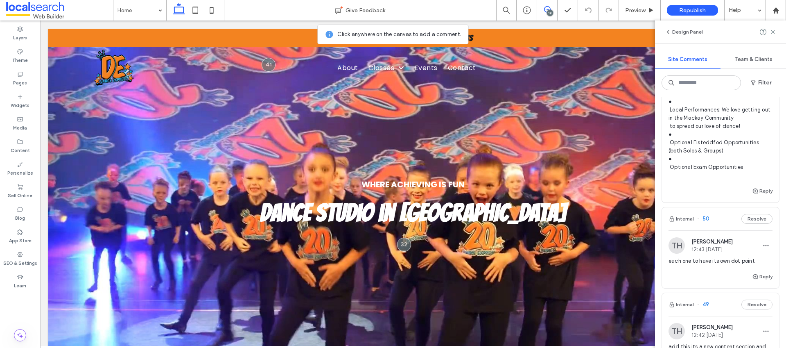
scroll to position [408, 0]
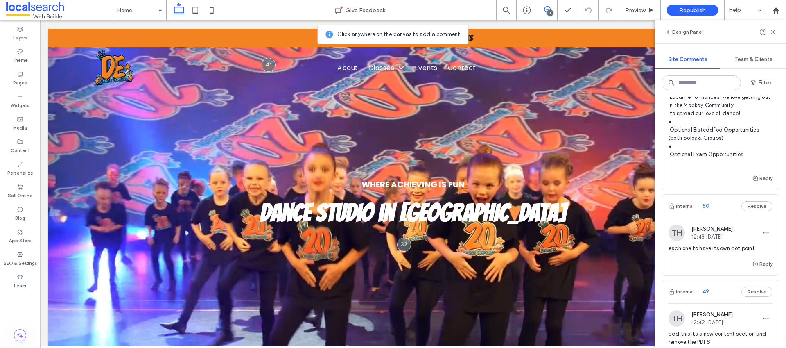
click at [728, 254] on div "each one to have its own dot point" at bounding box center [721, 251] width 104 height 15
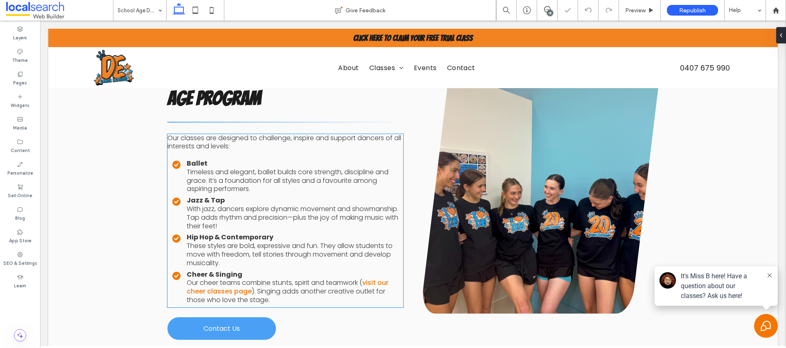
scroll to position [588, 0]
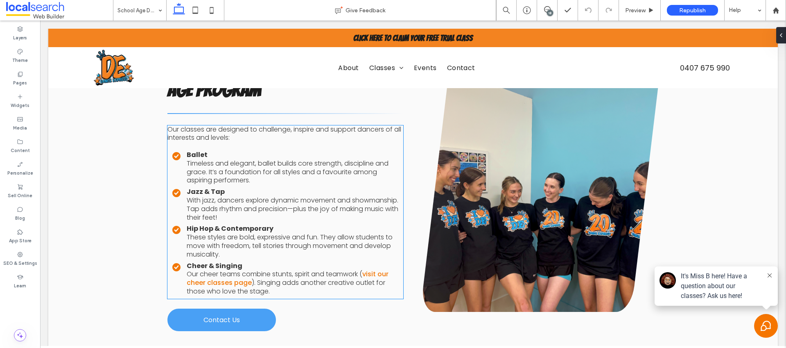
click at [261, 205] on span "With jazz, dancers explore dynamic movement and showmanship. Tap adds rhythm an…" at bounding box center [293, 208] width 212 height 27
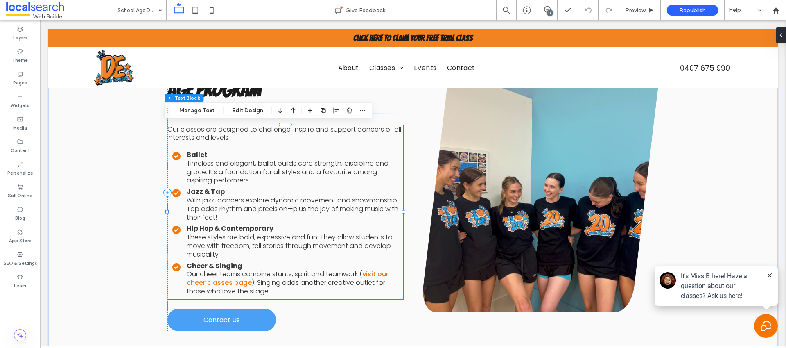
click at [271, 237] on span "These styles are bold, expressive and fun. They allow students to move with fre…" at bounding box center [290, 245] width 206 height 27
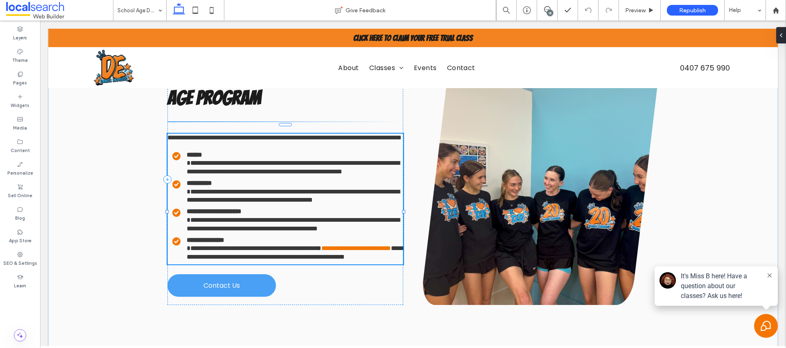
type input "*******"
type input "**"
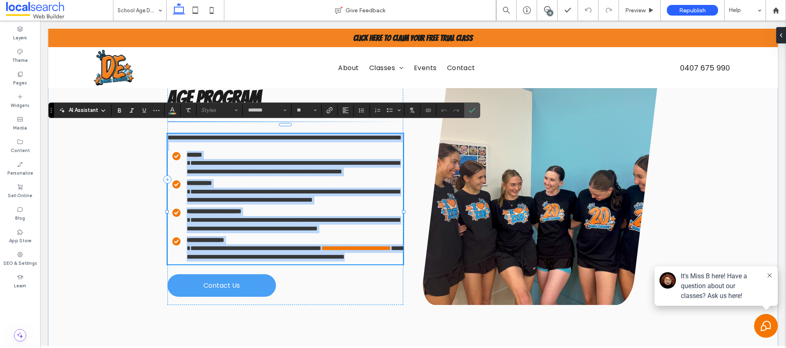
copy div "**********"
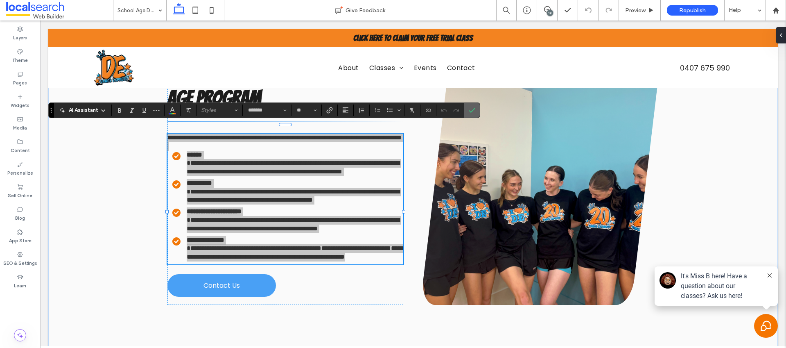
drag, startPoint x: 471, startPoint y: 113, endPoint x: 350, endPoint y: 94, distance: 122.2
click at [471, 113] on icon "Confirm" at bounding box center [472, 110] width 7 height 7
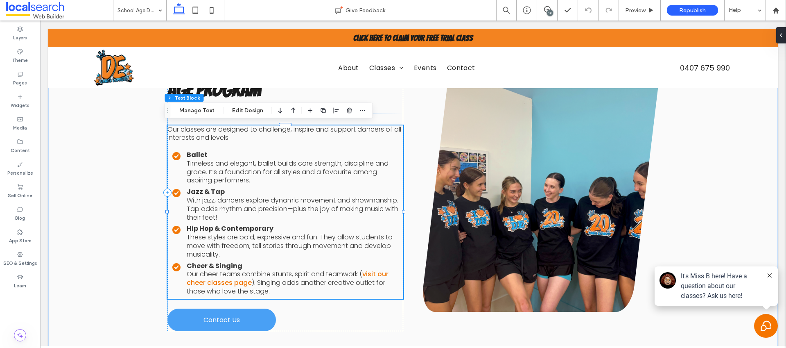
click at [549, 11] on div "18" at bounding box center [550, 13] width 6 height 6
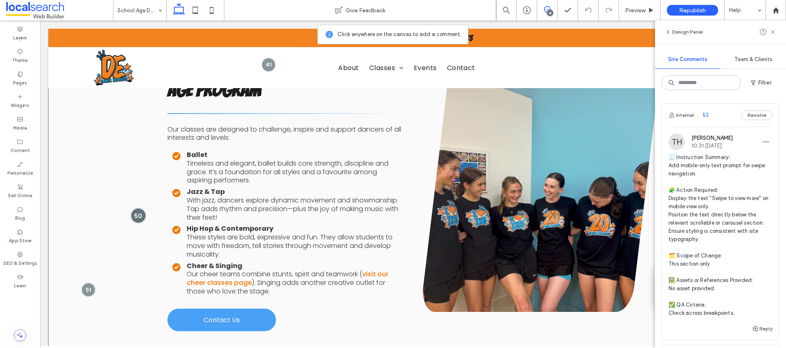
click at [138, 215] on div at bounding box center [138, 215] width 15 height 15
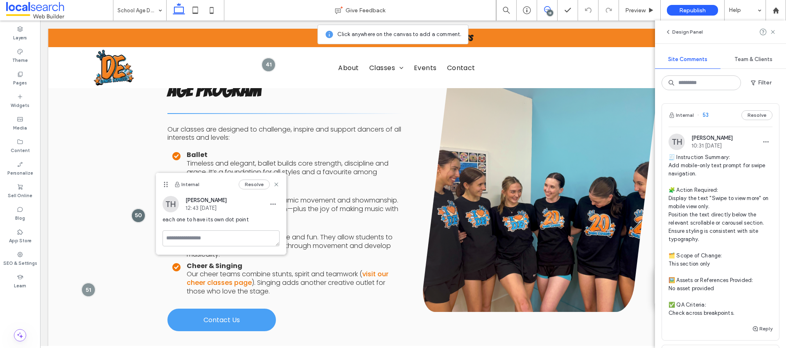
click at [281, 203] on div "TH Taylor Hawthorn 12:43 Aug 8 2025 each one to have its own dot point" at bounding box center [221, 213] width 130 height 34
click at [276, 205] on icon "button" at bounding box center [273, 204] width 7 height 7
click at [285, 216] on div "Edit Delete" at bounding box center [304, 233] width 74 height 38
drag, startPoint x: 287, startPoint y: 221, endPoint x: 246, endPoint y: 201, distance: 45.0
click at [287, 221] on div "Edit" at bounding box center [303, 225] width 73 height 16
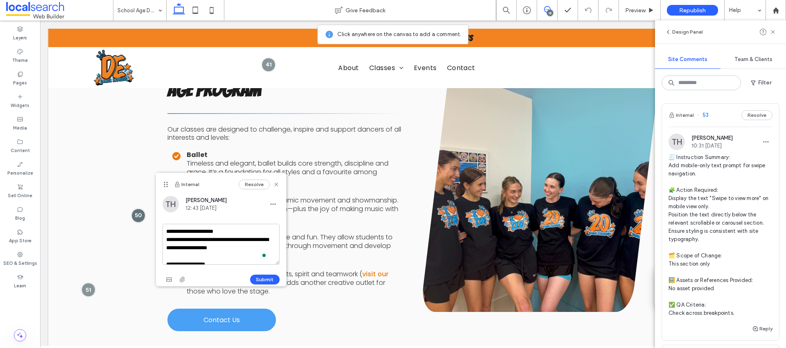
scroll to position [159, 0]
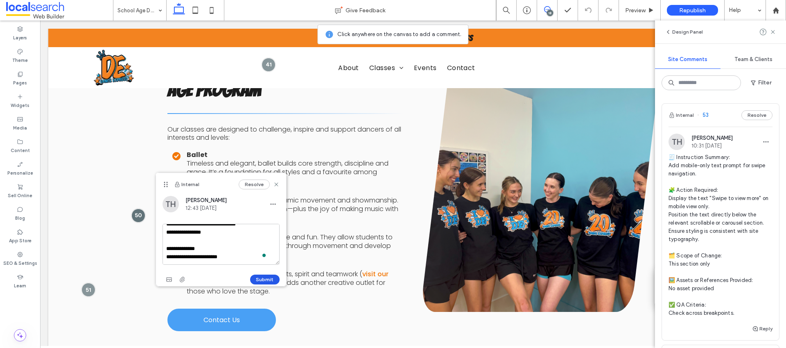
type textarea "**********"
click at [257, 277] on button "Submit" at bounding box center [264, 279] width 29 height 10
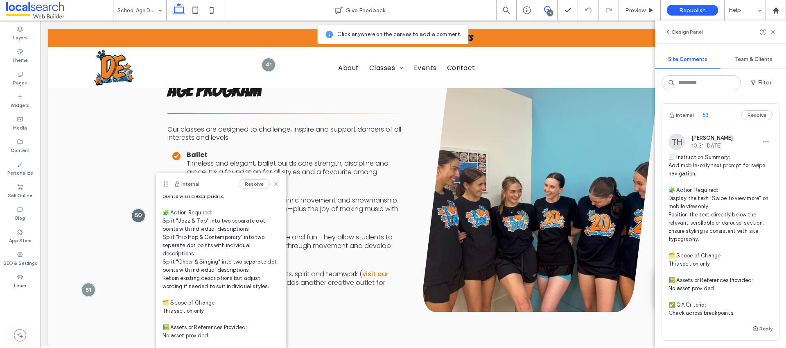
scroll to position [78, 0]
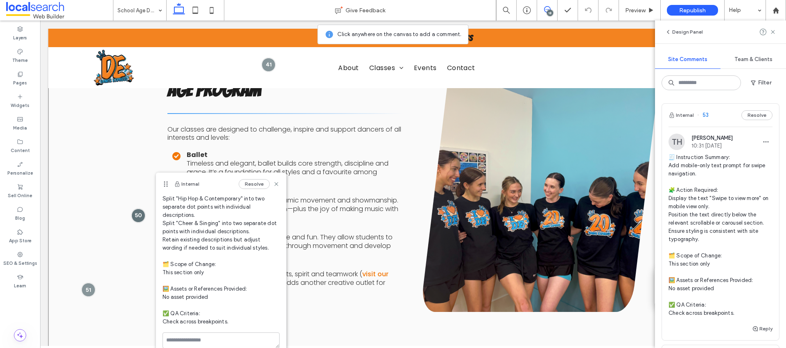
click at [83, 192] on div "What’s Included in Our School Age Program Our classes are designed to challenge…" at bounding box center [413, 192] width 730 height 375
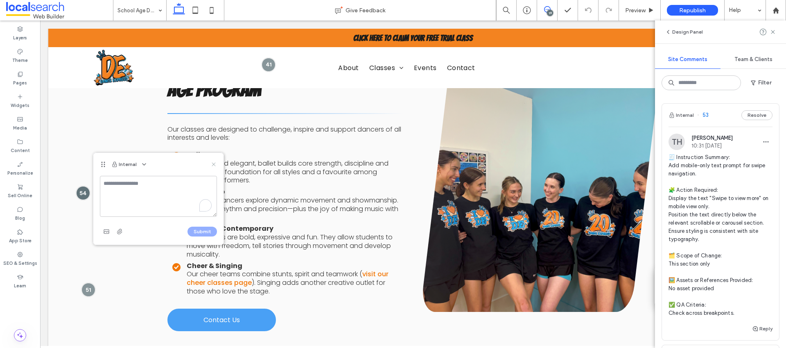
click at [214, 166] on icon at bounding box center [213, 164] width 7 height 7
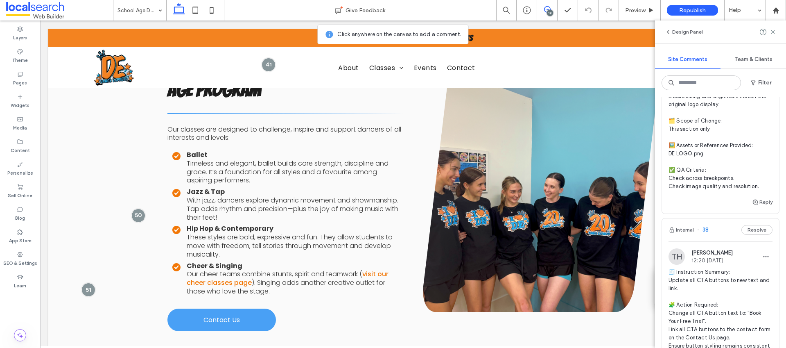
scroll to position [2627, 0]
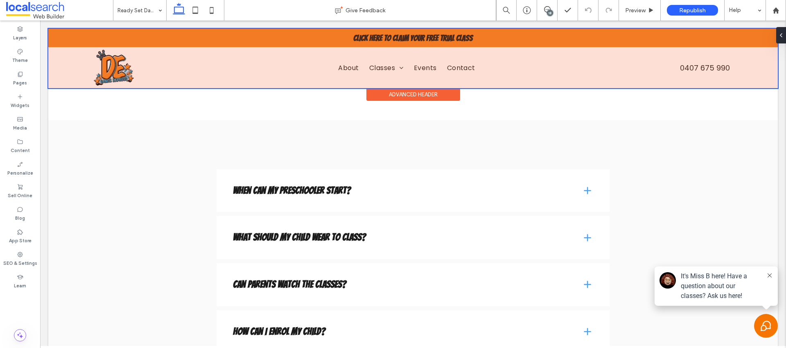
scroll to position [5265, 0]
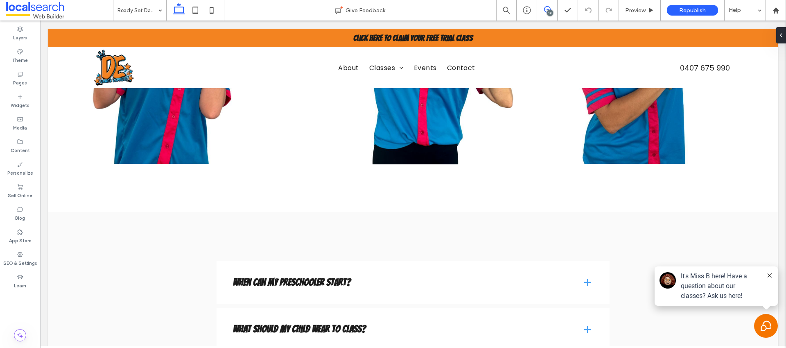
click at [545, 11] on use at bounding box center [547, 9] width 7 height 7
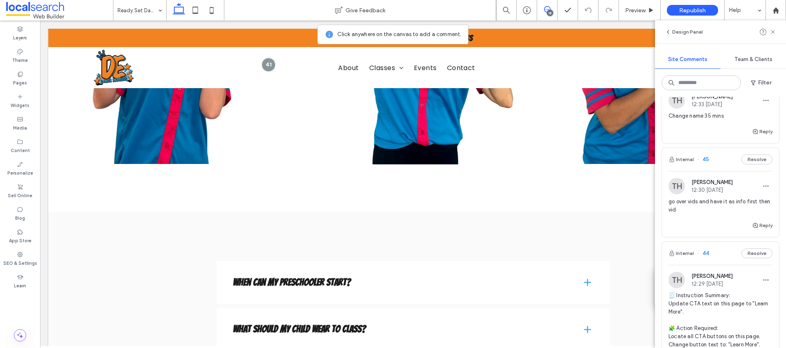
scroll to position [1122, 0]
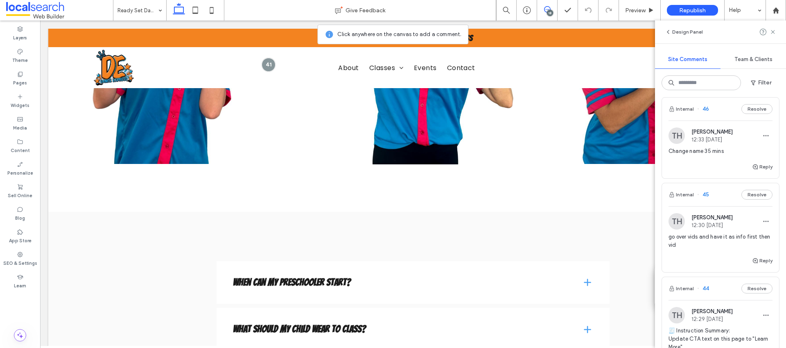
click at [767, 239] on div "TH [PERSON_NAME] Hawthorn 12:30 [DATE] go over vids and have it as info first t…" at bounding box center [720, 234] width 117 height 43
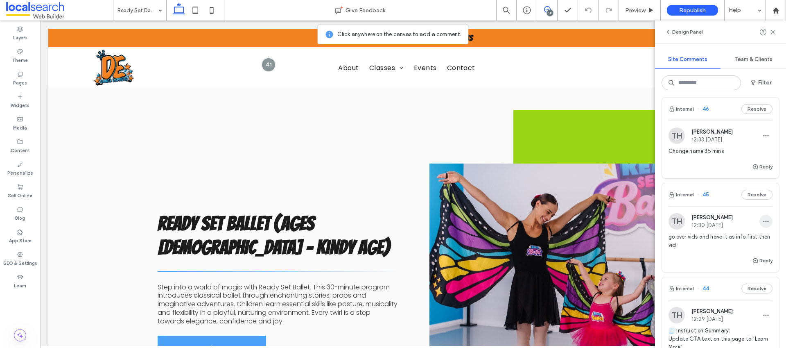
click at [764, 228] on span "button" at bounding box center [766, 221] width 13 height 13
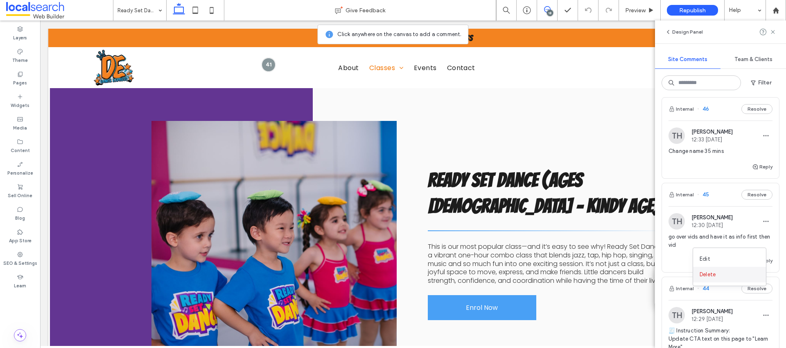
click at [739, 277] on div "Delete" at bounding box center [729, 275] width 73 height 16
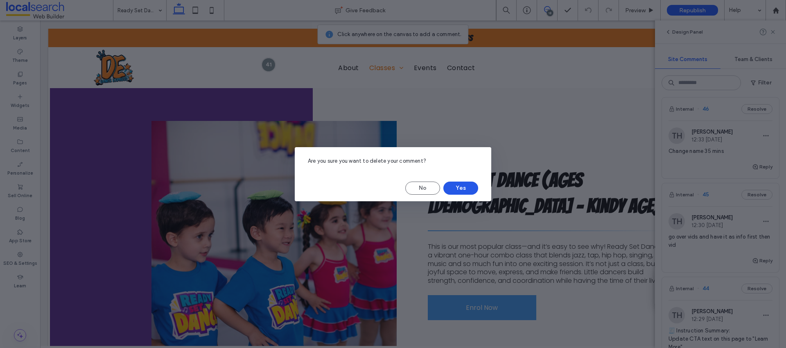
drag, startPoint x: 472, startPoint y: 188, endPoint x: 597, endPoint y: 164, distance: 127.3
click at [472, 188] on button "Yes" at bounding box center [460, 187] width 35 height 13
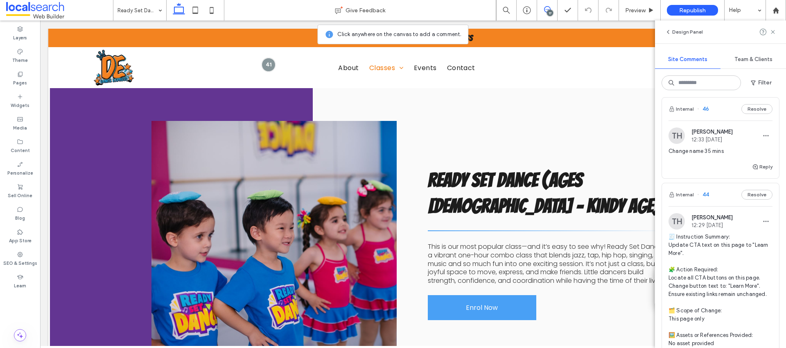
click at [715, 178] on div "Reply" at bounding box center [720, 170] width 117 height 16
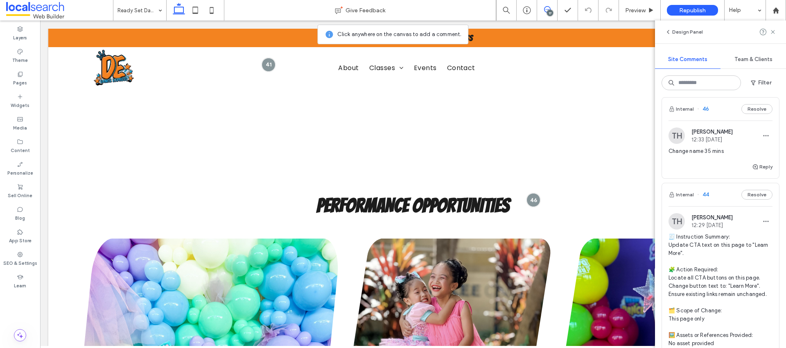
scroll to position [4127, 0]
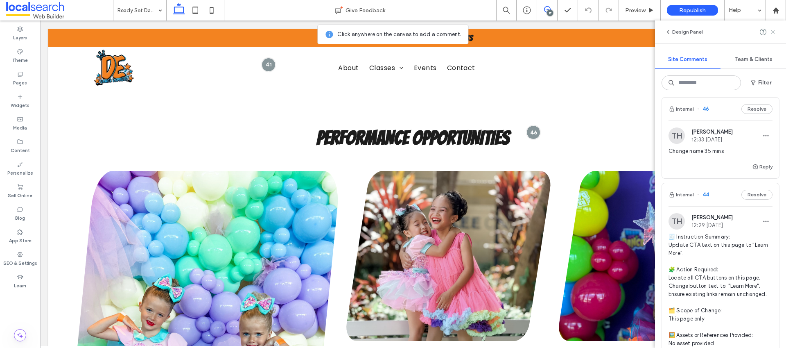
click at [773, 31] on use at bounding box center [773, 32] width 4 height 4
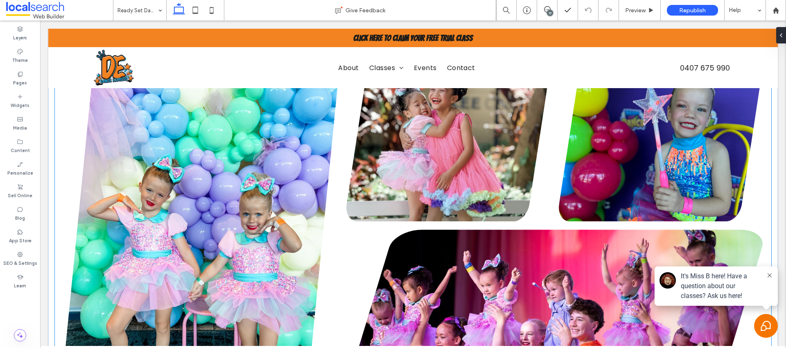
scroll to position [4242, 0]
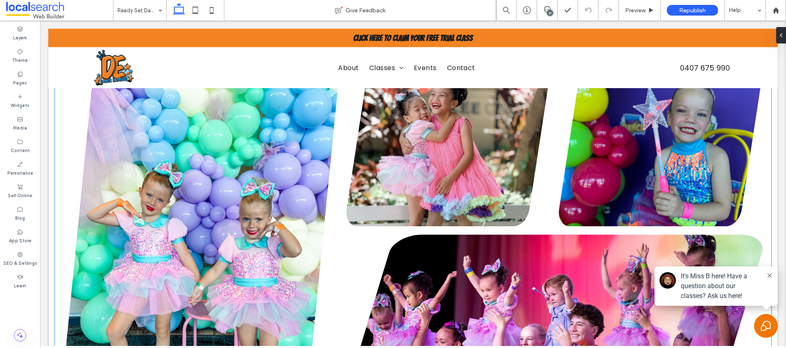
click at [276, 190] on link at bounding box center [200, 232] width 275 height 352
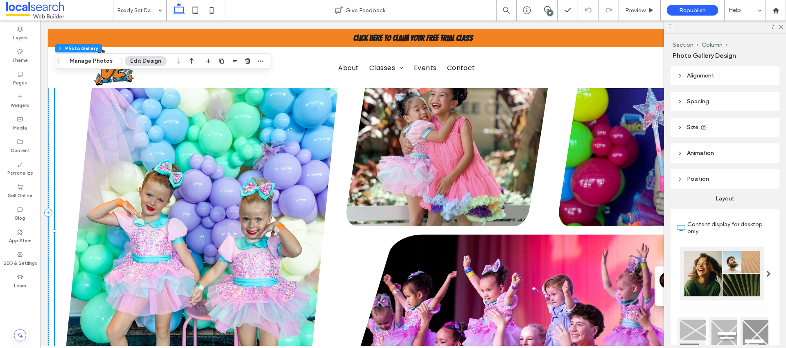
click at [280, 187] on link at bounding box center [200, 232] width 275 height 352
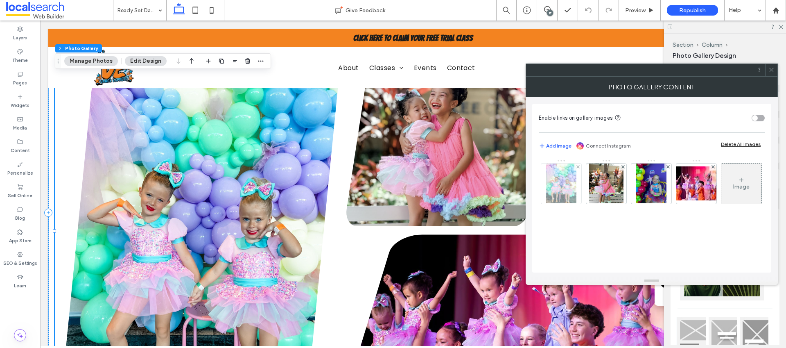
click at [561, 186] on img at bounding box center [561, 183] width 30 height 40
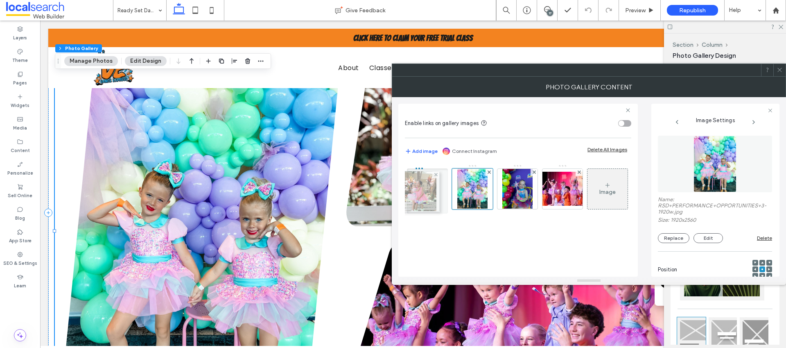
drag, startPoint x: 475, startPoint y: 190, endPoint x: 420, endPoint y: 192, distance: 55.3
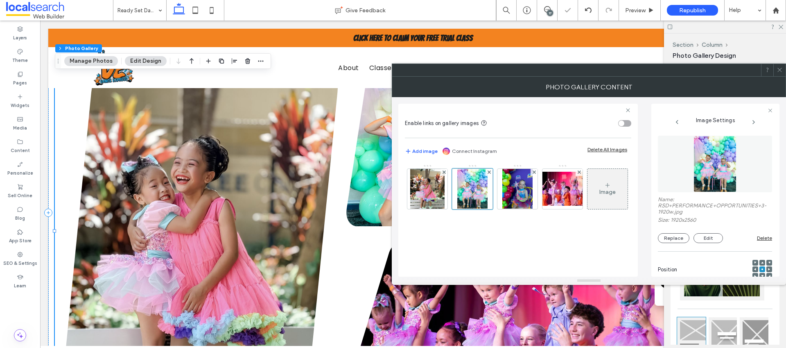
click at [777, 73] on span at bounding box center [780, 70] width 6 height 12
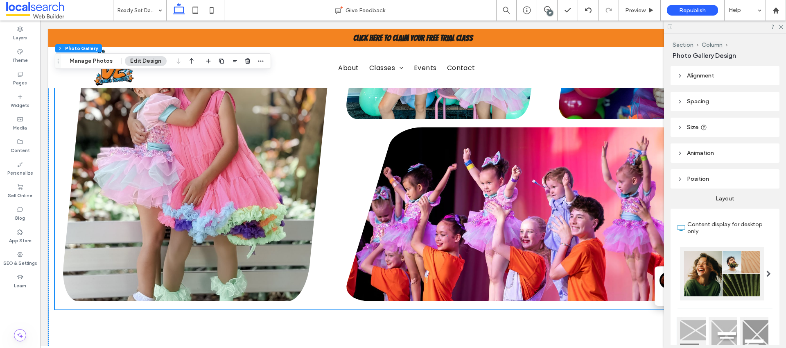
scroll to position [4346, 0]
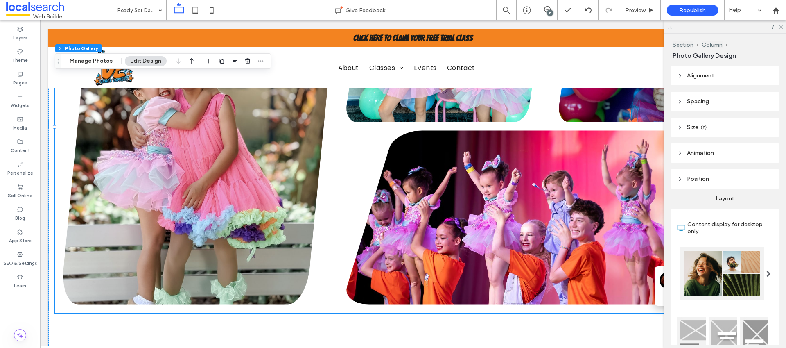
click at [780, 27] on icon at bounding box center [780, 26] width 5 height 5
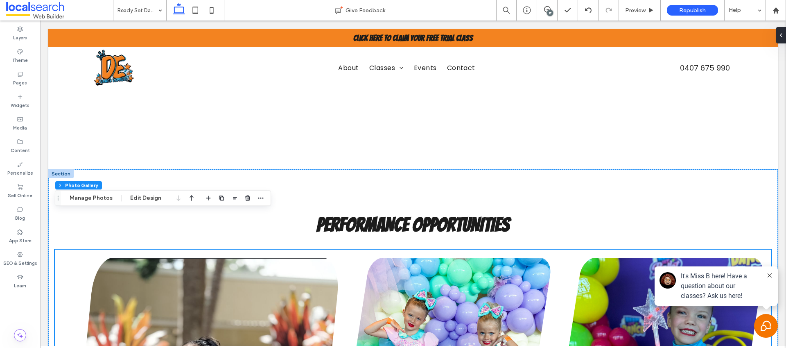
scroll to position [4128, 0]
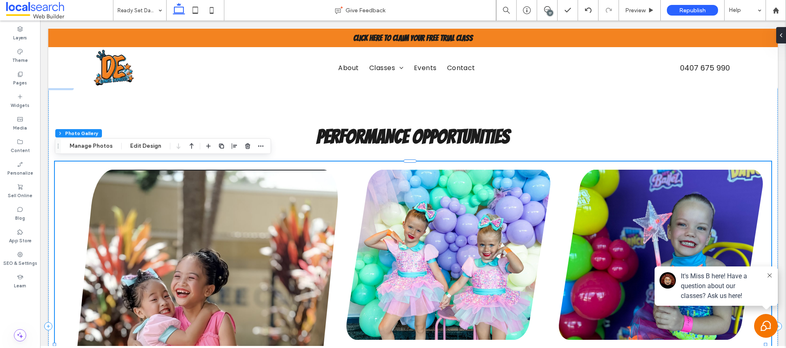
click at [551, 11] on div "17" at bounding box center [550, 13] width 6 height 6
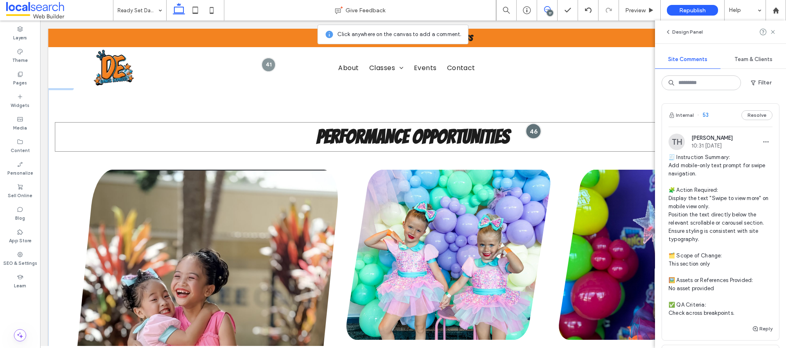
click at [526, 125] on div at bounding box center [533, 130] width 15 height 15
click at [666, 120] on icon "button" at bounding box center [665, 119] width 7 height 7
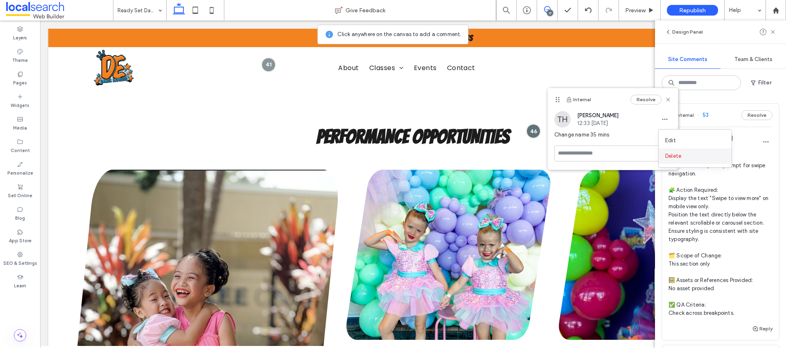
click at [674, 154] on span "Delete" at bounding box center [673, 156] width 16 height 8
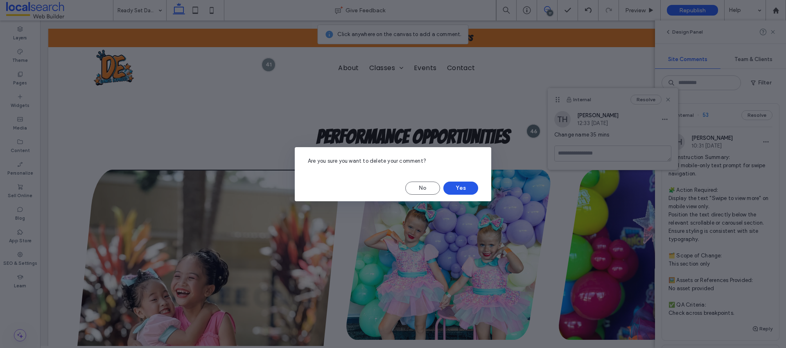
click at [475, 185] on button "Yes" at bounding box center [460, 187] width 35 height 13
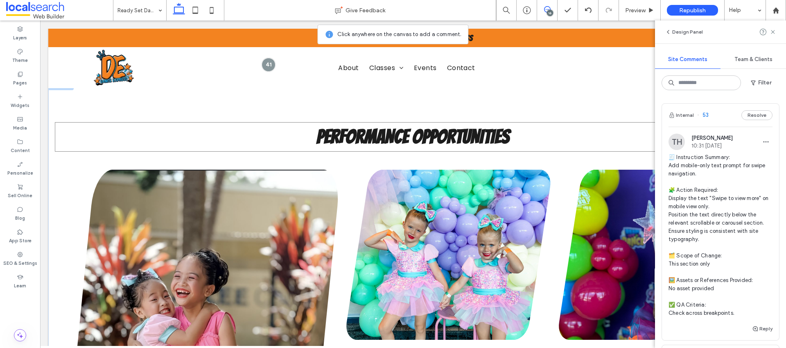
click at [387, 135] on span "PERFORMANCE OPPORTUNITIES" at bounding box center [413, 136] width 193 height 21
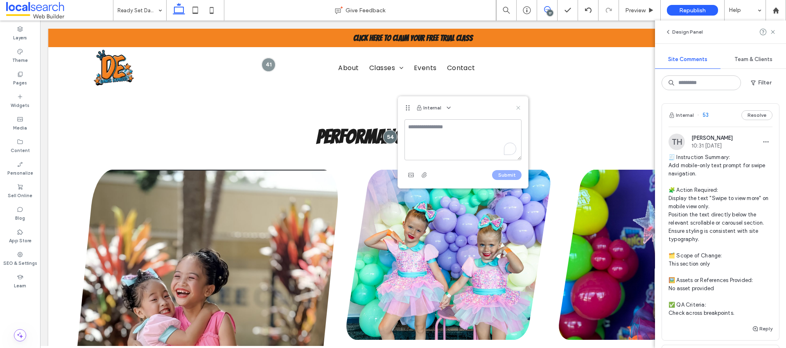
click at [520, 109] on use at bounding box center [518, 108] width 4 height 4
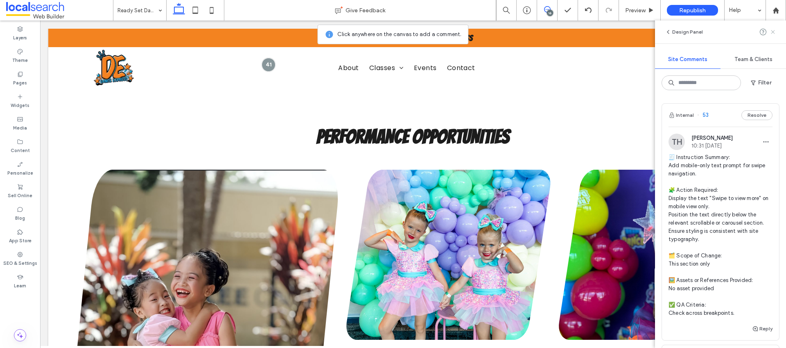
click at [772, 34] on icon at bounding box center [773, 32] width 7 height 7
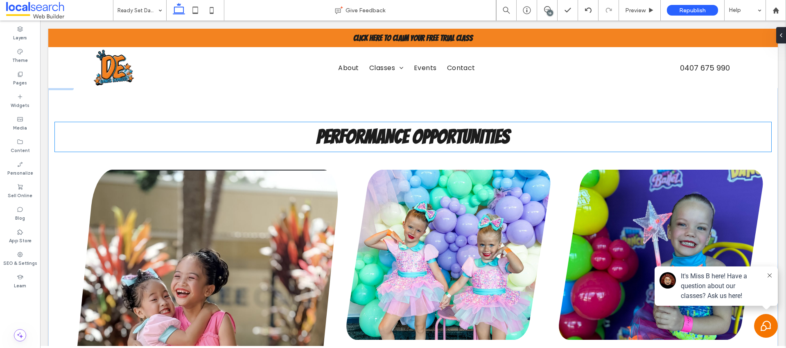
click at [485, 129] on span "PERFORMANCE OPPORTUNITIES" at bounding box center [413, 136] width 193 height 21
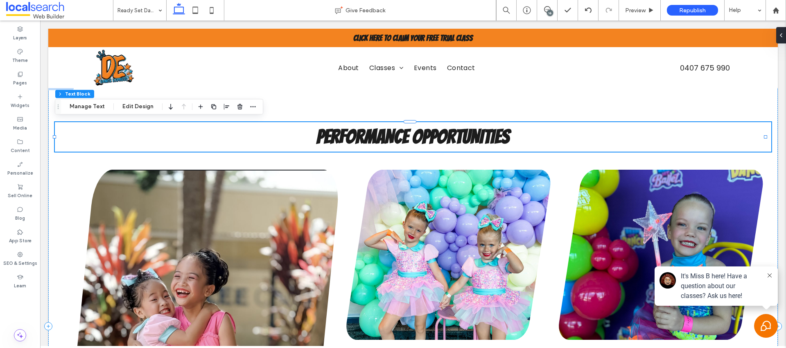
click at [513, 132] on h3 "PERFORMANCE OPPORTUNITIES" at bounding box center [413, 136] width 717 height 29
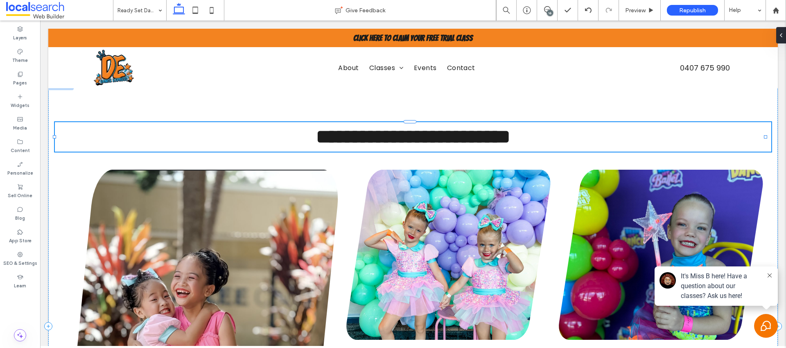
type input "*******"
type input "**"
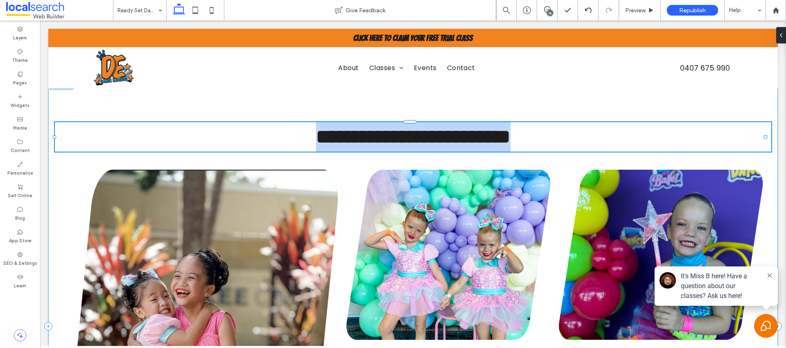
click at [504, 133] on span "**********" at bounding box center [413, 136] width 194 height 19
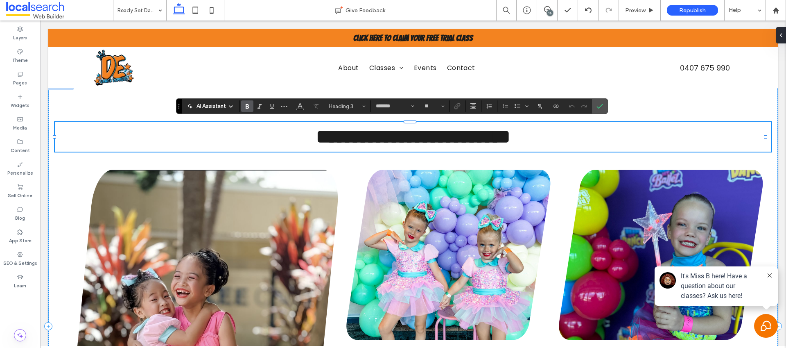
click at [504, 133] on span "**********" at bounding box center [413, 136] width 194 height 19
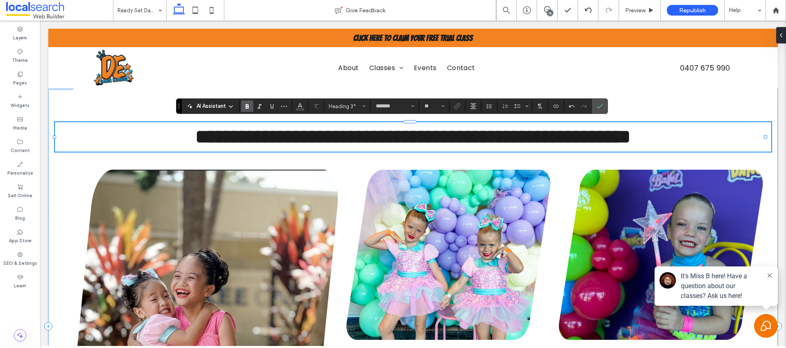
type input "*******"
type input "**"
type input "*******"
type input "**"
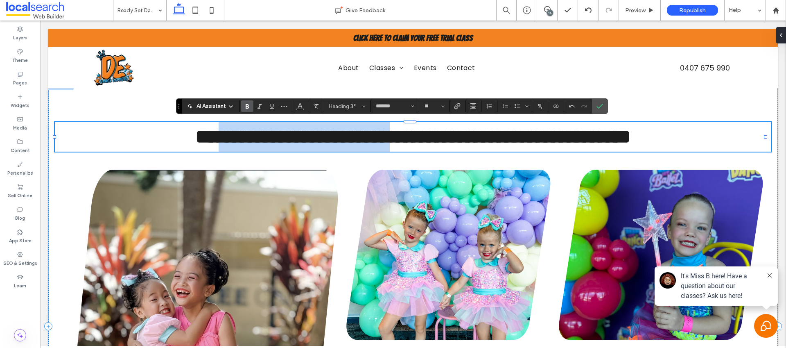
drag, startPoint x: 396, startPoint y: 134, endPoint x: 223, endPoint y: 131, distance: 172.8
click at [223, 131] on span "**********" at bounding box center [413, 136] width 436 height 19
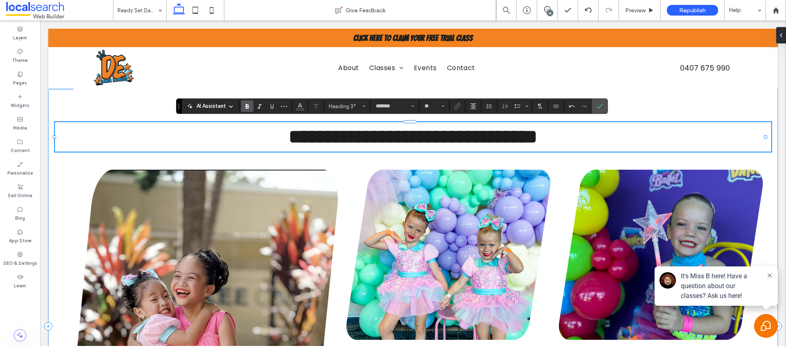
click at [307, 133] on span "**********" at bounding box center [413, 136] width 249 height 19
drag, startPoint x: 601, startPoint y: 108, endPoint x: 529, endPoint y: 110, distance: 71.7
click at [601, 108] on icon "Confirm" at bounding box center [600, 106] width 7 height 7
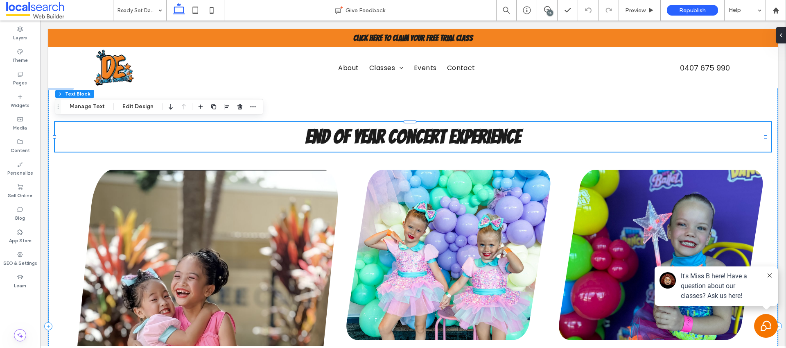
click at [549, 10] on div "16" at bounding box center [550, 13] width 6 height 6
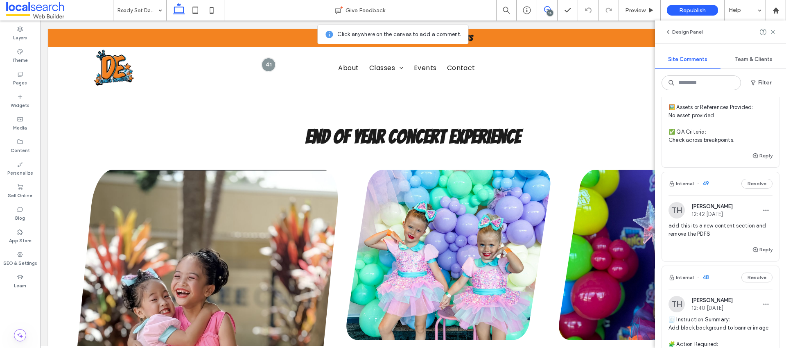
scroll to position [706, 0]
click at [733, 255] on div "Reply" at bounding box center [720, 251] width 117 height 16
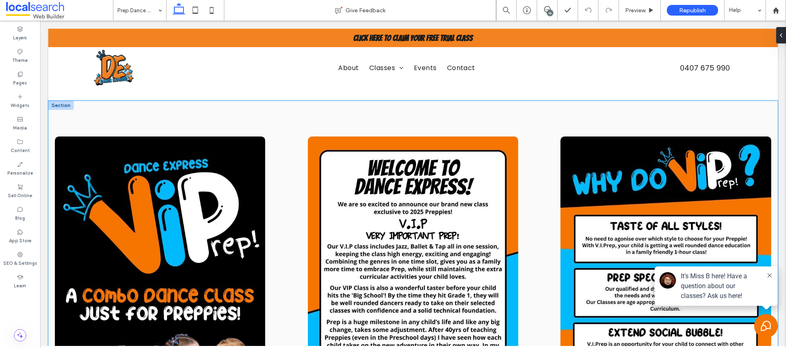
scroll to position [1076, 0]
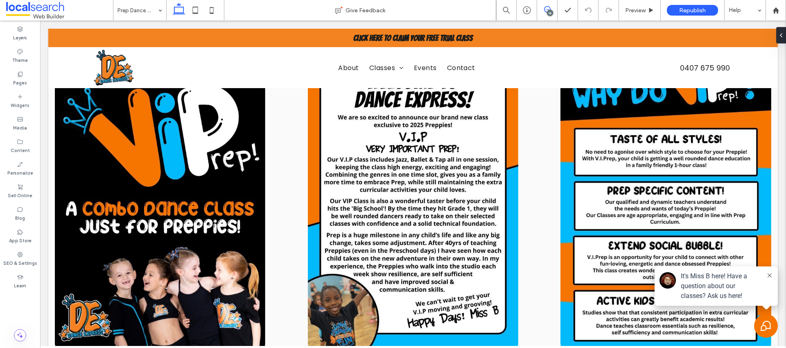
click at [545, 11] on icon at bounding box center [547, 9] width 7 height 7
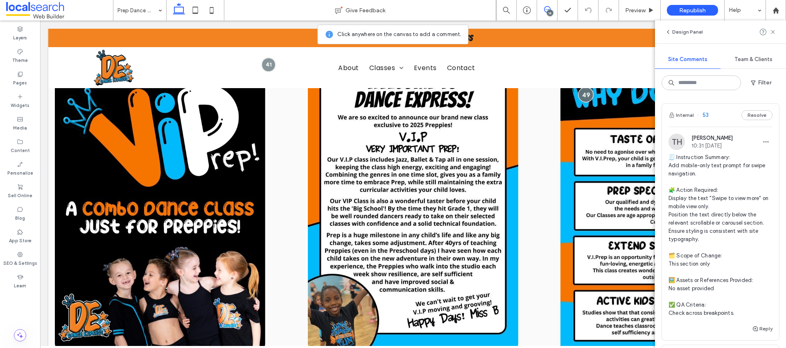
click at [583, 92] on div at bounding box center [585, 94] width 15 height 15
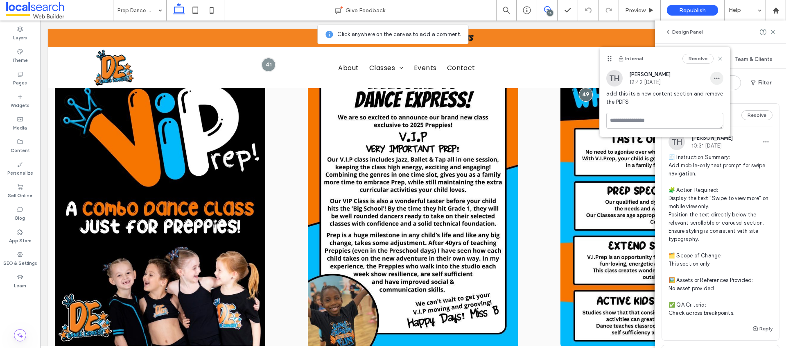
click at [719, 79] on use "button" at bounding box center [716, 77] width 5 height 1
click at [718, 99] on span "Edit" at bounding box center [722, 99] width 11 height 8
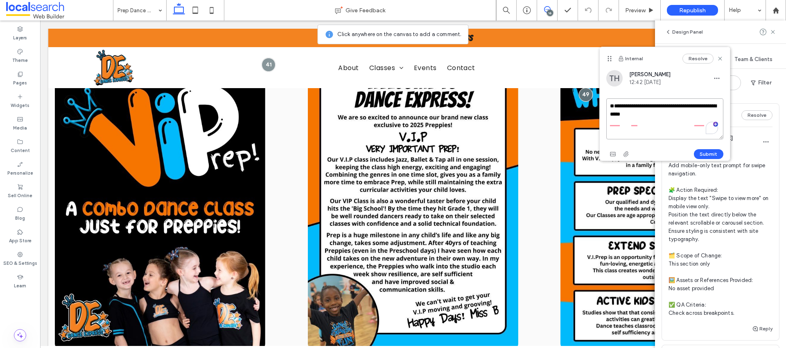
click at [618, 103] on textarea "**********" at bounding box center [664, 118] width 117 height 41
click at [607, 121] on textarea "**********" at bounding box center [664, 118] width 117 height 41
click at [630, 115] on textarea "**********" at bounding box center [664, 118] width 117 height 41
click at [652, 114] on textarea "**********" at bounding box center [664, 118] width 117 height 41
drag, startPoint x: 627, startPoint y: 131, endPoint x: 615, endPoint y: 129, distance: 12.0
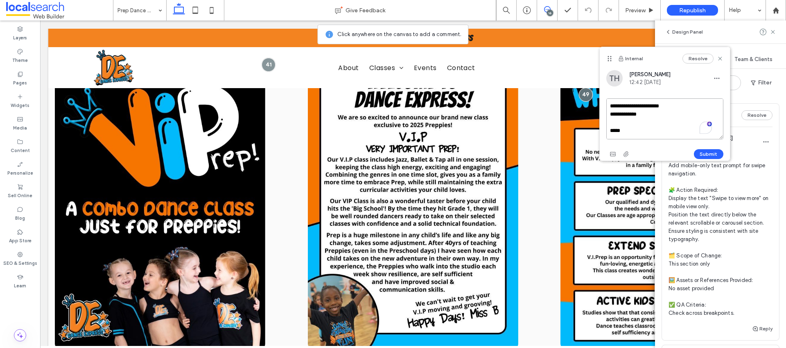
click at [615, 129] on textarea "**********" at bounding box center [664, 118] width 117 height 41
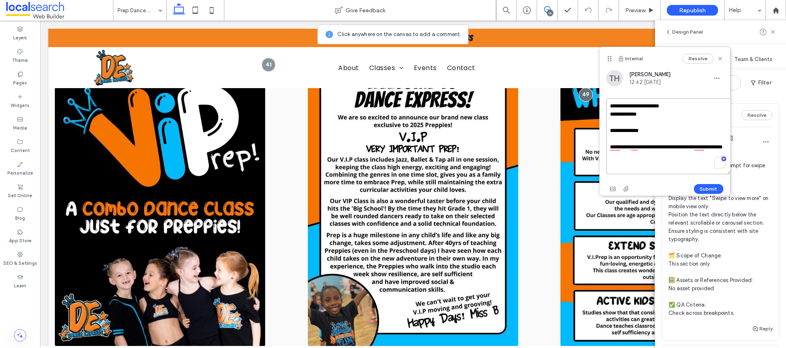
drag, startPoint x: 721, startPoint y: 136, endPoint x: 730, endPoint y: 171, distance: 35.8
click at [730, 171] on textarea "**********" at bounding box center [668, 136] width 125 height 76
click at [635, 131] on textarea "**********" at bounding box center [668, 136] width 125 height 76
type textarea "**********"
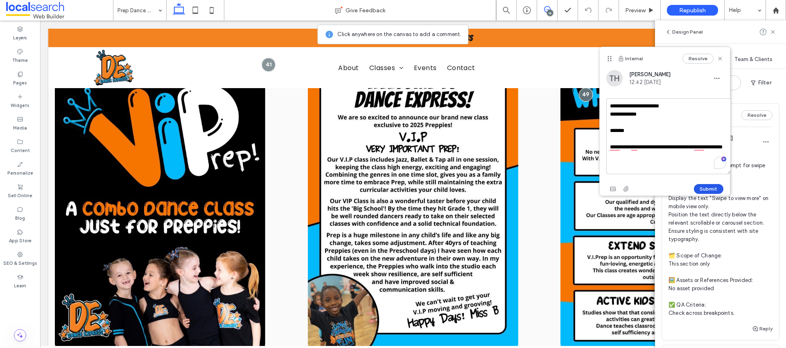
click at [708, 185] on button "Submit" at bounding box center [708, 189] width 29 height 10
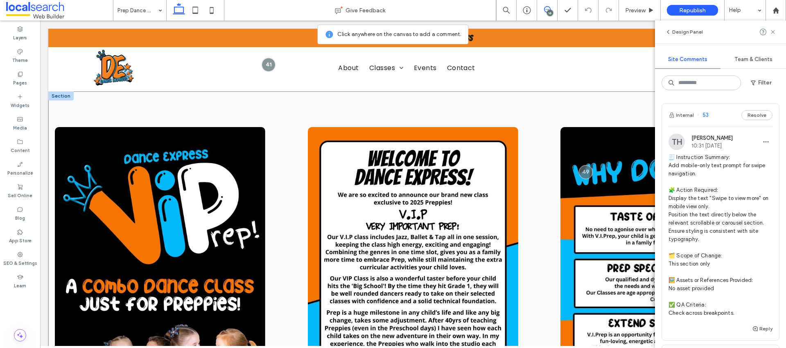
scroll to position [970, 0]
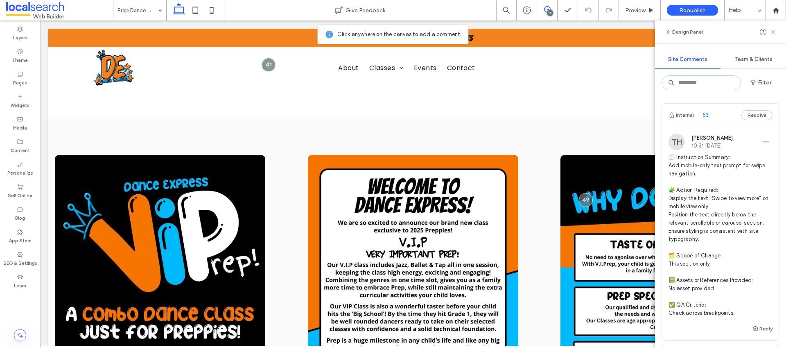
click at [771, 32] on icon at bounding box center [773, 32] width 7 height 7
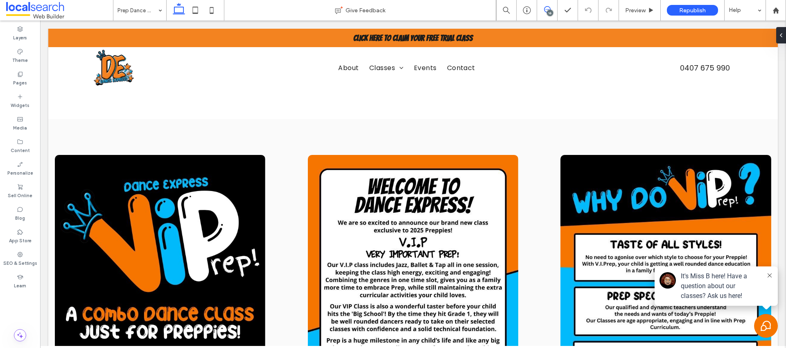
drag, startPoint x: 547, startPoint y: 9, endPoint x: 532, endPoint y: 41, distance: 35.7
click at [547, 9] on icon at bounding box center [547, 9] width 7 height 7
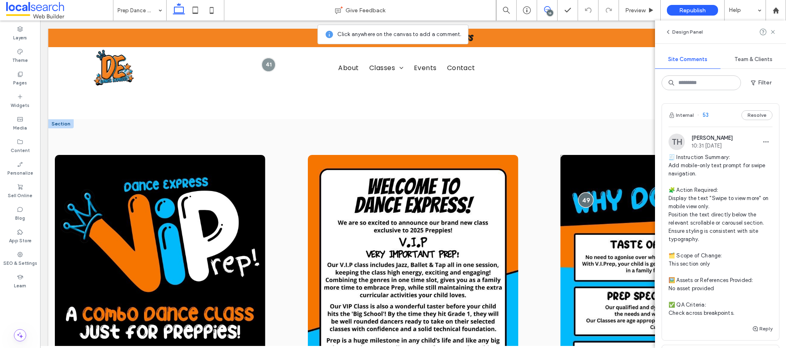
click at [586, 194] on div at bounding box center [585, 199] width 15 height 15
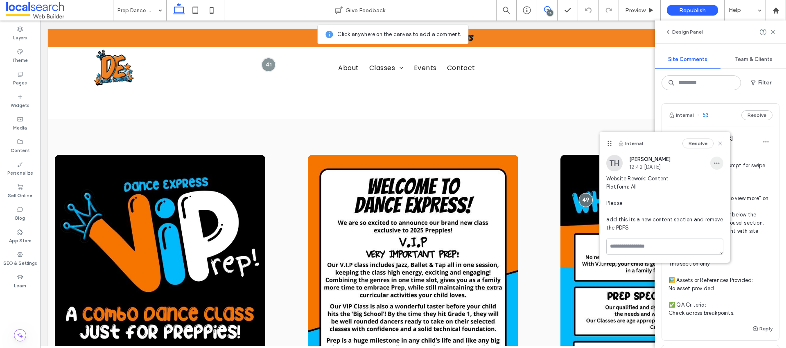
click at [722, 167] on span "button" at bounding box center [716, 162] width 13 height 13
click at [720, 184] on span "Edit" at bounding box center [722, 184] width 11 height 8
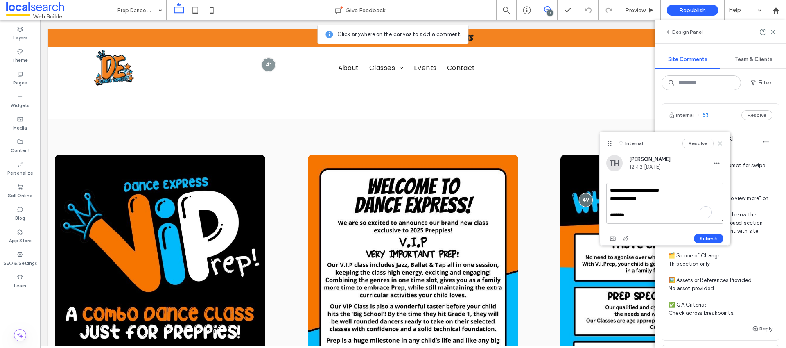
click at [654, 215] on textarea "**********" at bounding box center [664, 203] width 117 height 41
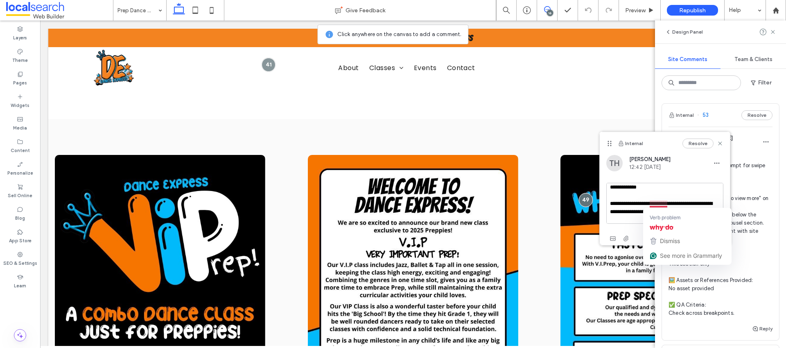
click at [641, 218] on textarea "**********" at bounding box center [664, 203] width 117 height 41
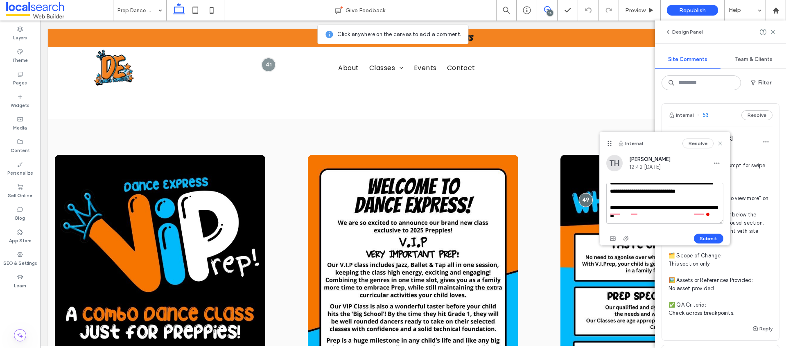
scroll to position [40, 0]
drag, startPoint x: 665, startPoint y: 219, endPoint x: 603, endPoint y: 204, distance: 64.0
click at [603, 204] on div "**********" at bounding box center [665, 200] width 130 height 90
type textarea "**********"
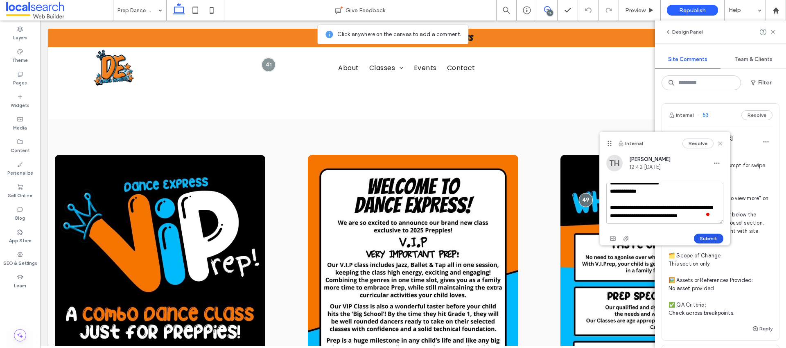
click at [717, 236] on button "Submit" at bounding box center [708, 238] width 29 height 10
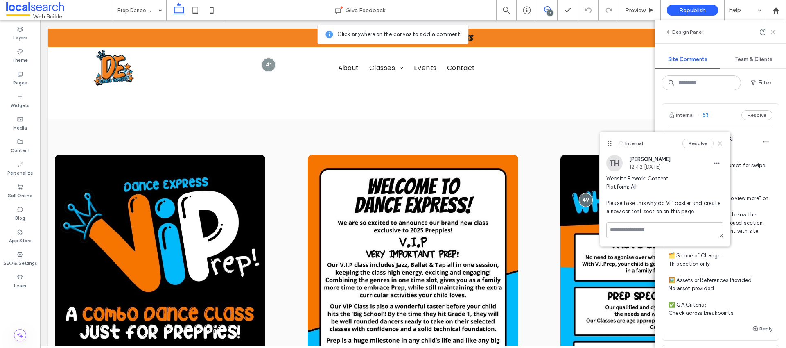
click at [775, 30] on use at bounding box center [773, 32] width 4 height 4
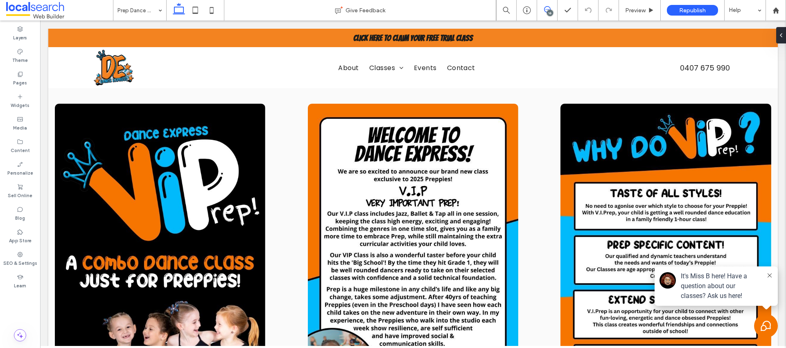
click at [549, 7] on icon at bounding box center [547, 9] width 7 height 7
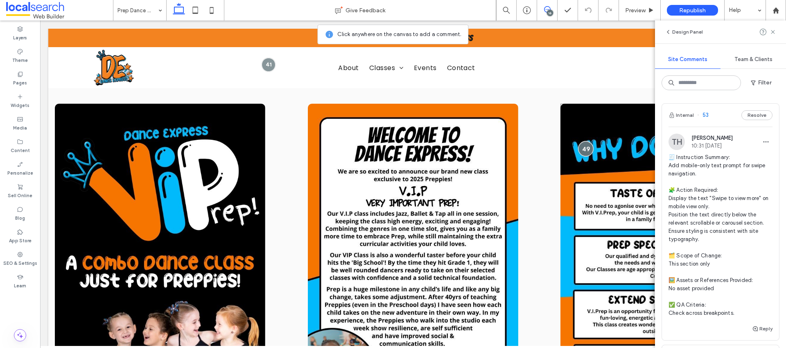
click at [583, 143] on div at bounding box center [585, 148] width 15 height 15
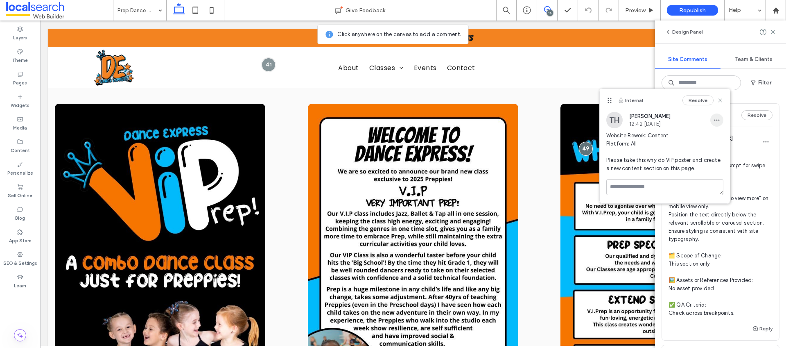
click at [722, 124] on span "button" at bounding box center [716, 119] width 13 height 13
click at [719, 135] on div "Edit" at bounding box center [747, 141] width 73 height 16
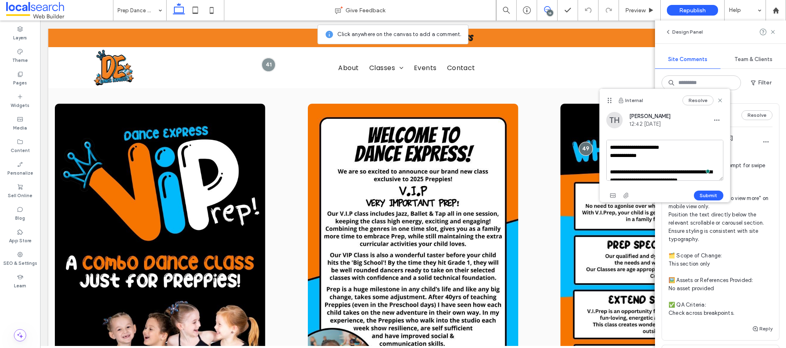
click at [684, 152] on textarea "**********" at bounding box center [664, 160] width 117 height 41
click at [683, 146] on textarea "**********" at bounding box center [664, 160] width 117 height 41
click at [665, 168] on textarea "**********" at bounding box center [664, 160] width 117 height 41
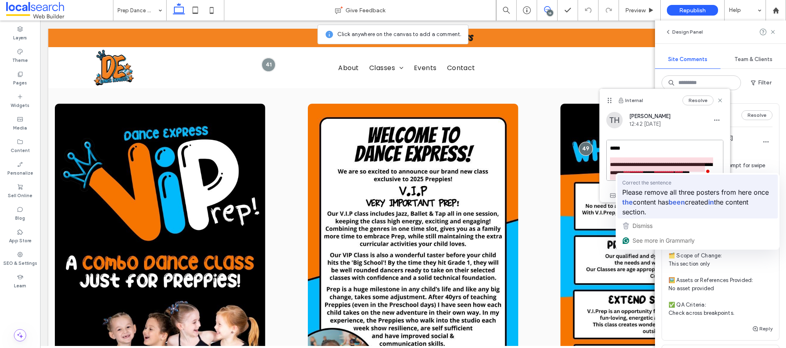
type textarea "**********"
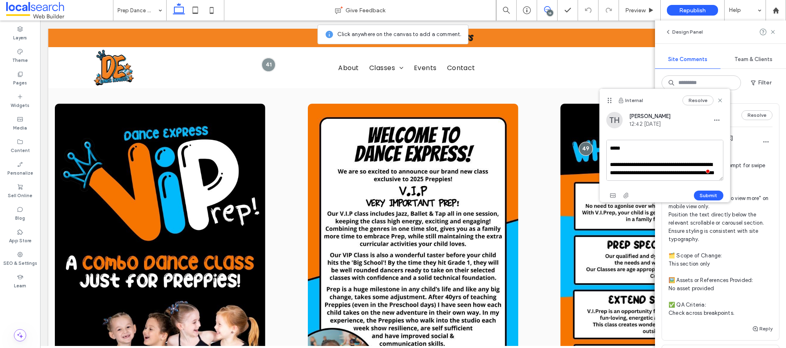
drag, startPoint x: 699, startPoint y: 169, endPoint x: 703, endPoint y: 176, distance: 8.0
click at [703, 176] on textarea "**********" at bounding box center [664, 160] width 117 height 41
drag, startPoint x: 697, startPoint y: 167, endPoint x: 708, endPoint y: 174, distance: 13.3
click at [708, 174] on div "**********" at bounding box center [664, 161] width 117 height 43
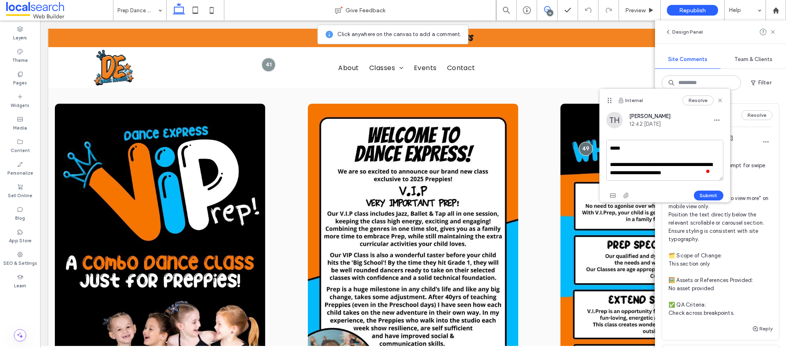
scroll to position [57, 0]
type textarea "**********"
click at [706, 194] on button "Submit" at bounding box center [708, 195] width 29 height 10
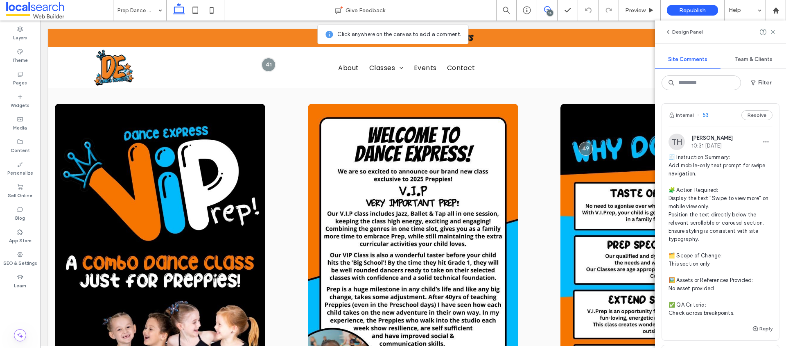
click at [726, 36] on div "Design Panel" at bounding box center [720, 31] width 131 height 23
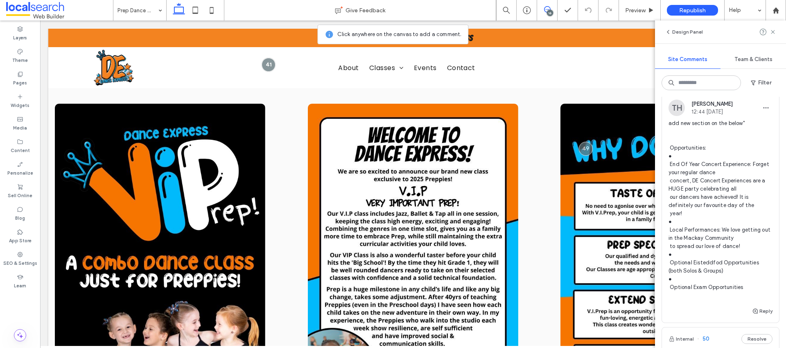
scroll to position [261, 0]
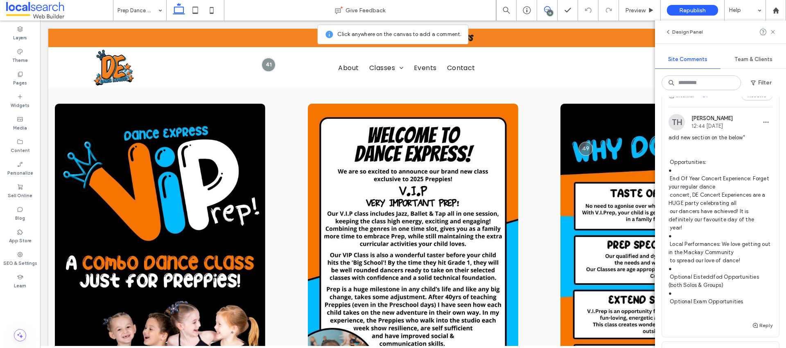
click at [733, 167] on span "add new section on the below" ‬ ‭ Opportunities:‬ ● ‬‭ End Of Year Concert Expe…" at bounding box center [721, 223] width 104 height 180
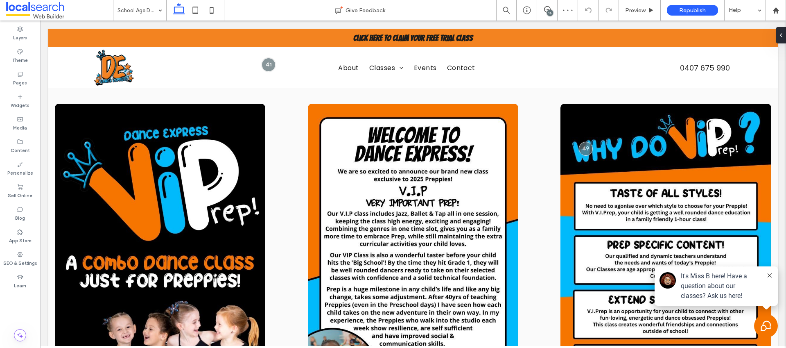
click at [551, 13] on div "16" at bounding box center [550, 13] width 6 height 6
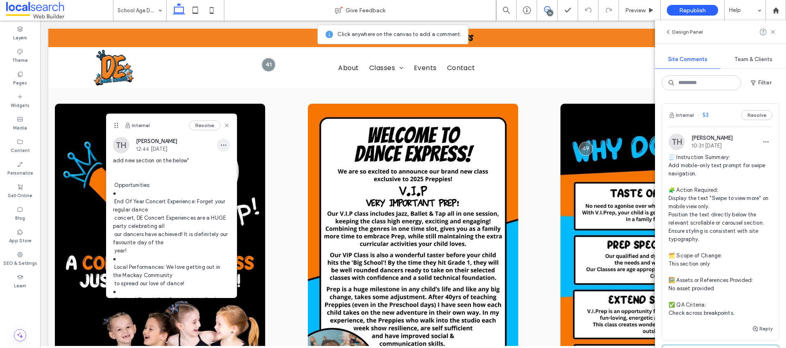
click at [219, 148] on span "button" at bounding box center [223, 144] width 13 height 13
click at [233, 161] on div "Edit" at bounding box center [247, 166] width 73 height 16
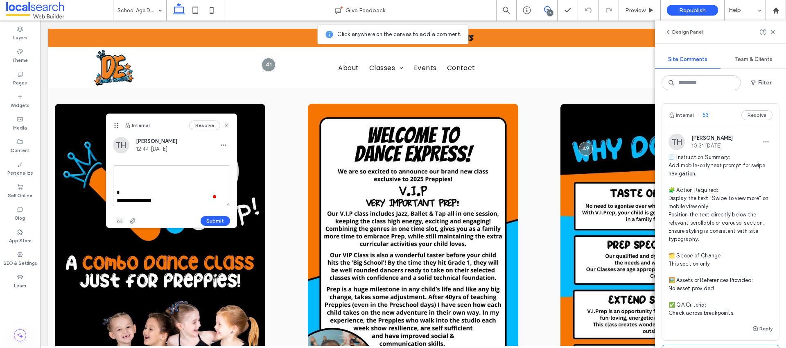
click at [140, 186] on textarea "**********" at bounding box center [171, 185] width 117 height 41
click at [140, 182] on textarea "**********" at bounding box center [171, 185] width 117 height 41
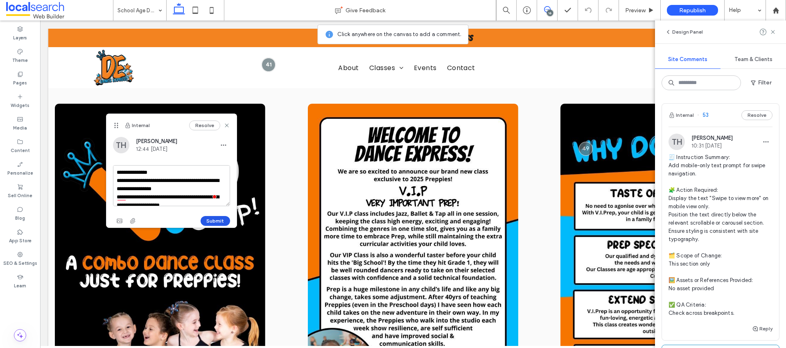
type textarea "**********"
click at [219, 219] on button "Submit" at bounding box center [215, 221] width 29 height 10
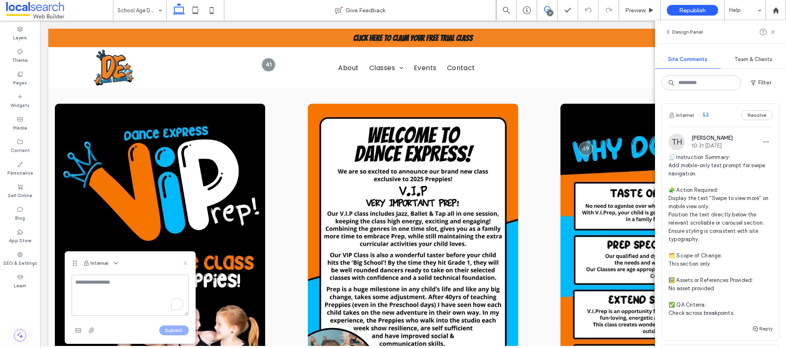
click at [184, 262] on icon at bounding box center [185, 263] width 7 height 7
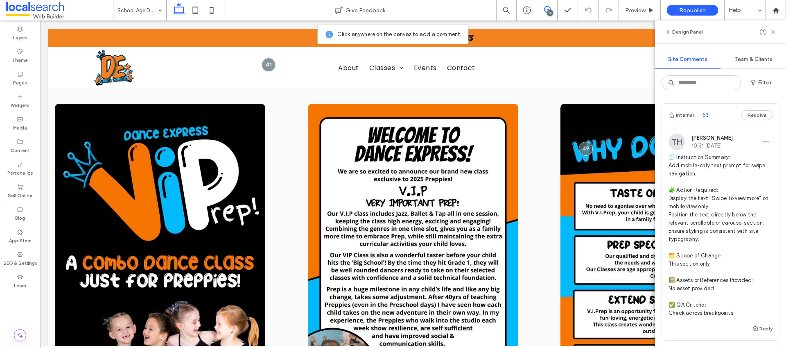
click at [771, 34] on use at bounding box center [773, 32] width 4 height 4
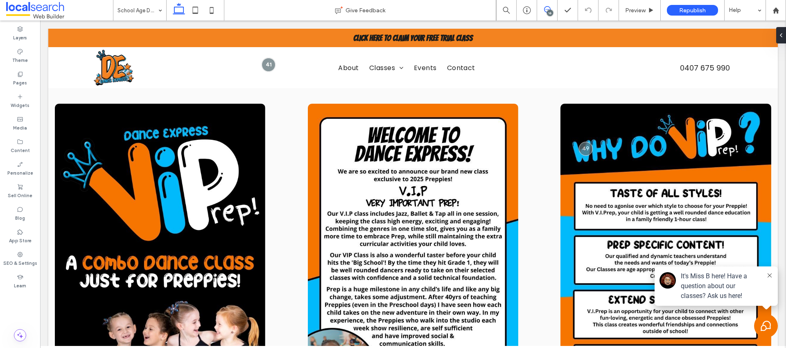
click at [553, 10] on span at bounding box center [547, 9] width 20 height 7
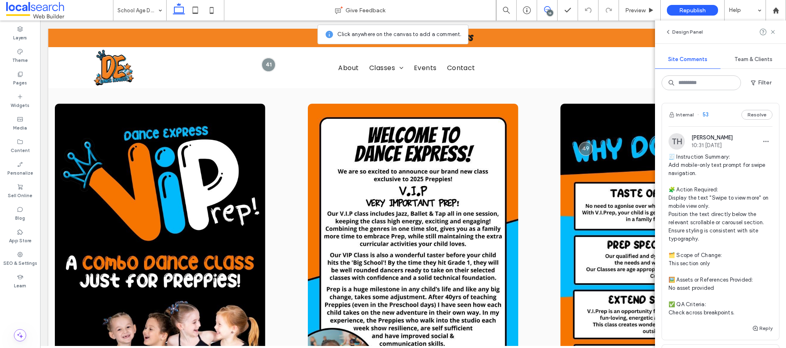
scroll to position [0, 0]
click at [695, 11] on span "Republish" at bounding box center [692, 10] width 27 height 7
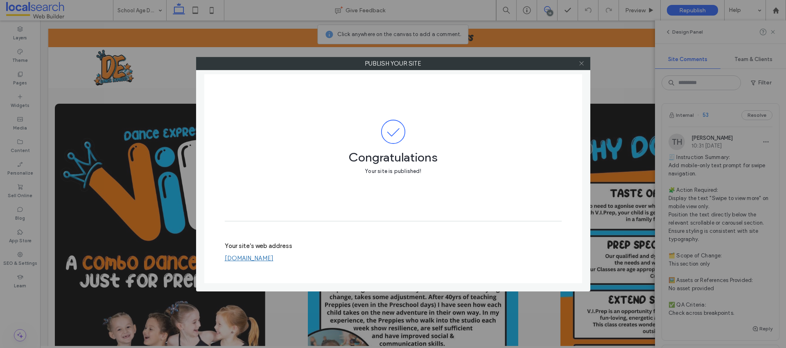
click at [581, 63] on use at bounding box center [581, 63] width 4 height 4
